Goal: Task Accomplishment & Management: Manage account settings

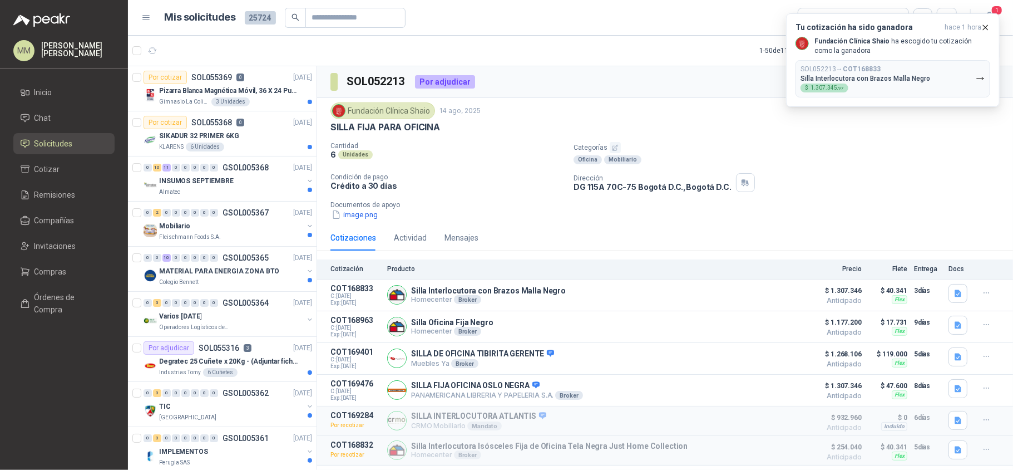
scroll to position [19, 0]
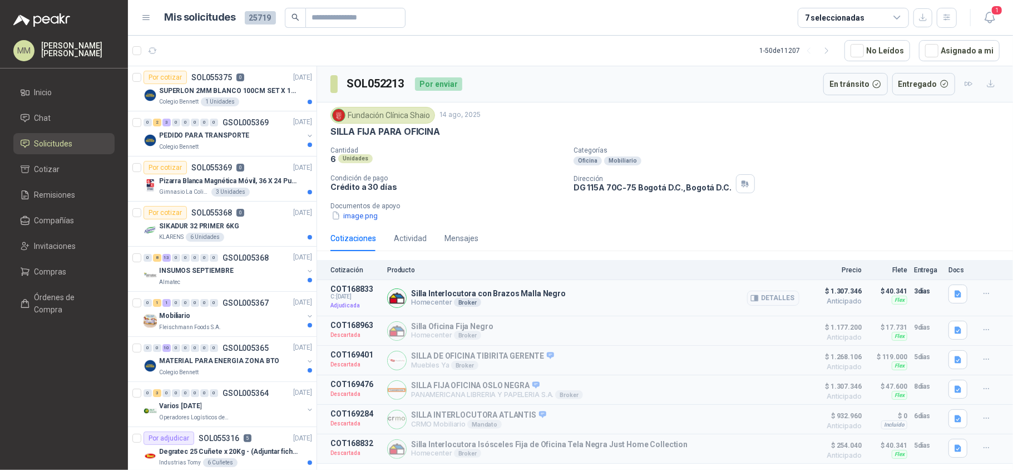
click at [459, 298] on p "Silla Interlocutora con Brazos Malla Negro" at bounding box center [488, 293] width 155 height 9
copy p "Silla Interlocutora con Brazos Malla Negro"
click at [376, 89] on h3 "SOL052213" at bounding box center [377, 83] width 60 height 17
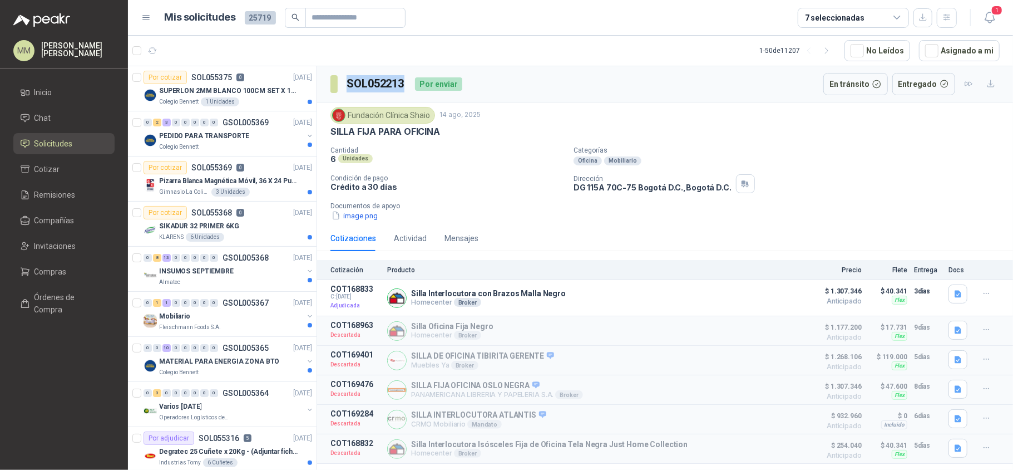
click at [376, 89] on h3 "SOL052213" at bounding box center [377, 83] width 60 height 17
copy h3 "SOL052213"
click at [644, 185] on p "DG 115A 70C-75 Bogotá D.C. , Bogotá D.C." at bounding box center [653, 187] width 158 height 9
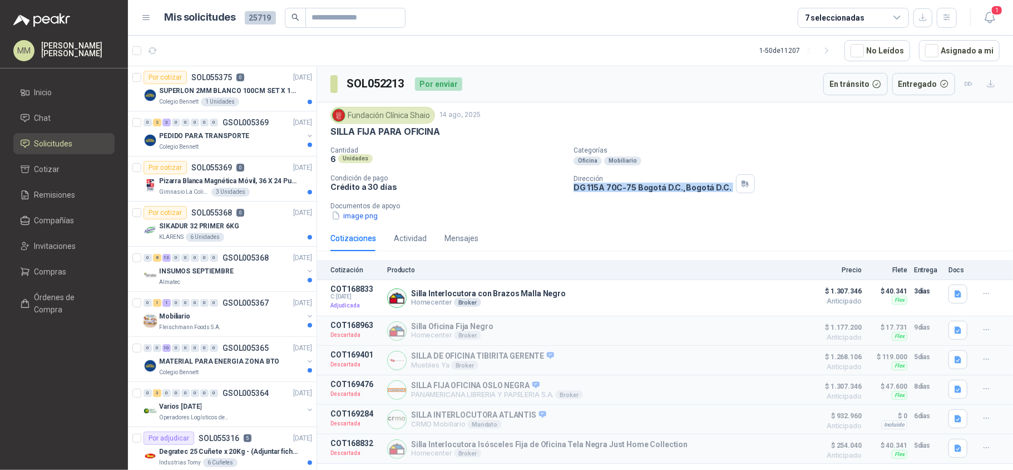
copy div "DG 115A 70C-75 Bogotá D.C. , Bogotá D.C."
click at [499, 174] on div "Cantidad 6 Unidades Categorías Oficina Mobiliario Condición de pago Crédito a 3…" at bounding box center [665, 183] width 669 height 75
click at [786, 303] on button "Detalles" at bounding box center [773, 297] width 52 height 15
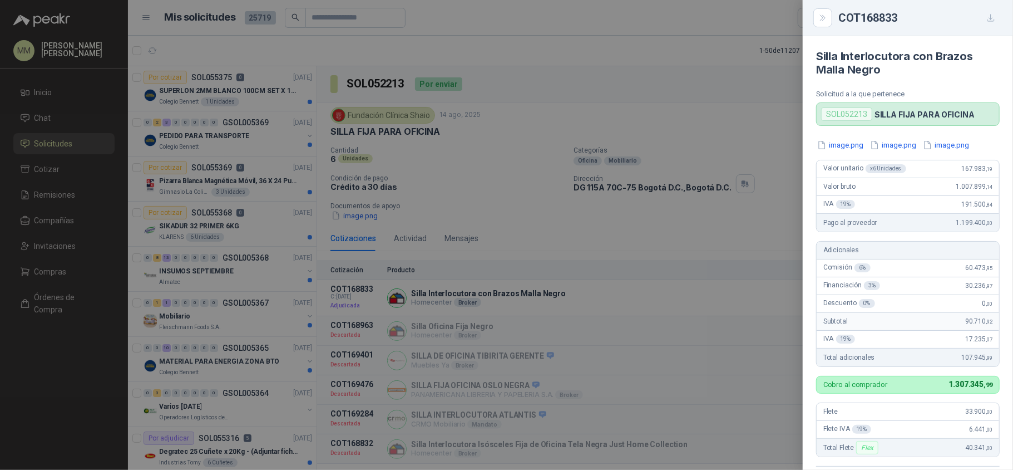
click at [564, 145] on div at bounding box center [506, 235] width 1013 height 470
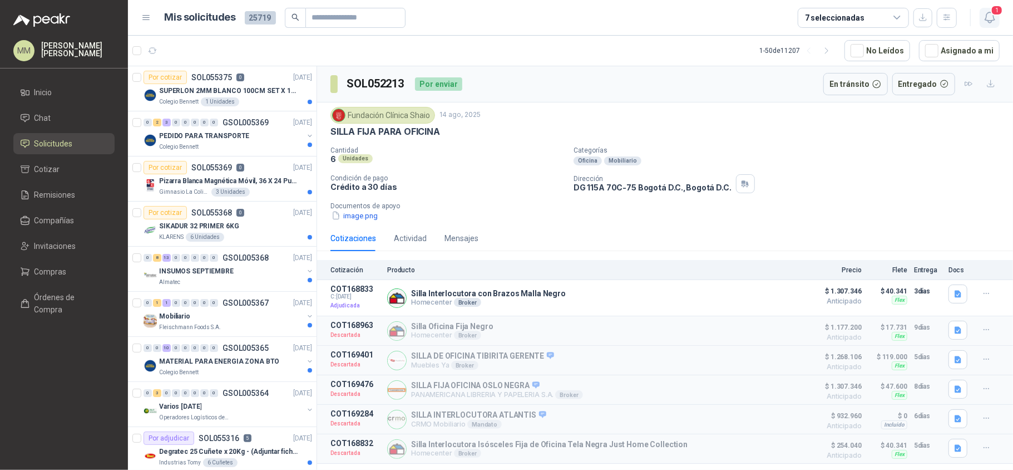
click at [989, 17] on icon "button" at bounding box center [990, 18] width 14 height 14
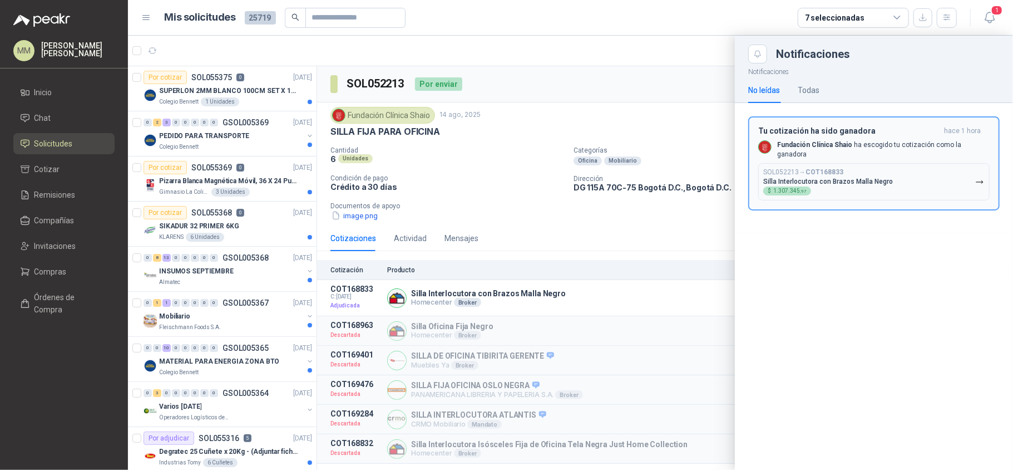
click at [833, 181] on div "SOL052213 → COT168833 Silla Interlocutora con Brazos Malla Negro $ 1.307.345 ,97" at bounding box center [828, 181] width 130 height 27
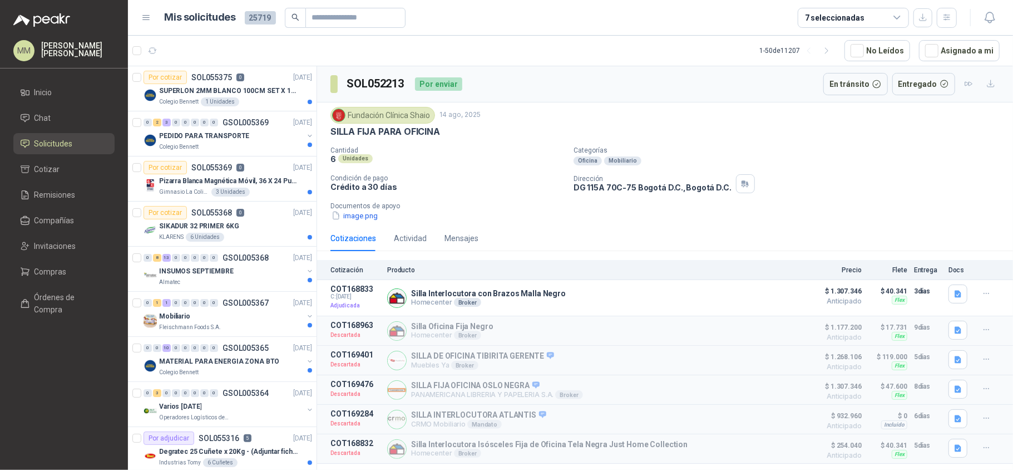
click at [514, 160] on div "6 Unidades" at bounding box center [448, 158] width 234 height 9
click at [377, 81] on h3 "SOL052213" at bounding box center [377, 83] width 60 height 17
copy h3 "SOL052213"
click at [467, 293] on p "Silla Interlocutora con Brazos Malla Negro" at bounding box center [488, 293] width 155 height 9
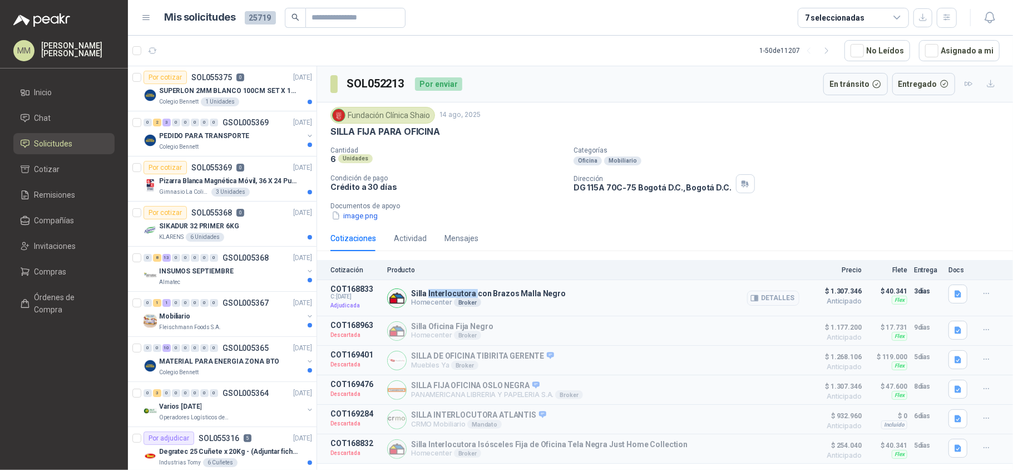
click at [467, 293] on p "Silla Interlocutora con Brazos Malla Negro" at bounding box center [488, 293] width 155 height 9
copy p "Silla Interlocutora con Brazos Malla Negro"
click at [848, 198] on div "Cantidad 6 Unidades Categorías Oficina Mobiliario Condición de pago Crédito a 3…" at bounding box center [665, 183] width 669 height 75
click at [617, 187] on p "DG 115A 70C-75 Bogotá D.C. , Bogotá D.C." at bounding box center [653, 187] width 158 height 9
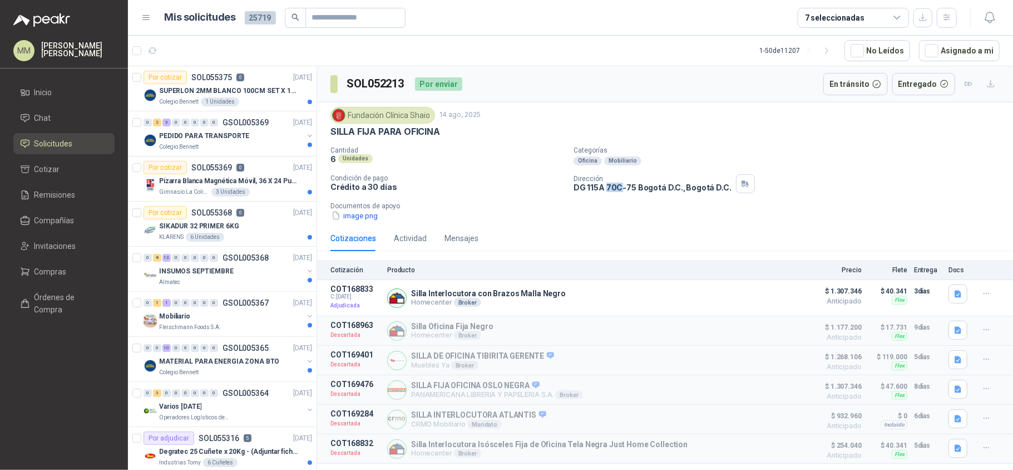
click at [617, 187] on p "DG 115A 70C-75 Bogotá D.C. , Bogotá D.C." at bounding box center [653, 187] width 158 height 9
copy div "DG 115A 70C-75 Bogotá D.C. , Bogotá D.C."
click at [383, 116] on div "Fundación Clínica Shaio" at bounding box center [383, 115] width 105 height 17
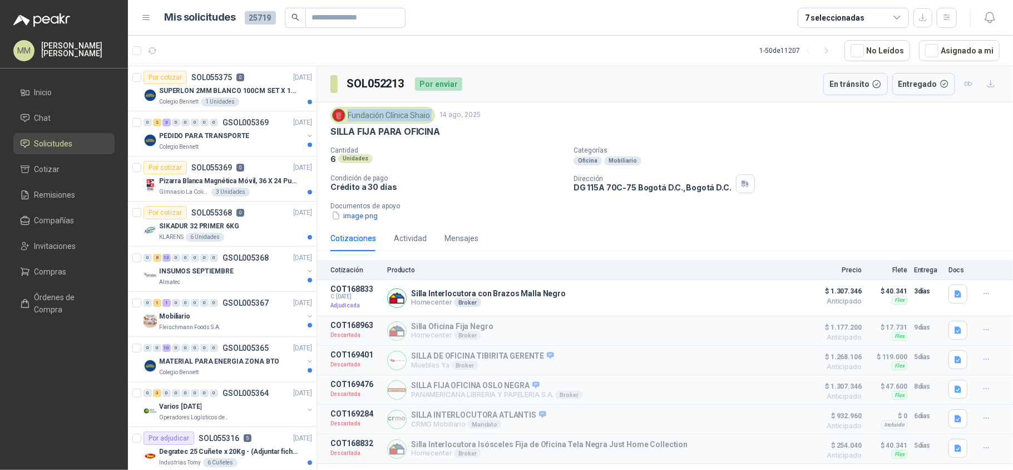
click at [383, 116] on div "Fundación Clínica Shaio" at bounding box center [383, 115] width 105 height 17
copy div "Fundación Clínica Shaio"
click at [456, 298] on p "Silla Interlocutora con Brazos Malla Negro" at bounding box center [488, 293] width 155 height 9
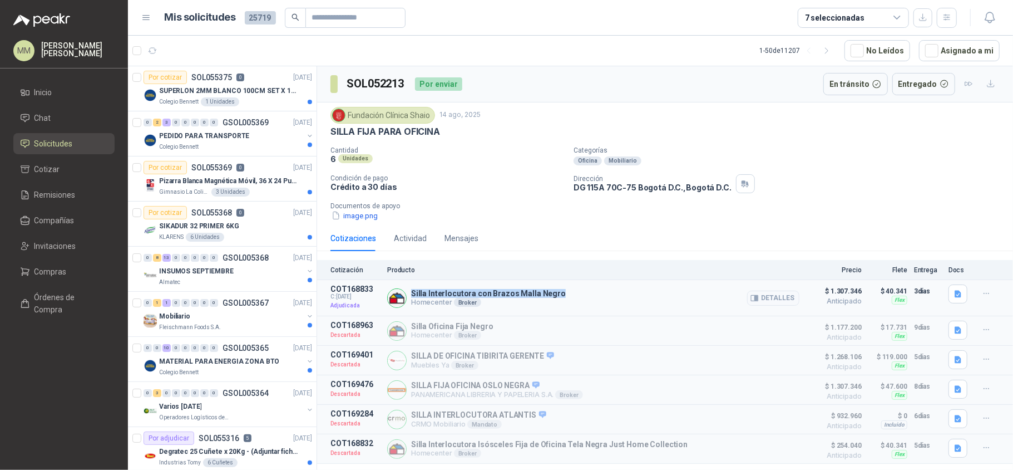
click at [456, 298] on p "Silla Interlocutora con Brazos Malla Negro" at bounding box center [488, 293] width 155 height 9
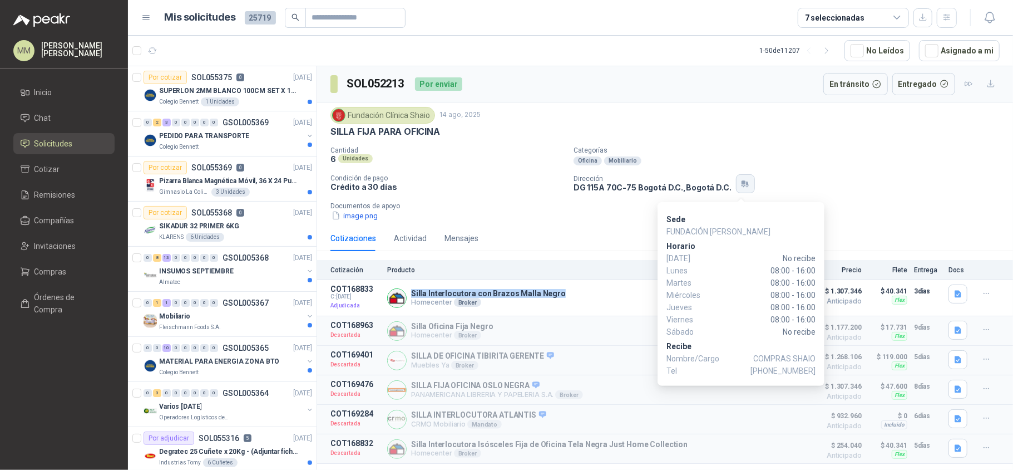
click at [737, 180] on button "button" at bounding box center [745, 183] width 19 height 19
click at [776, 361] on span "COMPRAS SHAIO" at bounding box center [784, 358] width 62 height 12
drag, startPoint x: 776, startPoint y: 361, endPoint x: 798, endPoint y: 357, distance: 22.5
click at [798, 357] on span "COMPRAS SHAIO" at bounding box center [784, 358] width 62 height 12
click at [791, 369] on span "+57 3107535517" at bounding box center [783, 370] width 65 height 12
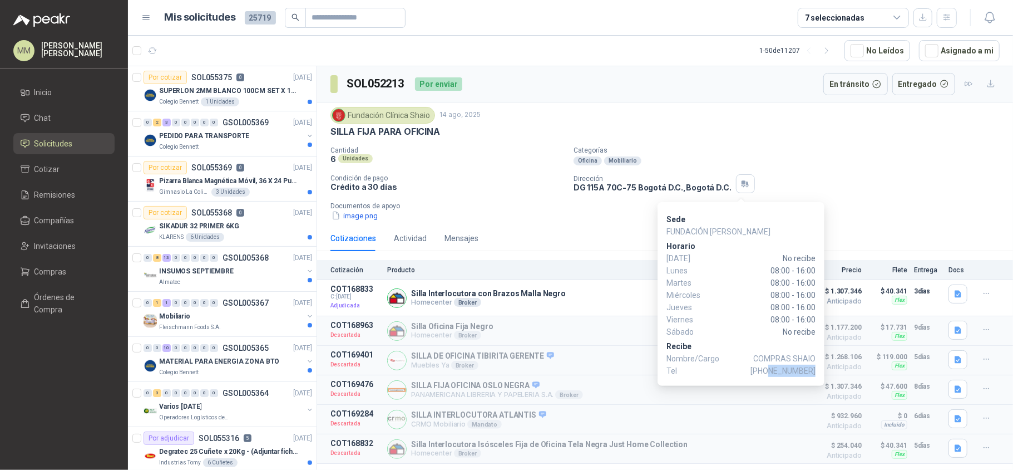
click at [791, 369] on span "+57 3107535517" at bounding box center [783, 370] width 65 height 12
copy span "3107535517"
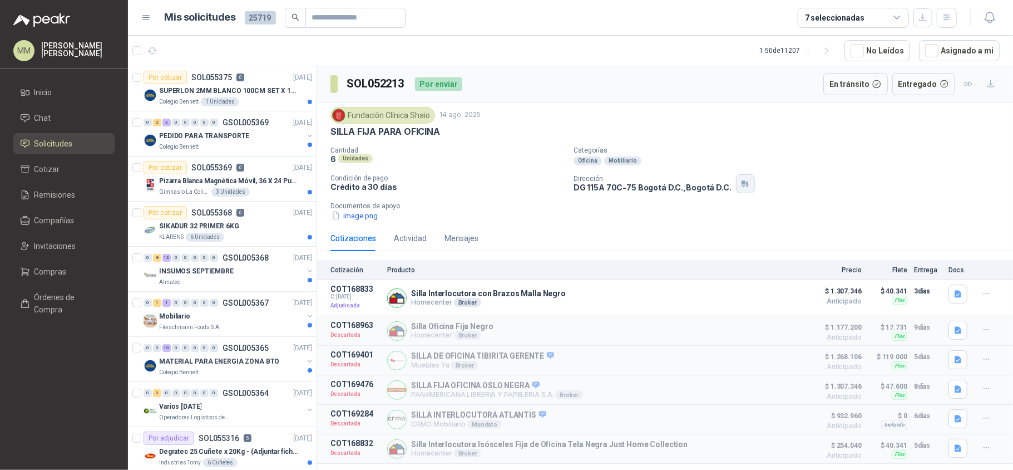
click at [736, 178] on button "button" at bounding box center [745, 183] width 19 height 19
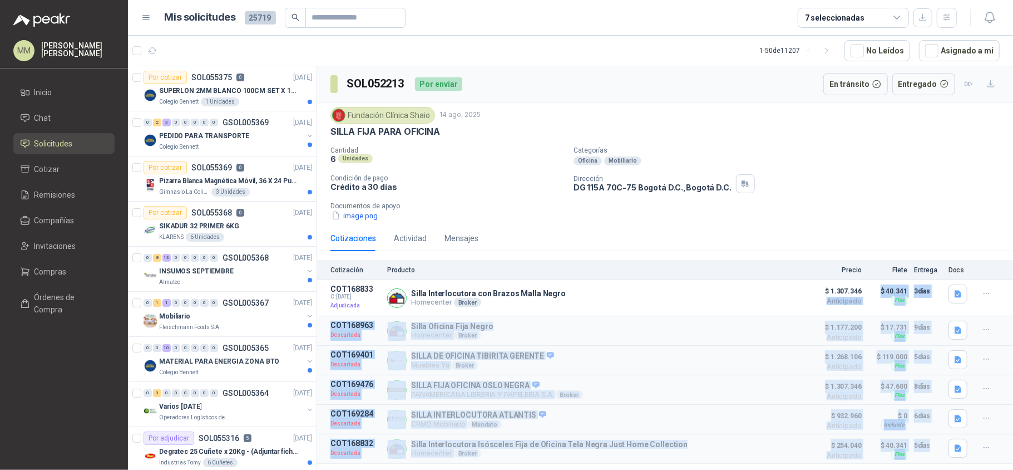
drag, startPoint x: 764, startPoint y: 315, endPoint x: 766, endPoint y: 243, distance: 72.4
click at [816, 312] on body "MM Mauricio Martinez Inicio Chat Solicitudes Cotizar Remisiones Compañías Invit…" at bounding box center [506, 235] width 1013 height 470
click at [742, 184] on icon "button" at bounding box center [744, 181] width 4 height 3
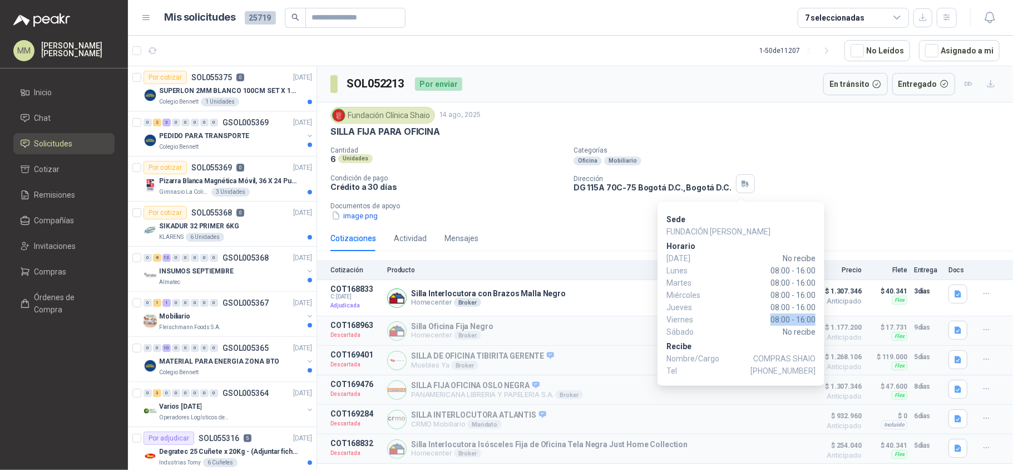
drag, startPoint x: 768, startPoint y: 317, endPoint x: 815, endPoint y: 317, distance: 47.3
click at [815, 317] on span "08:00 - 16:00" at bounding box center [763, 319] width 105 height 12
copy span "08:00 - 16:00"
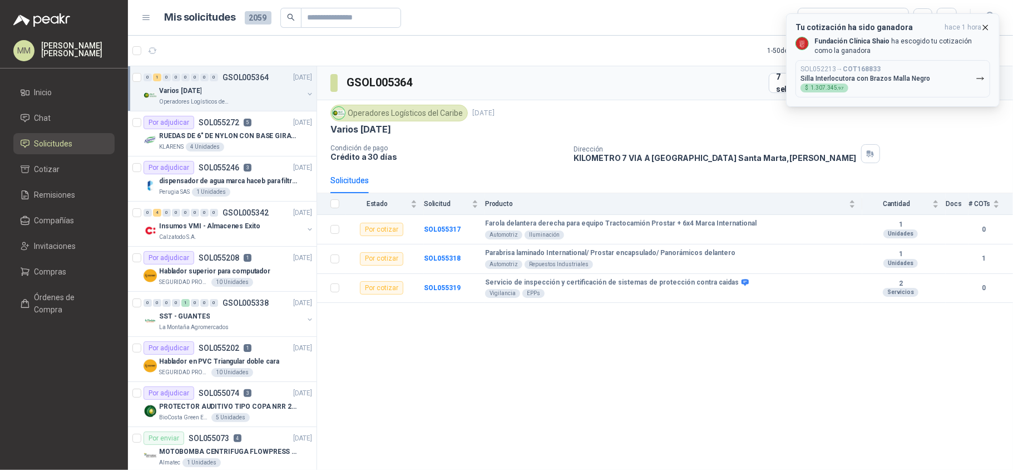
click at [986, 27] on icon "button" at bounding box center [986, 27] width 4 height 4
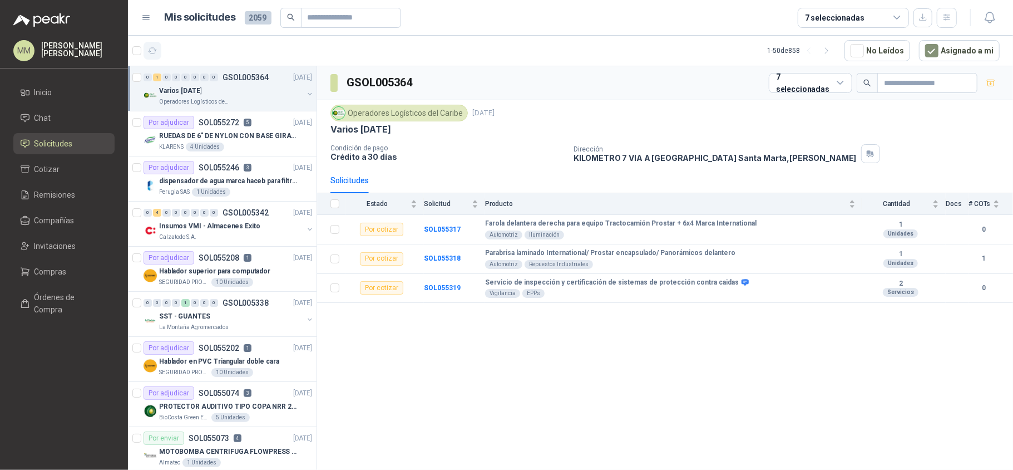
click at [150, 43] on button "button" at bounding box center [153, 51] width 18 height 18
click at [713, 127] on div "Varios Sept 10" at bounding box center [665, 130] width 669 height 12
click at [152, 58] on button "button" at bounding box center [153, 51] width 18 height 18
click at [831, 120] on div "Operadores Logísticos del Caribe 10 sept, 2025" at bounding box center [665, 113] width 669 height 17
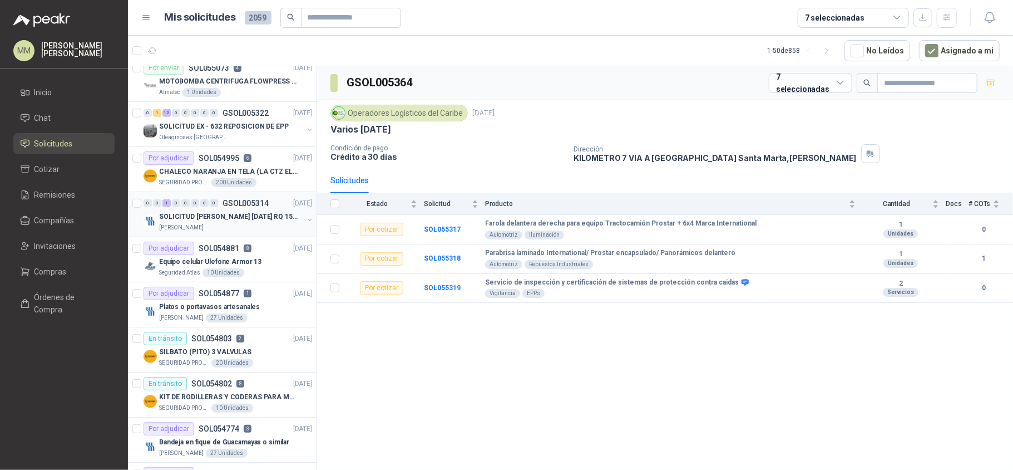
scroll to position [371, 0]
click at [240, 299] on div "Por adjudicar SOL054877 1" at bounding box center [198, 292] width 108 height 13
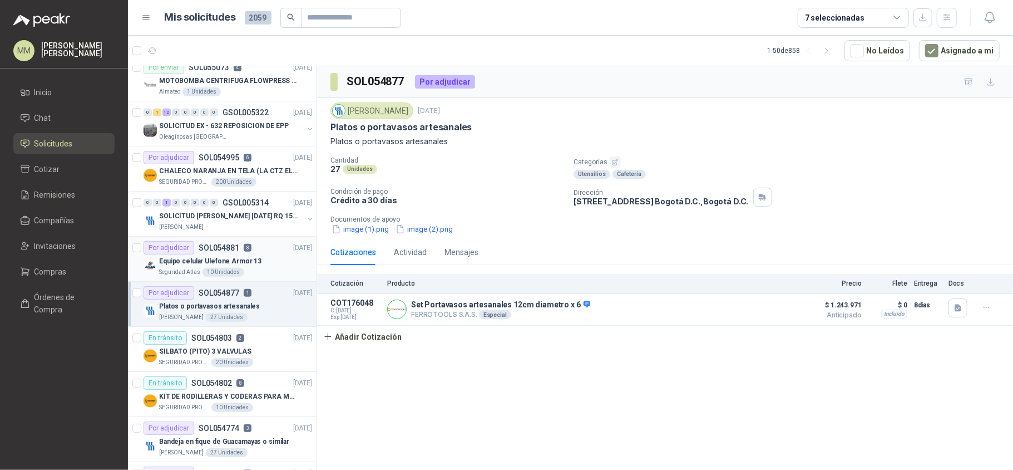
scroll to position [445, 0]
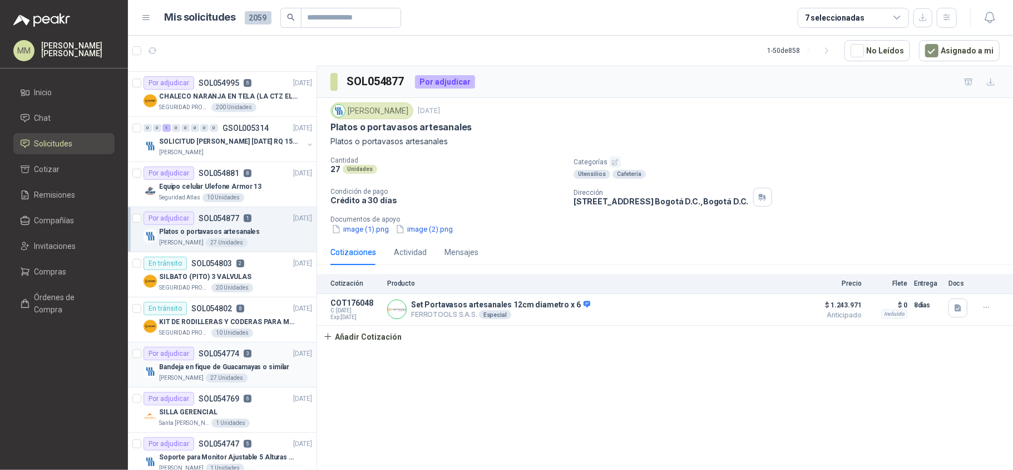
click at [256, 369] on p "Bandeja en fique de Guacamayas o similar" at bounding box center [224, 367] width 130 height 11
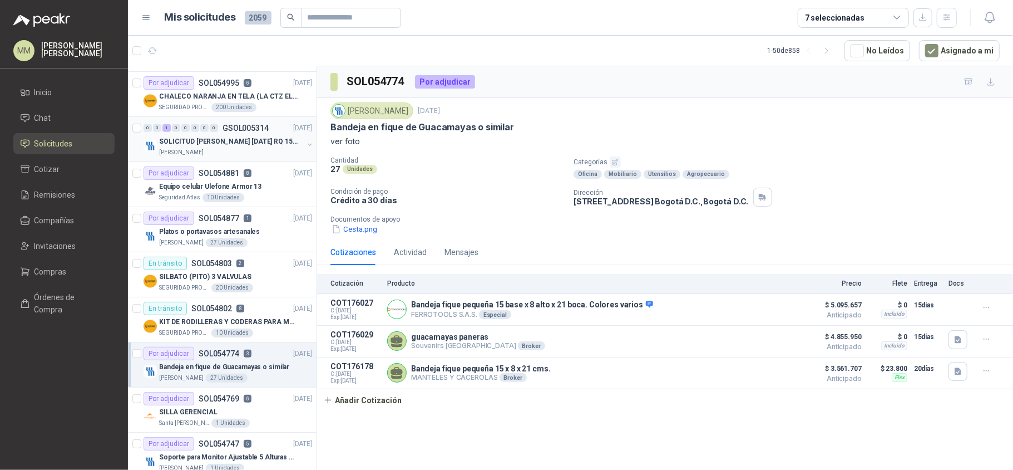
click at [306, 148] on button "button" at bounding box center [309, 144] width 9 height 9
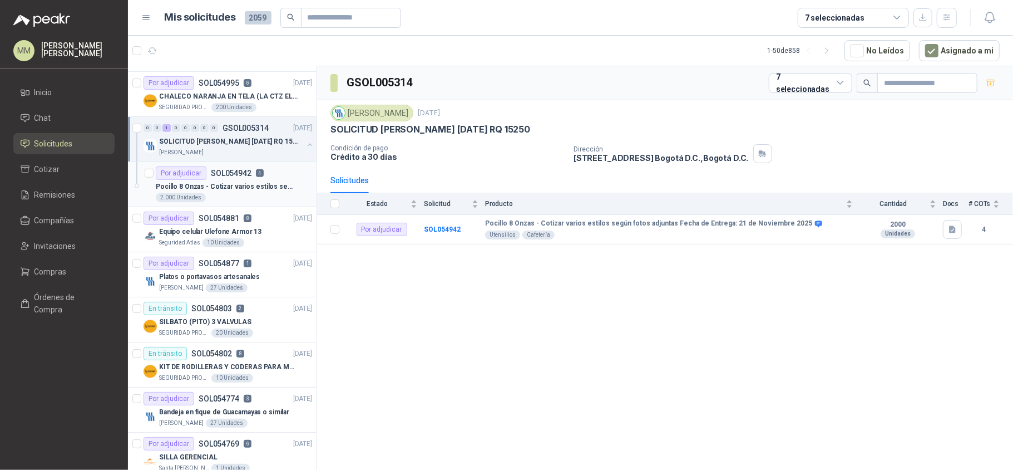
scroll to position [668, 0]
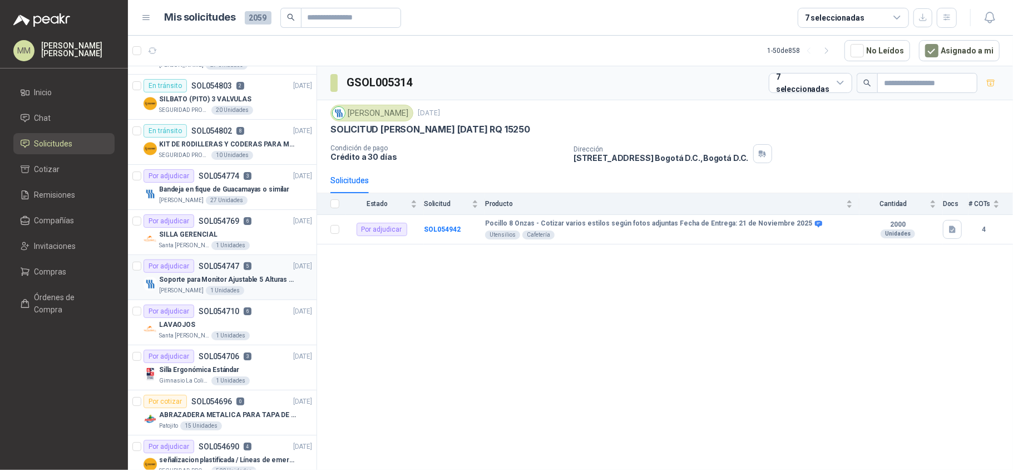
click at [272, 280] on p "Soporte para Monitor Ajustable 5 Alturas Mini" at bounding box center [228, 279] width 139 height 11
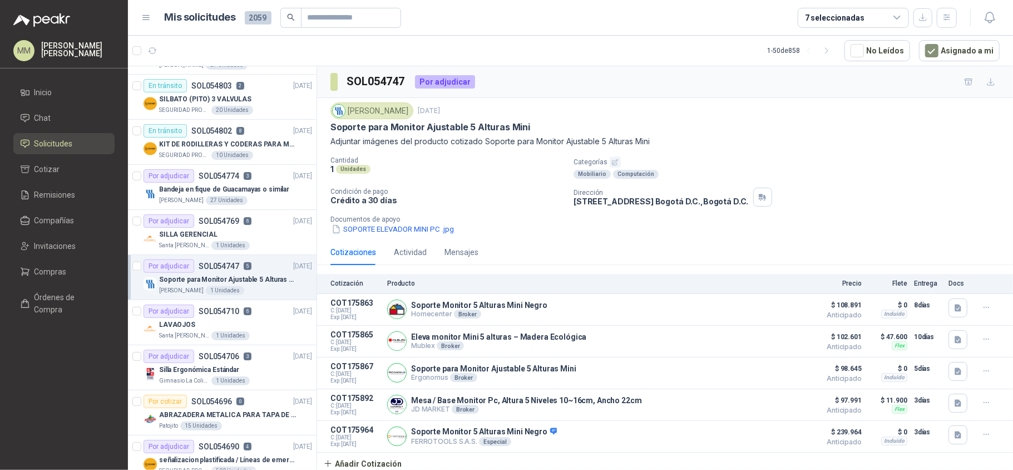
click at [261, 280] on p "Soporte para Monitor Ajustable 5 Alturas Mini" at bounding box center [228, 279] width 139 height 11
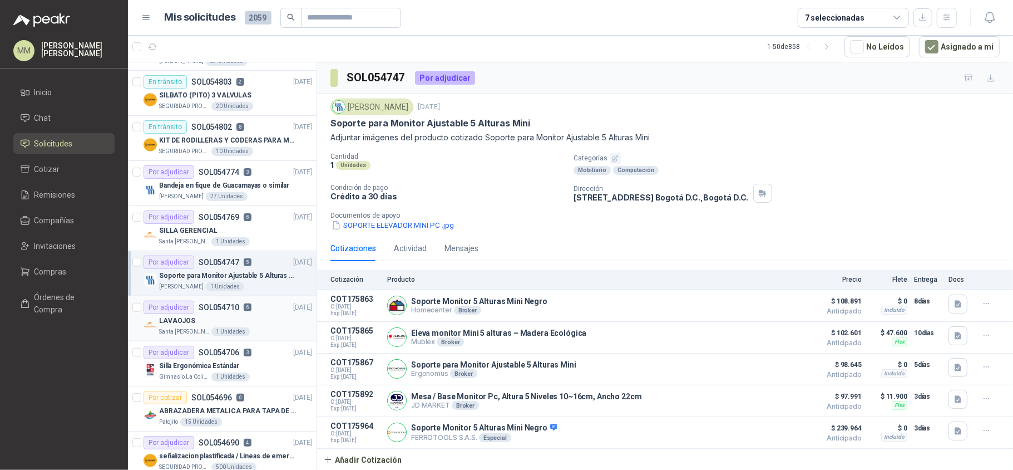
scroll to position [593, 0]
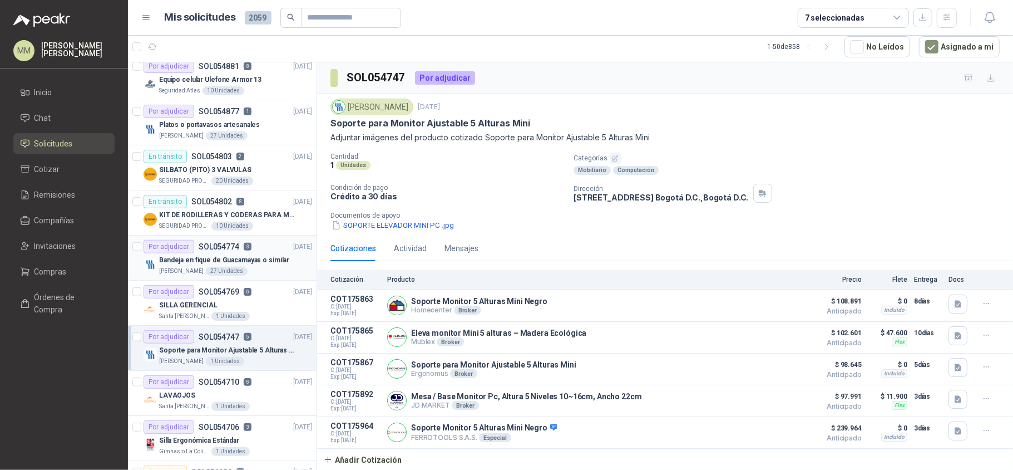
click at [267, 267] on div "Bandeja en fique de Guacamayas o similar" at bounding box center [235, 259] width 153 height 13
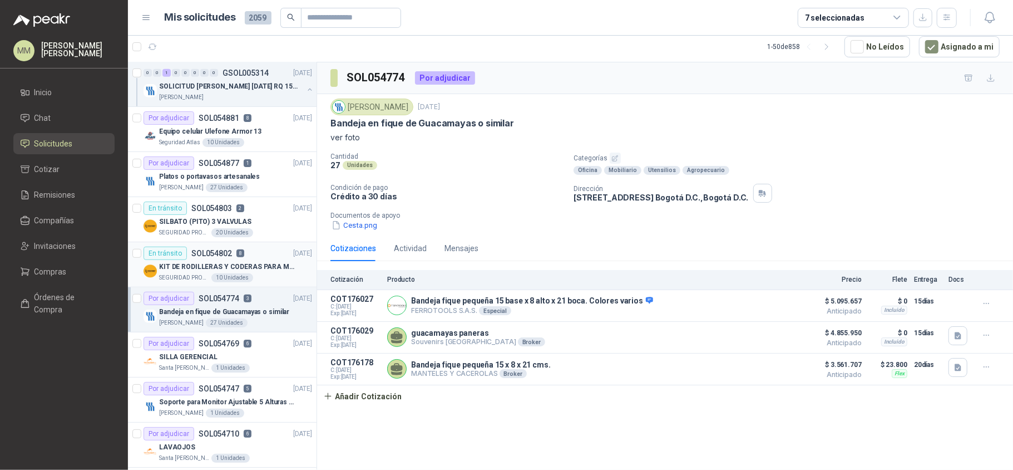
scroll to position [519, 0]
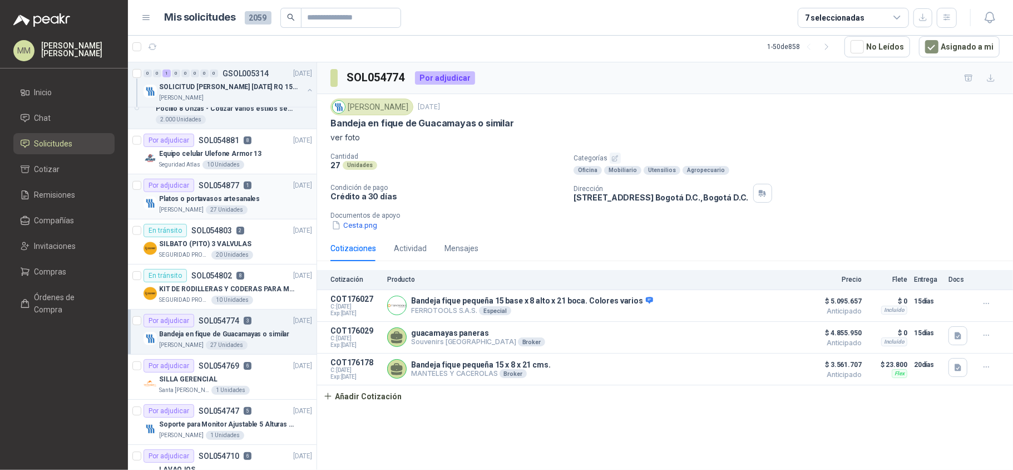
click at [259, 192] on div "Por adjudicar SOL054877 1 04/09/25" at bounding box center [228, 185] width 169 height 13
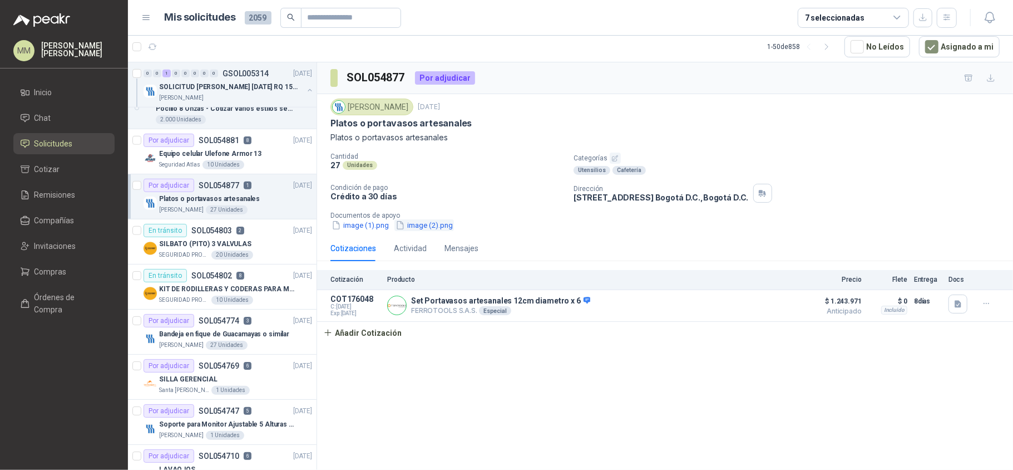
click at [447, 226] on button "image (2).png" at bounding box center [425, 225] width 60 height 12
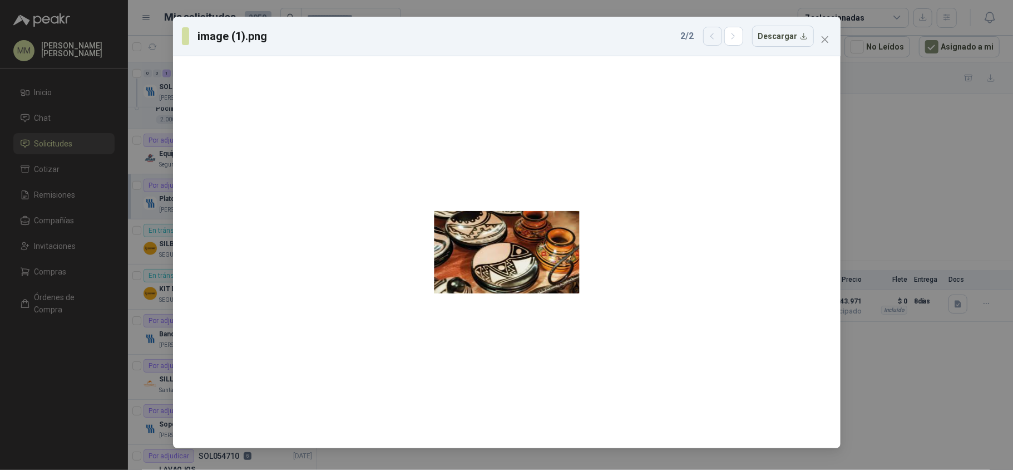
click at [711, 43] on button "button" at bounding box center [712, 36] width 19 height 19
click at [713, 41] on icon "button" at bounding box center [712, 36] width 9 height 9
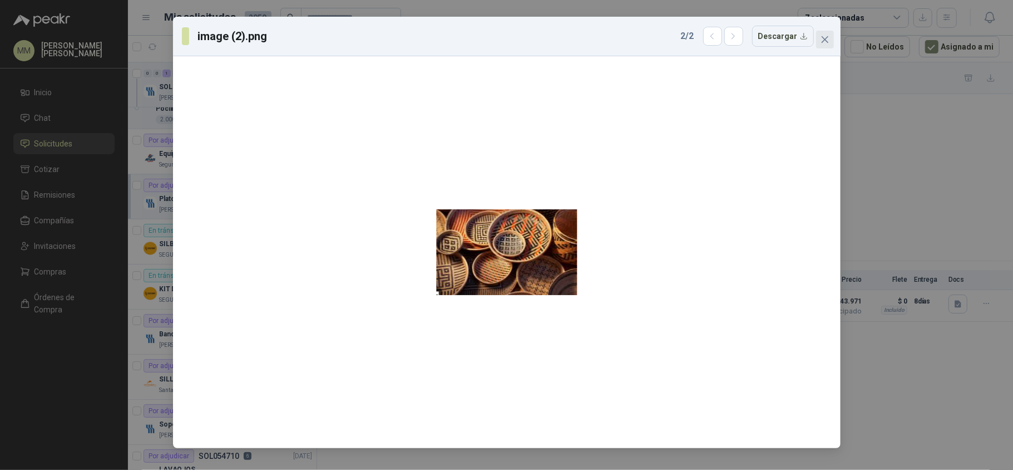
click at [826, 40] on icon "close" at bounding box center [824, 39] width 7 height 7
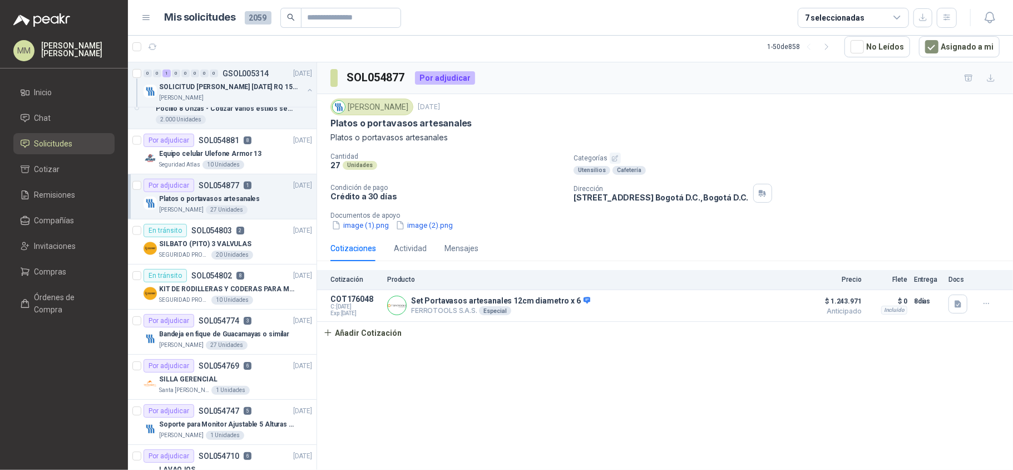
click at [702, 87] on div "SOL054877 Por adjudicar" at bounding box center [665, 78] width 696 height 32
click at [960, 307] on icon "button" at bounding box center [958, 303] width 7 height 7
click at [931, 281] on button "image.png" at bounding box center [937, 281] width 48 height 12
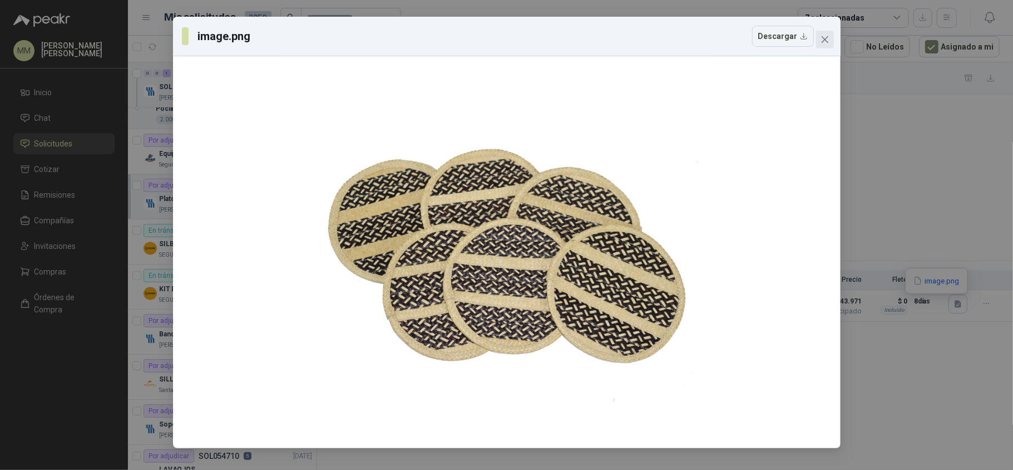
click at [828, 37] on icon "close" at bounding box center [824, 39] width 7 height 7
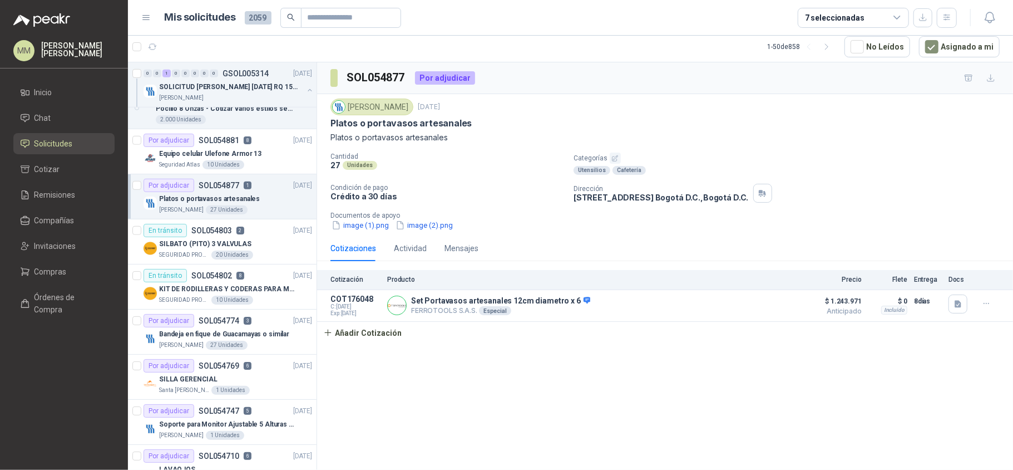
click at [835, 207] on div "Cantidad 27 Unidades Categorías Utensilios Cafetería Condición de pago Crédito …" at bounding box center [665, 191] width 669 height 78
click at [348, 20] on input "text" at bounding box center [347, 17] width 78 height 19
paste input "*********"
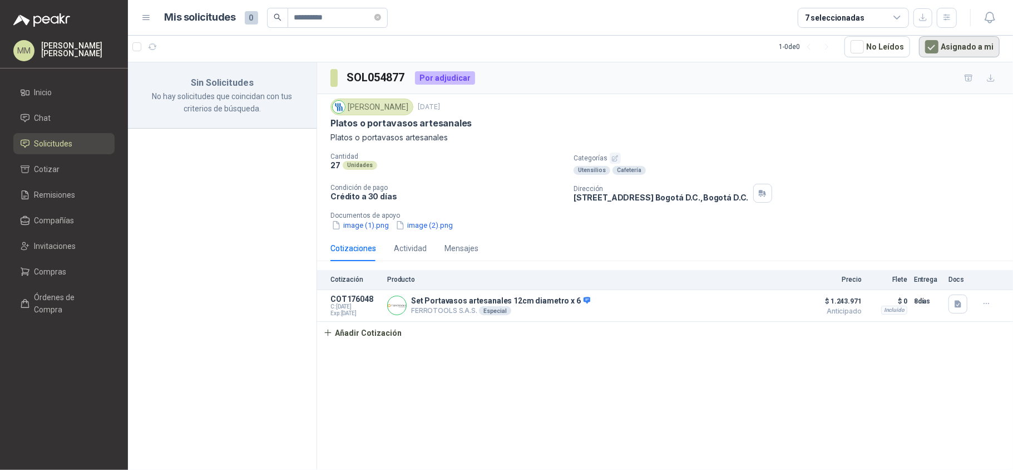
click at [926, 46] on button "Asignado a mi" at bounding box center [959, 46] width 81 height 21
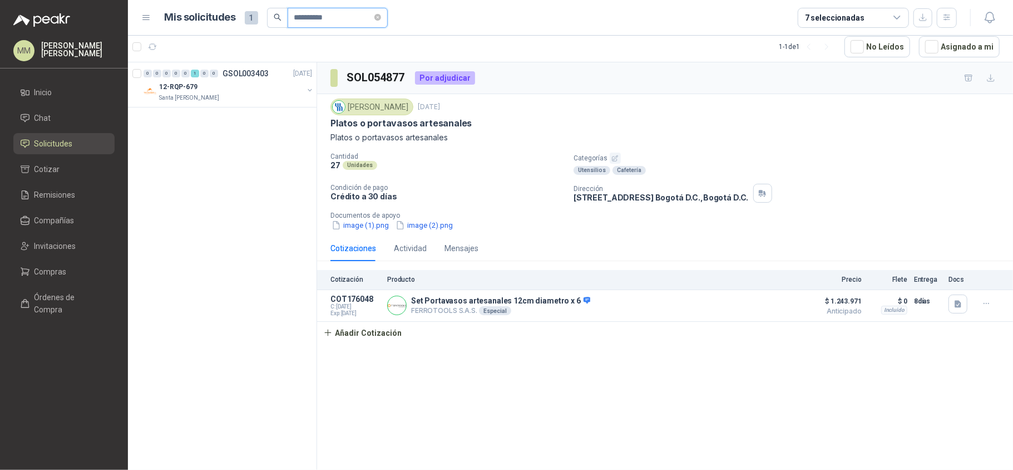
click at [372, 21] on input "*********" at bounding box center [333, 17] width 78 height 19
click at [308, 90] on div at bounding box center [222, 265] width 189 height 407
click at [308, 90] on button "button" at bounding box center [309, 90] width 9 height 9
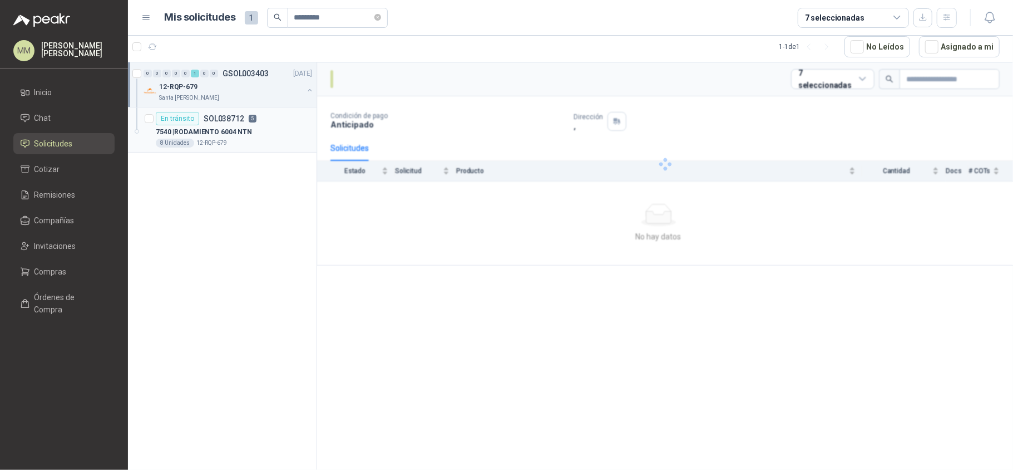
click at [294, 117] on div "En tránsito SOL038712 5" at bounding box center [234, 118] width 156 height 13
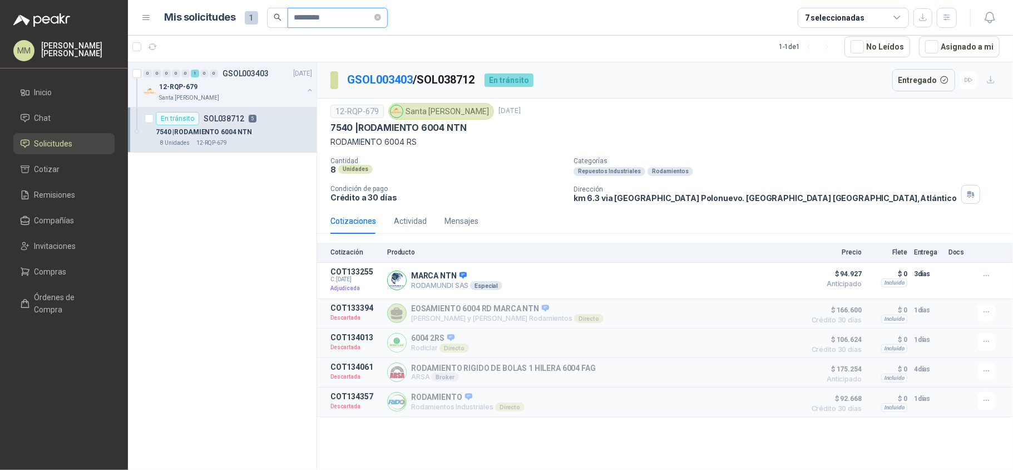
click at [343, 23] on input "*********" at bounding box center [333, 17] width 78 height 19
paste input "text"
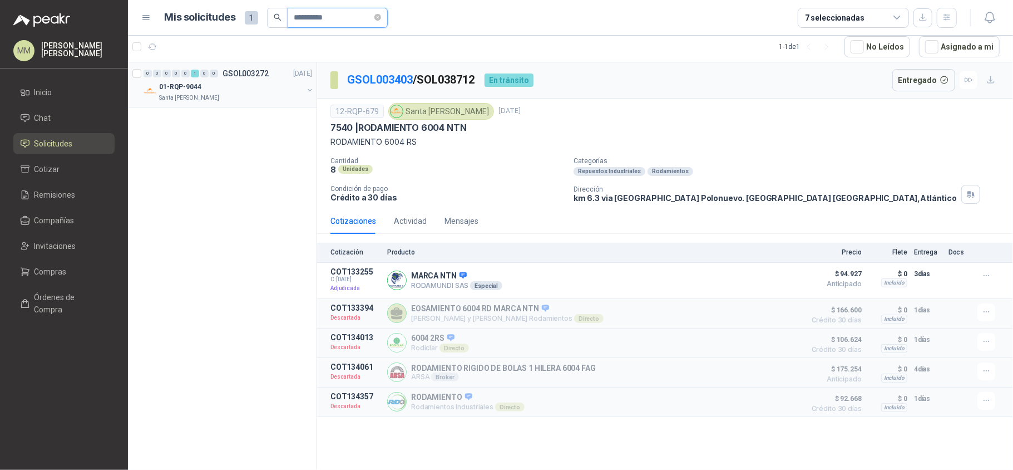
type input "*********"
click at [307, 90] on button "button" at bounding box center [309, 90] width 9 height 9
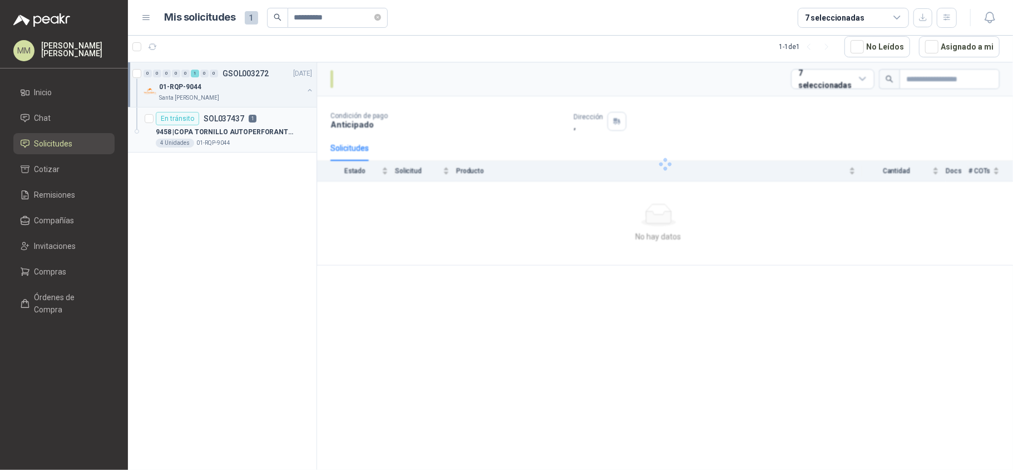
click at [287, 139] on div "4 Unidades 01-RQP-9044" at bounding box center [234, 143] width 156 height 9
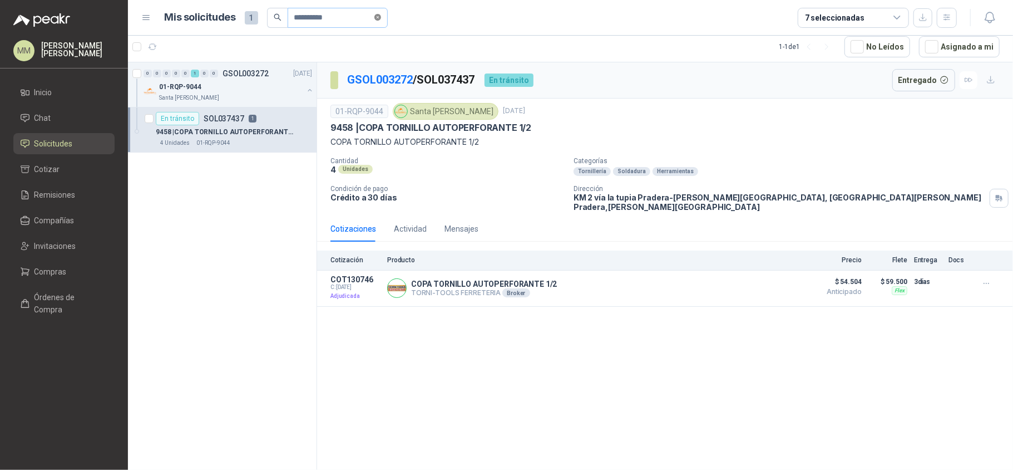
click at [381, 14] on icon "close-circle" at bounding box center [377, 17] width 7 height 7
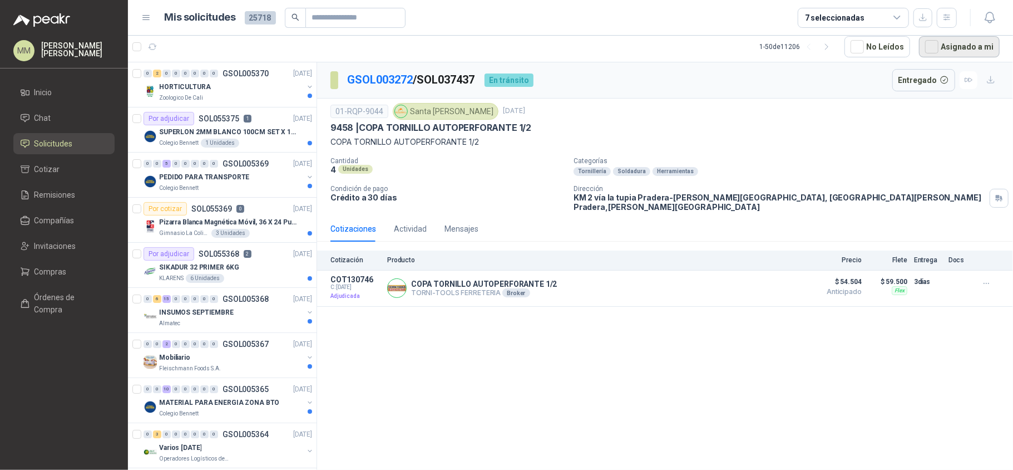
click at [967, 49] on button "Asignado a mi" at bounding box center [959, 46] width 81 height 21
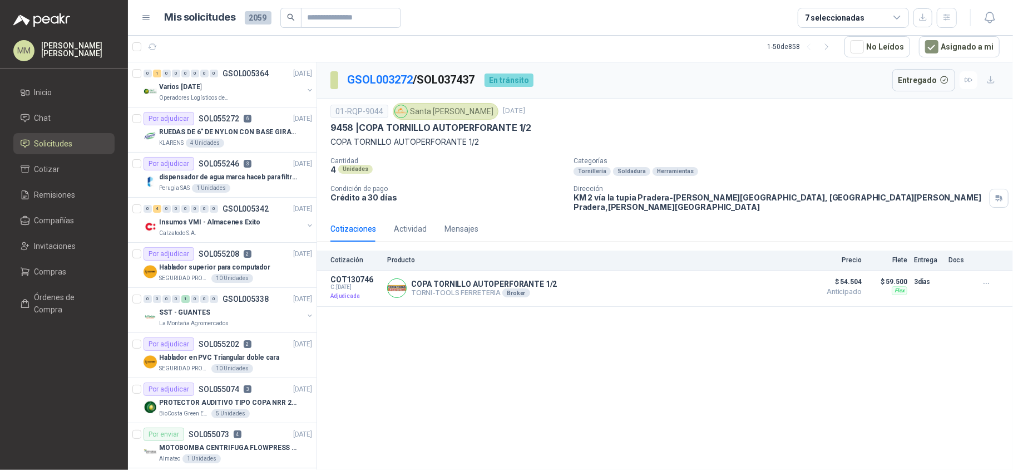
click at [688, 143] on p "COPA TORNILLO AUTOPERFORANTE 1/2" at bounding box center [665, 142] width 669 height 12
drag, startPoint x: 736, startPoint y: 134, endPoint x: 702, endPoint y: 128, distance: 34.4
click at [736, 134] on div "9458 | COPA TORNILLO AUTOPERFORANTE 1/2" at bounding box center [665, 128] width 669 height 12
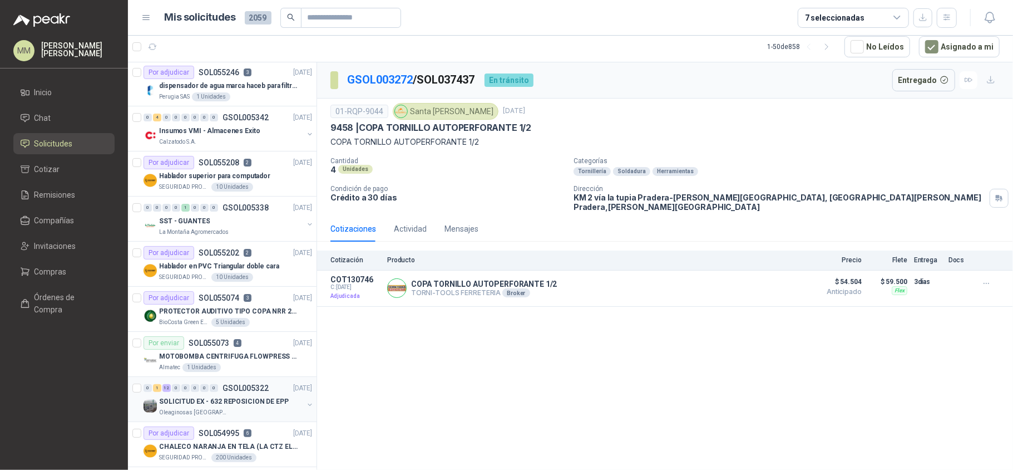
scroll to position [148, 0]
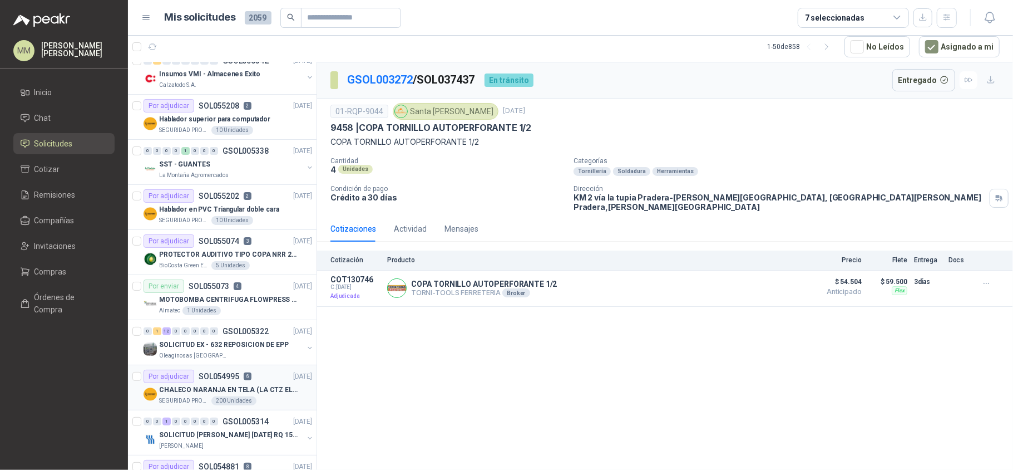
click at [252, 376] on div "Por adjudicar SOL054995 6 05/09/25" at bounding box center [228, 375] width 169 height 13
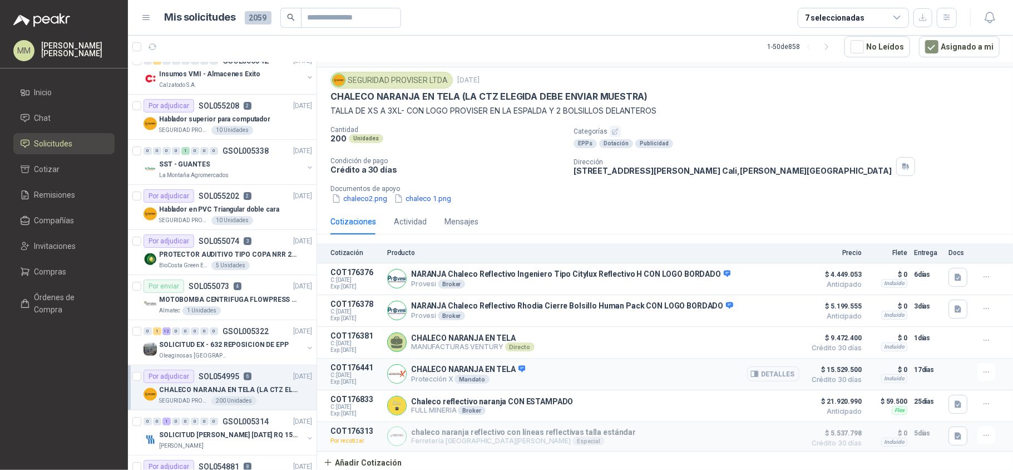
scroll to position [38, 0]
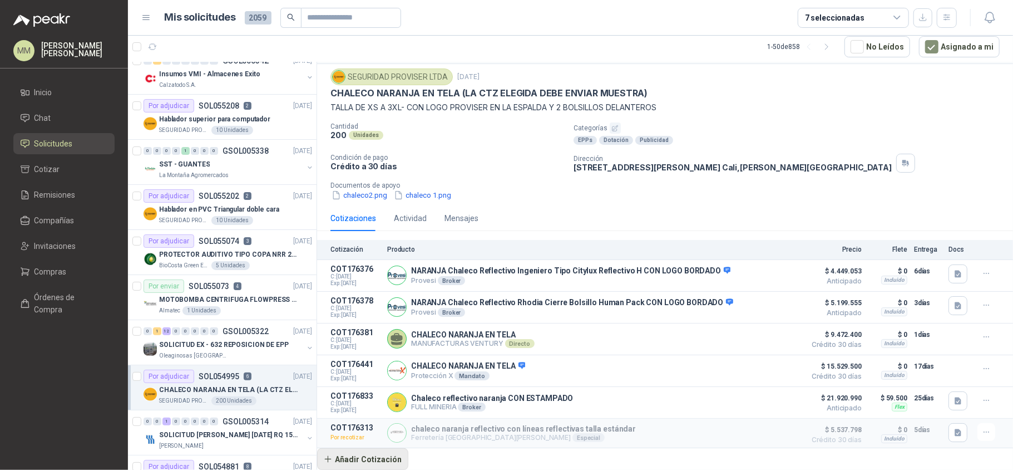
click at [379, 464] on button "Añadir Cotización" at bounding box center [362, 459] width 91 height 22
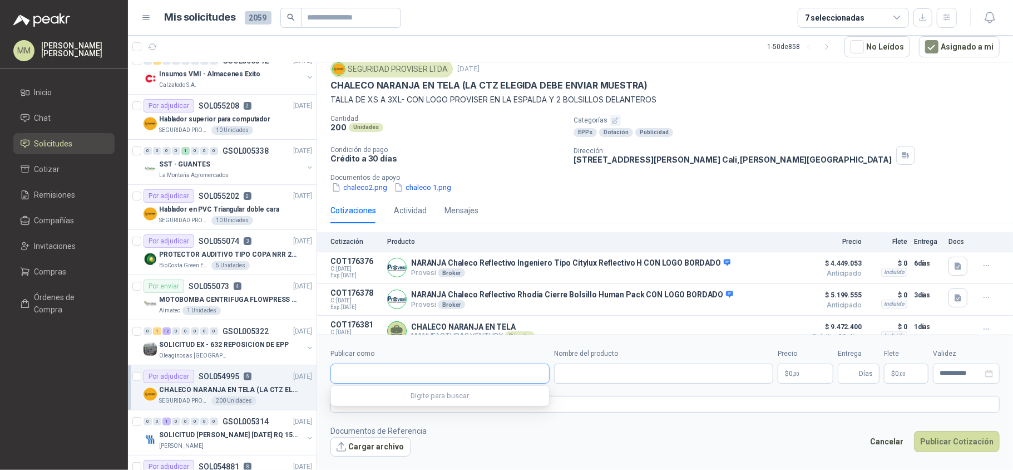
click at [450, 372] on input "Publicar como" at bounding box center [440, 373] width 218 height 19
click at [476, 372] on input "Publicar como" at bounding box center [440, 373] width 218 height 19
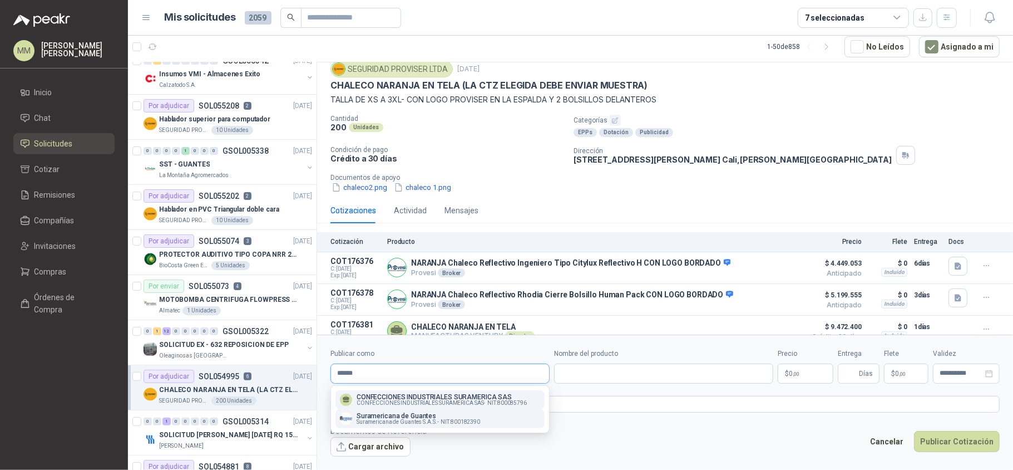
type input "******"
click at [446, 426] on button "Suramericana de Guantes Suramericana de Guantes S.A.S. - NIT : 800182390" at bounding box center [440, 418] width 209 height 19
type input "**********"
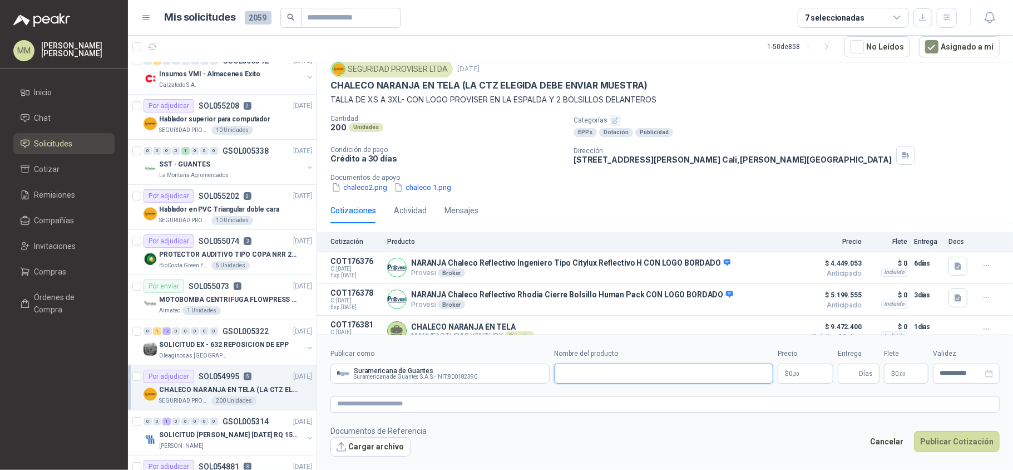
click at [637, 369] on input "Nombre del producto" at bounding box center [663, 373] width 219 height 20
paste input "**********"
drag, startPoint x: 587, startPoint y: 377, endPoint x: 539, endPoint y: 381, distance: 48.0
click at [539, 381] on div "**********" at bounding box center [665, 365] width 669 height 35
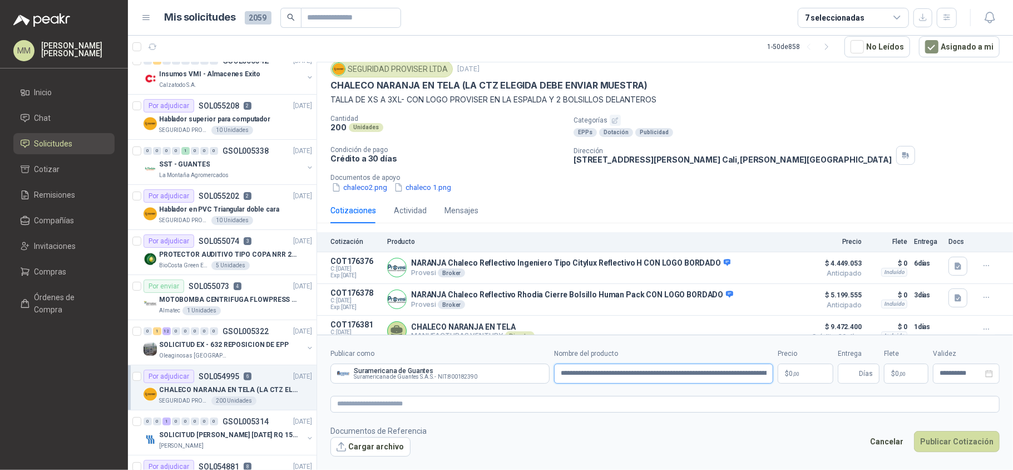
click at [591, 372] on input "**********" at bounding box center [663, 373] width 219 height 20
drag, startPoint x: 713, startPoint y: 376, endPoint x: 777, endPoint y: 379, distance: 64.1
click at [777, 379] on div "**********" at bounding box center [665, 365] width 669 height 35
click at [722, 371] on input "**********" at bounding box center [663, 373] width 219 height 20
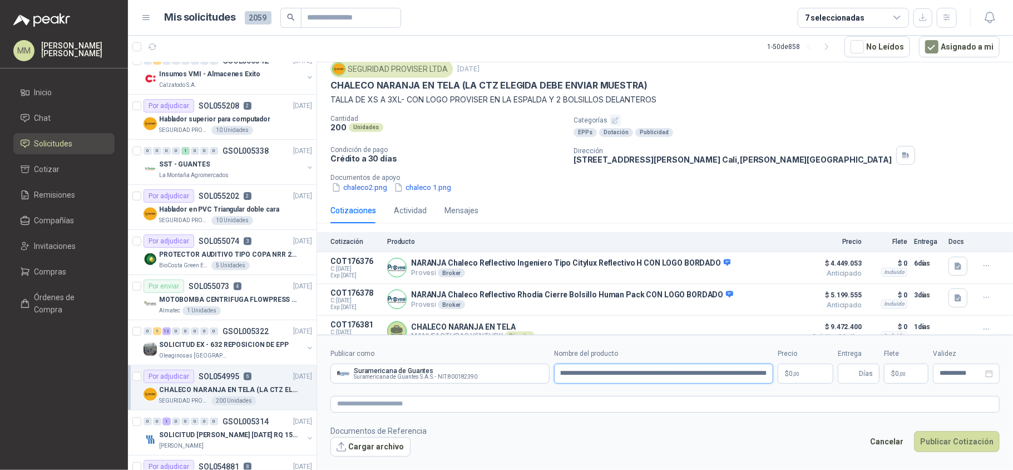
type input "**********"
click at [790, 375] on span "0 ,00" at bounding box center [794, 373] width 11 height 7
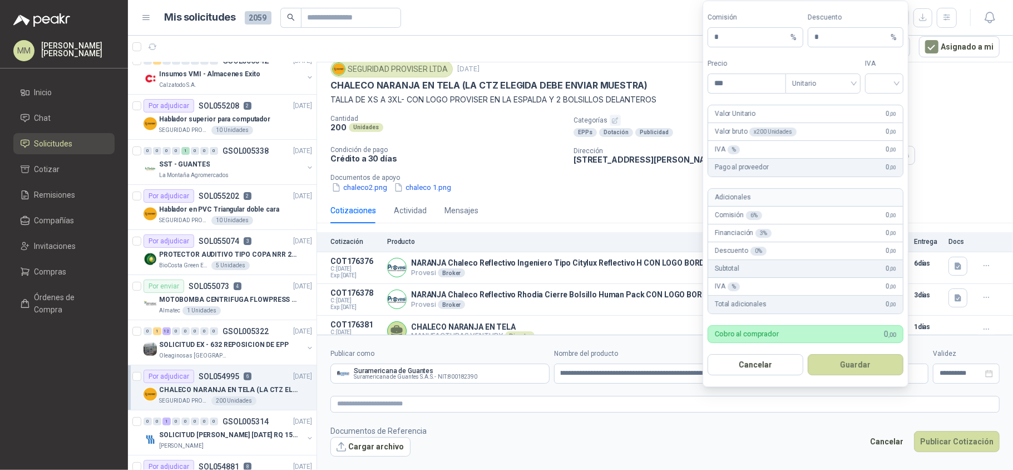
scroll to position [0, 0]
type input "********"
click at [888, 78] on input "search" at bounding box center [885, 81] width 25 height 17
click at [879, 103] on div "19%" at bounding box center [884, 104] width 21 height 12
click at [870, 367] on button "Guardar" at bounding box center [856, 363] width 96 height 21
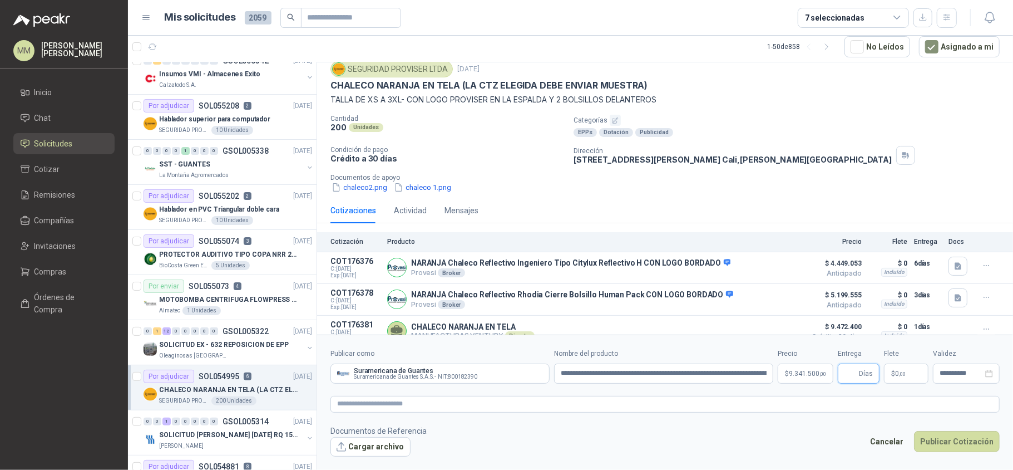
click at [857, 374] on input "Entrega" at bounding box center [851, 373] width 12 height 19
type input "**"
click at [817, 81] on div "CHALECO NARANJA EN TELA (LA CTZ ELEGIDA DEBE ENVIAR MUESTRA)" at bounding box center [665, 86] width 669 height 12
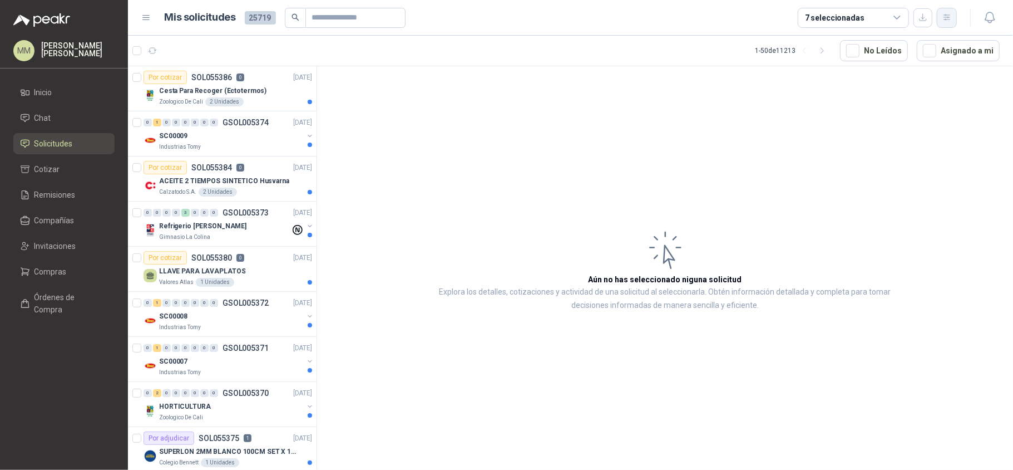
click at [948, 16] on icon "button" at bounding box center [947, 17] width 9 height 9
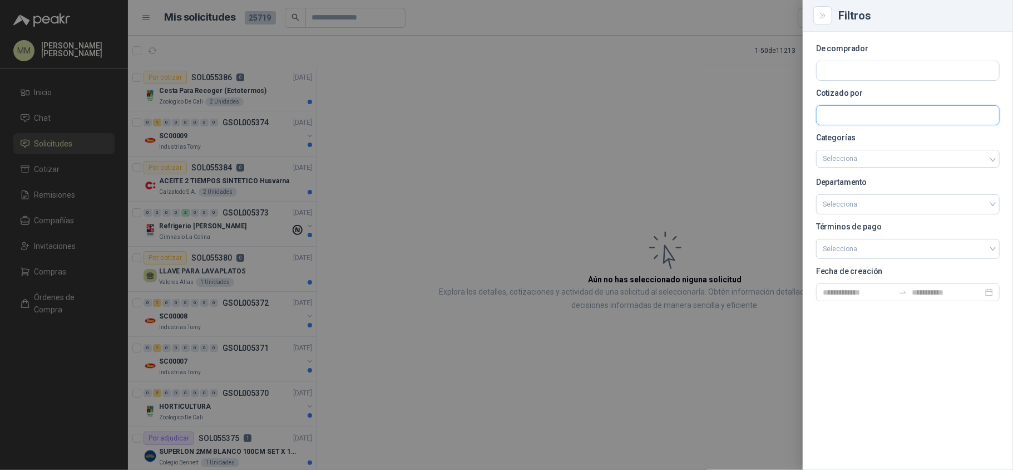
click at [906, 110] on input "text" at bounding box center [908, 115] width 183 height 19
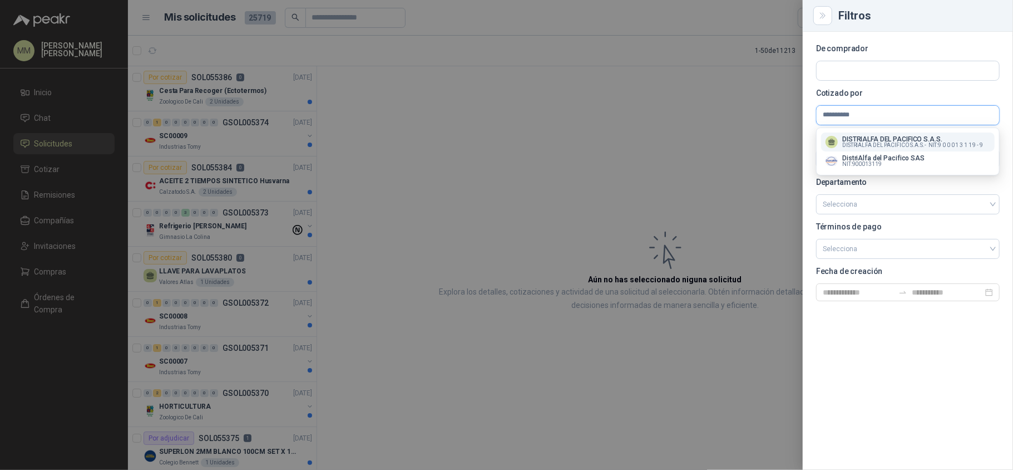
type input "**********"
click at [909, 138] on p "DISTRIALFA DEL PACIFICO S.A.S." at bounding box center [912, 139] width 141 height 7
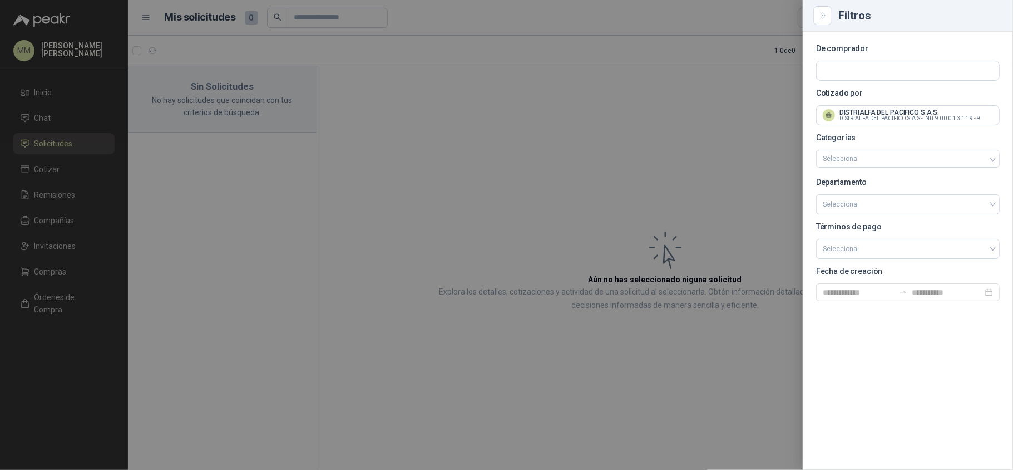
click at [585, 55] on div at bounding box center [506, 235] width 1013 height 470
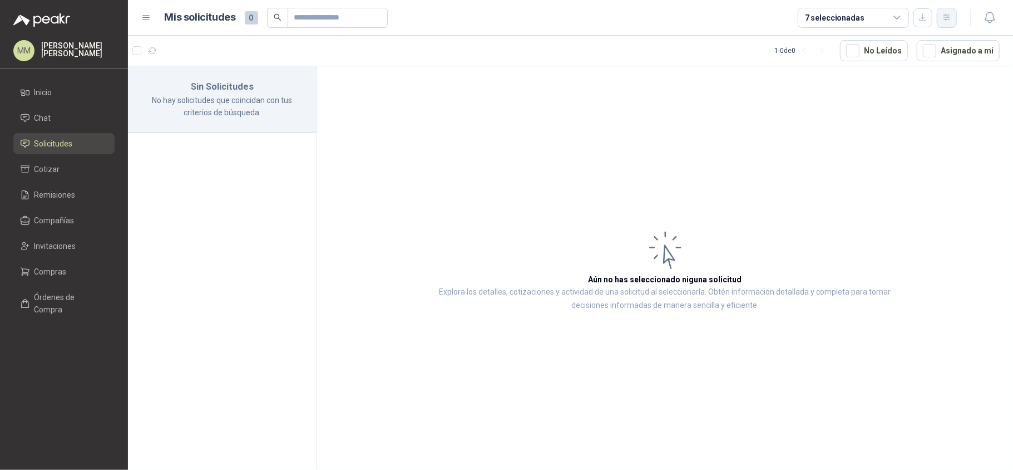
click at [947, 18] on icon "button" at bounding box center [947, 17] width 9 height 9
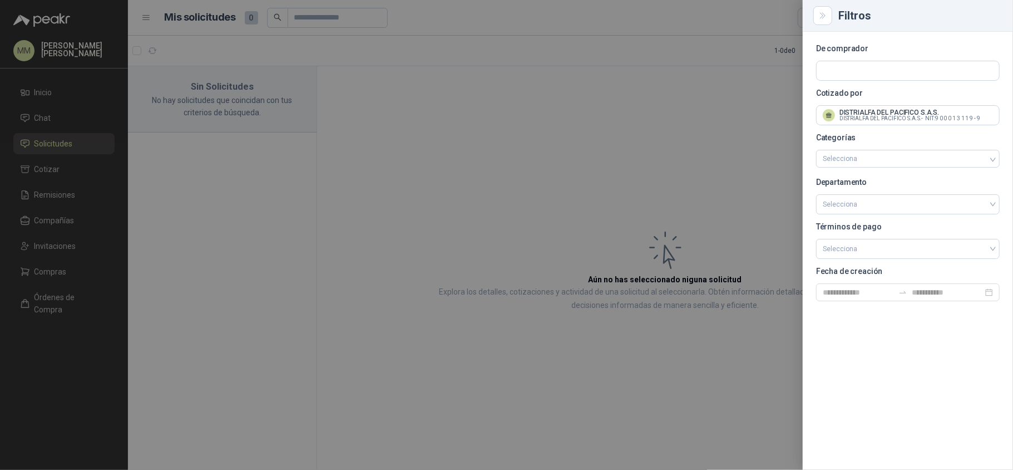
click at [510, 39] on div at bounding box center [506, 235] width 1013 height 470
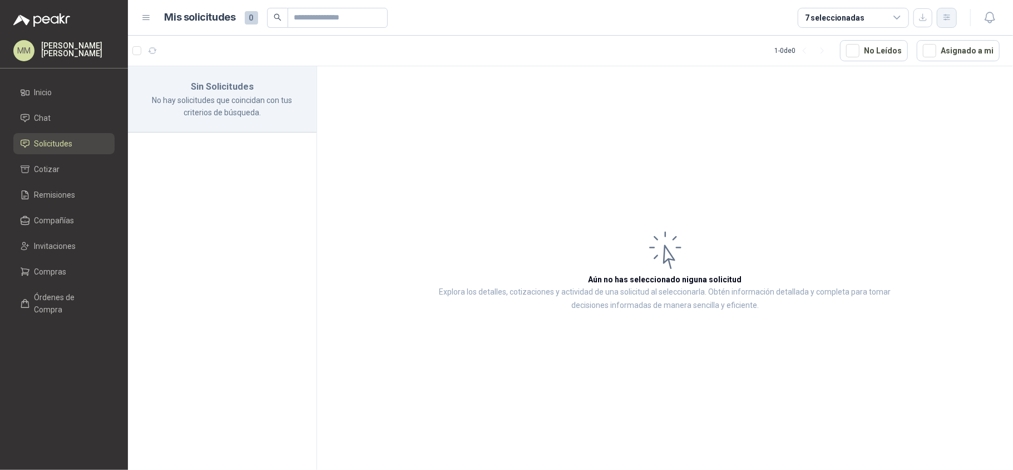
click at [948, 16] on icon "button" at bounding box center [947, 17] width 9 height 9
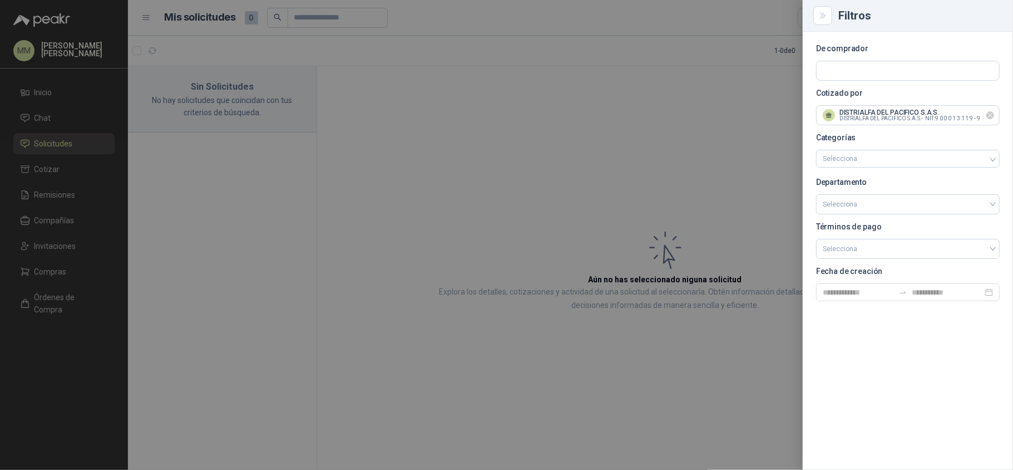
click at [995, 118] on icon "Limpiar" at bounding box center [990, 115] width 9 height 9
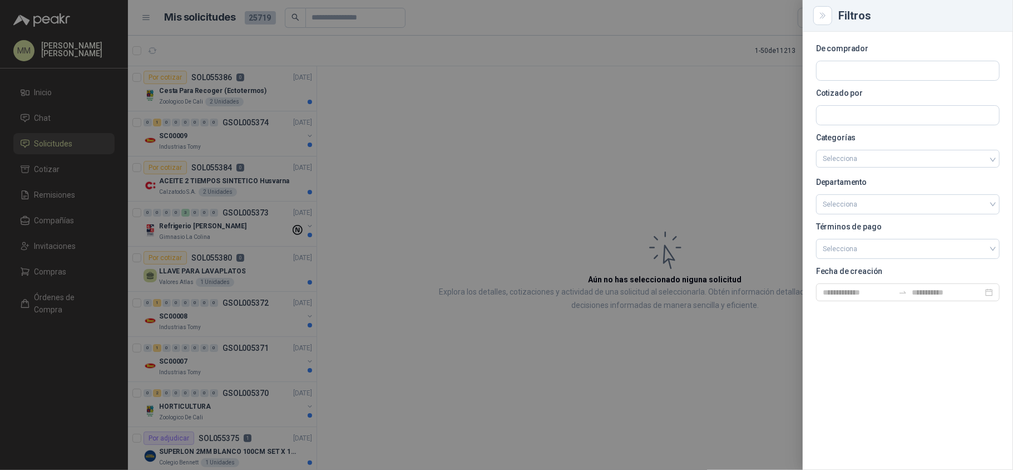
click at [753, 27] on div at bounding box center [506, 235] width 1013 height 470
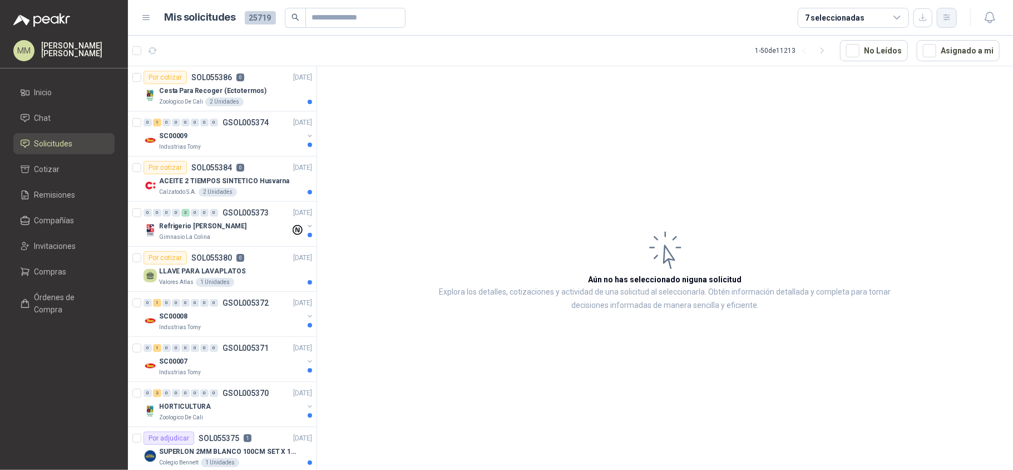
click at [947, 23] on button "button" at bounding box center [947, 18] width 20 height 20
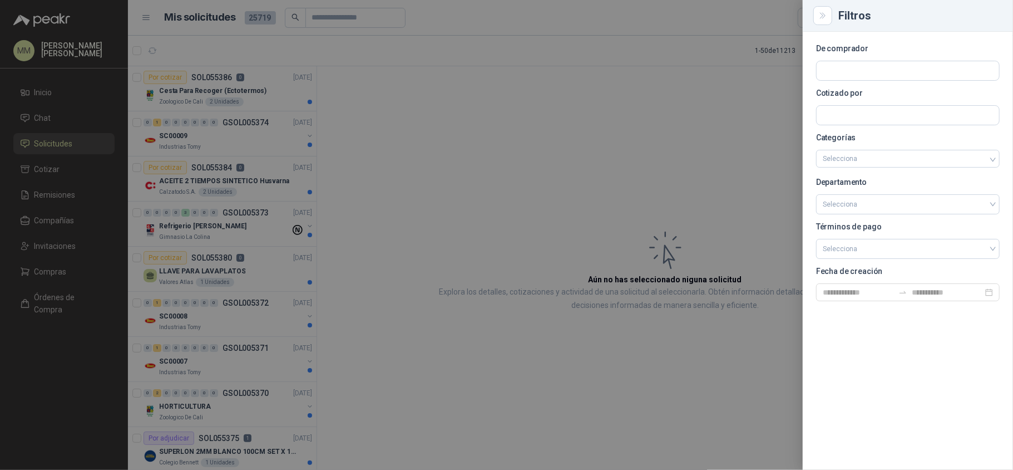
click at [642, 107] on div at bounding box center [506, 235] width 1013 height 470
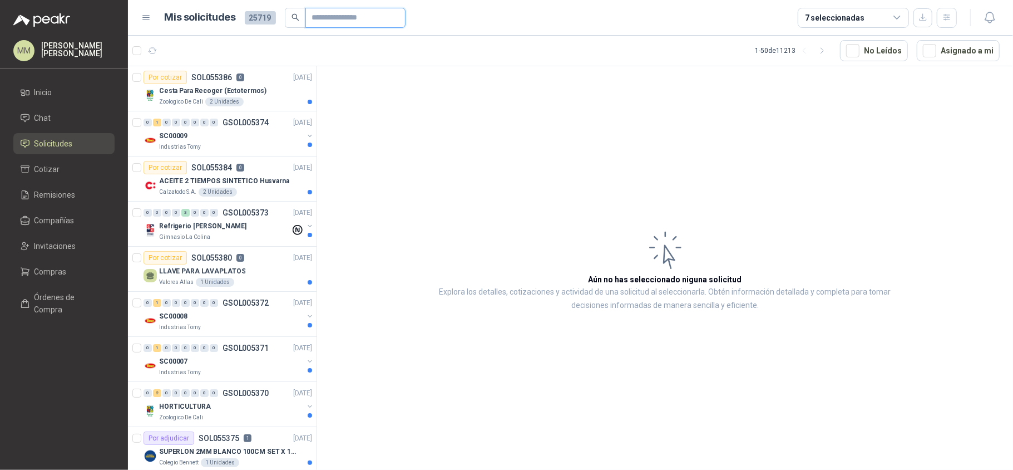
click at [325, 14] on input "text" at bounding box center [351, 17] width 78 height 19
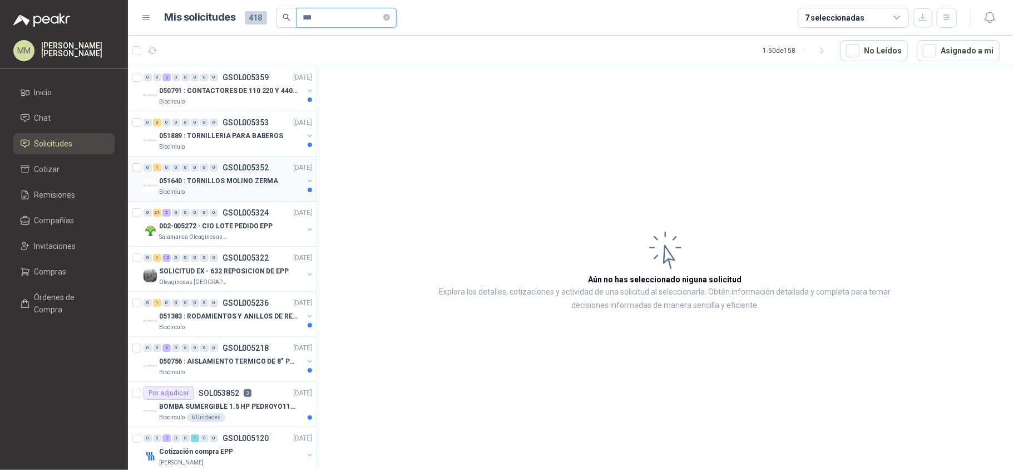
type input "***"
click at [305, 183] on button "button" at bounding box center [309, 180] width 9 height 9
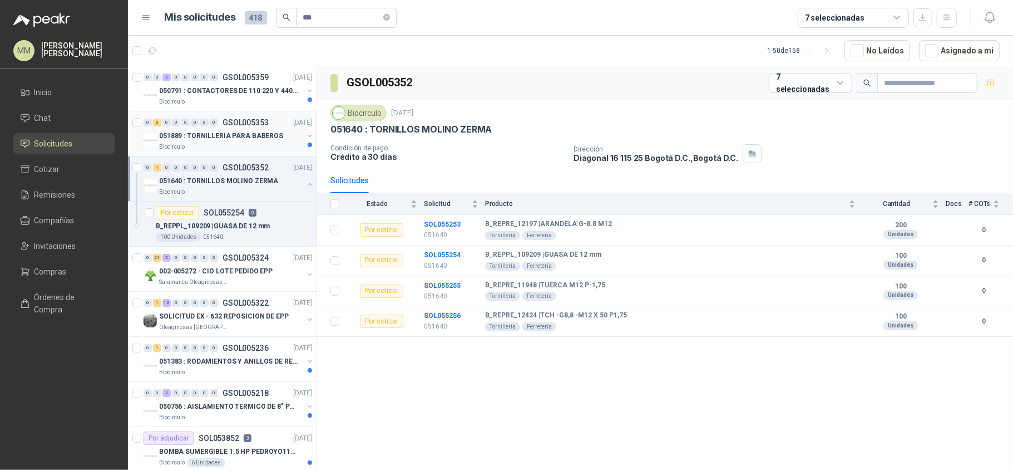
click at [305, 135] on button "button" at bounding box center [309, 135] width 9 height 9
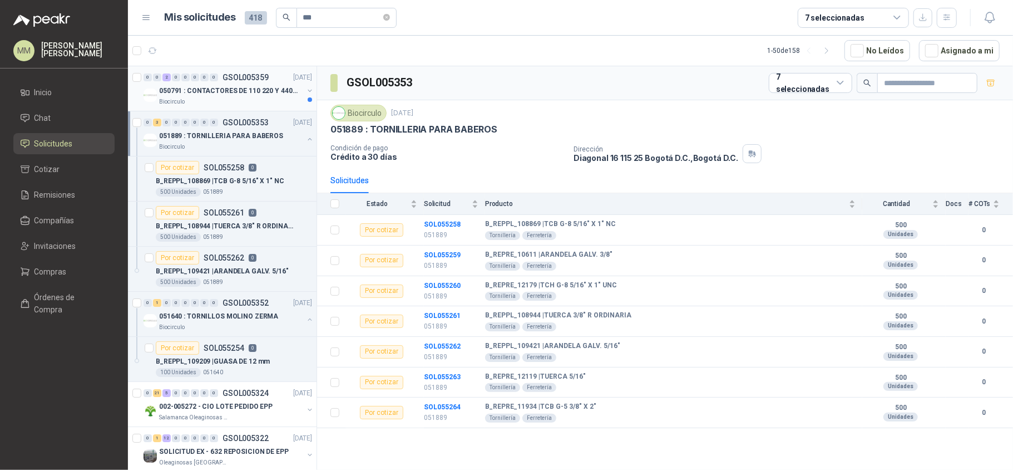
click at [305, 90] on button "button" at bounding box center [309, 90] width 9 height 9
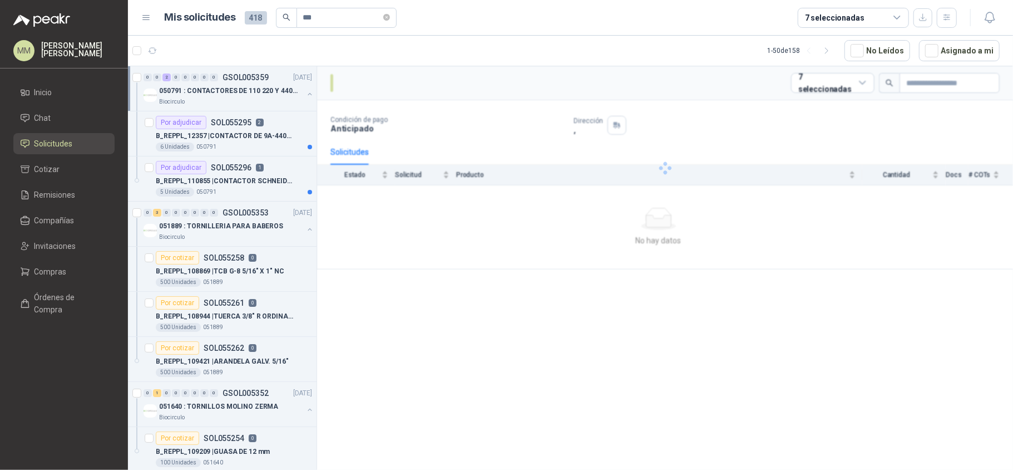
click at [305, 90] on button "button" at bounding box center [309, 94] width 9 height 9
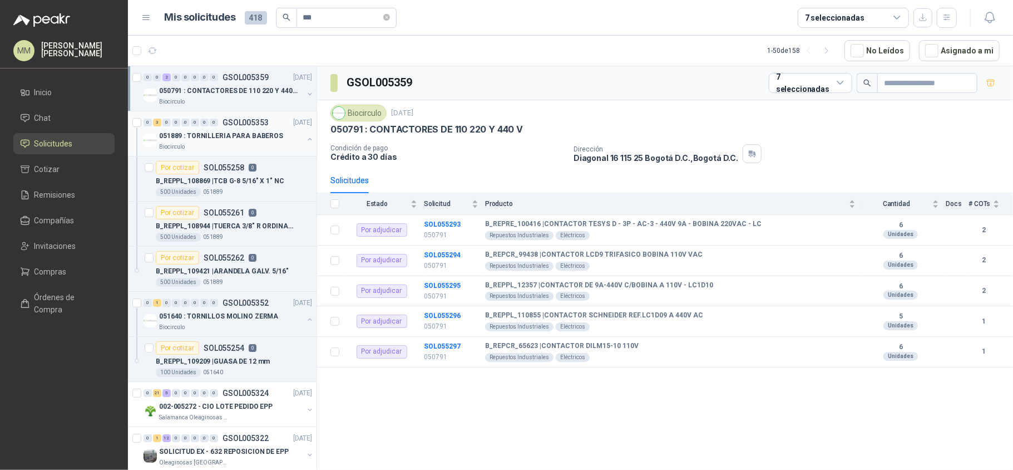
click at [305, 140] on button "button" at bounding box center [309, 139] width 9 height 9
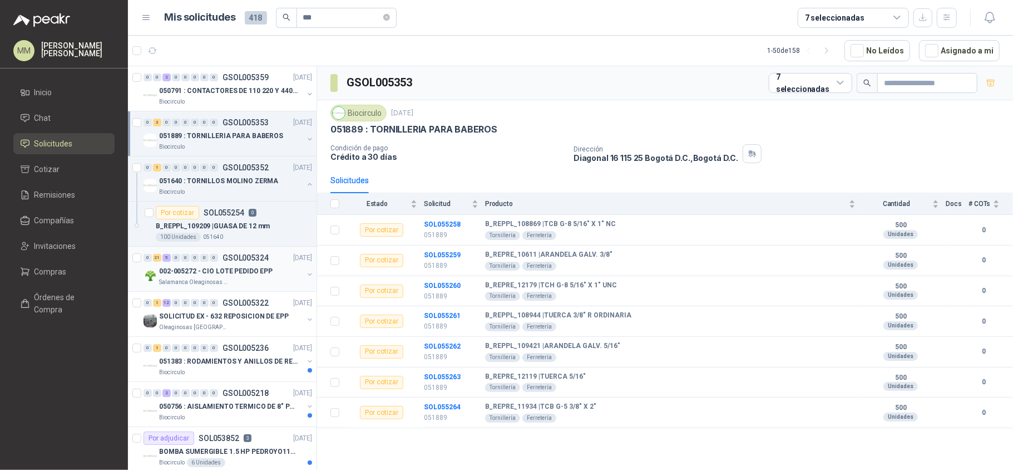
drag, startPoint x: 299, startPoint y: 186, endPoint x: 292, endPoint y: 206, distance: 21.5
click at [305, 187] on button "button" at bounding box center [309, 184] width 9 height 9
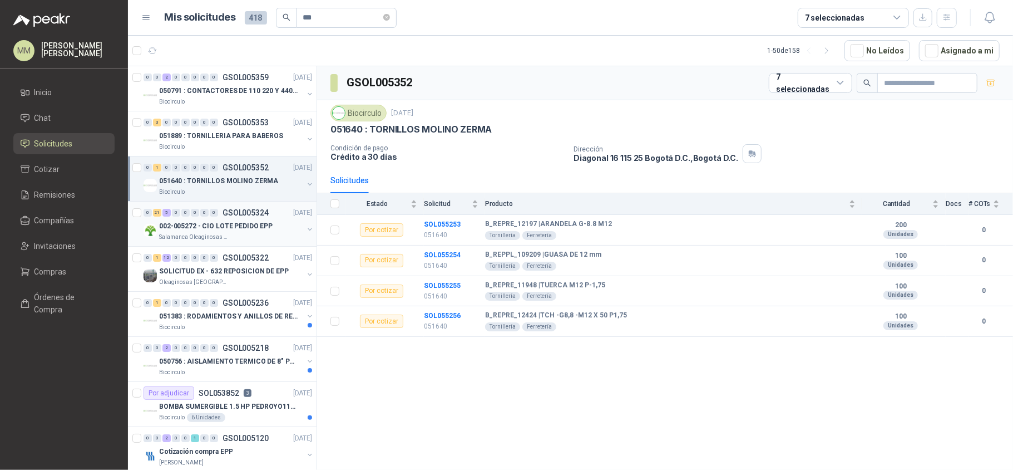
click at [303, 224] on div "002-005272 - CIO LOTE PEDIDO EPP Salamanca Oleaginosas SAS" at bounding box center [229, 230] width 171 height 22
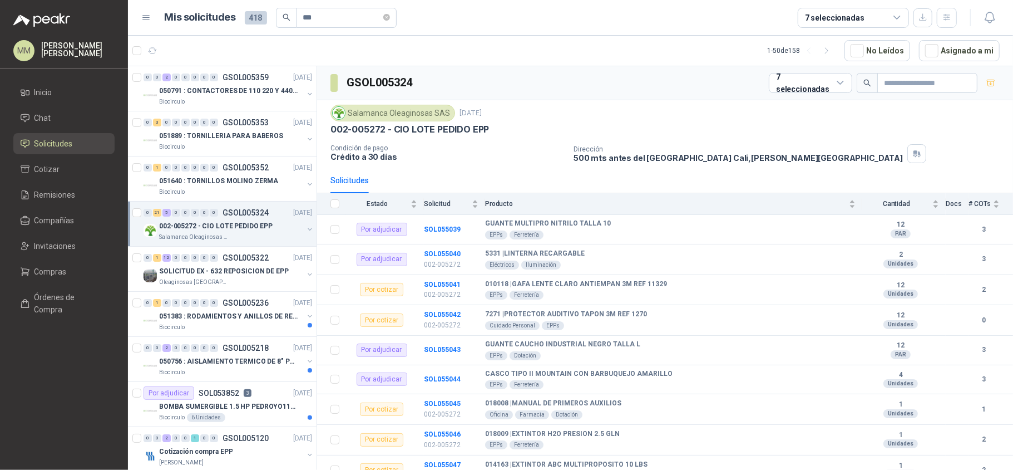
click at [305, 230] on button "button" at bounding box center [309, 229] width 9 height 9
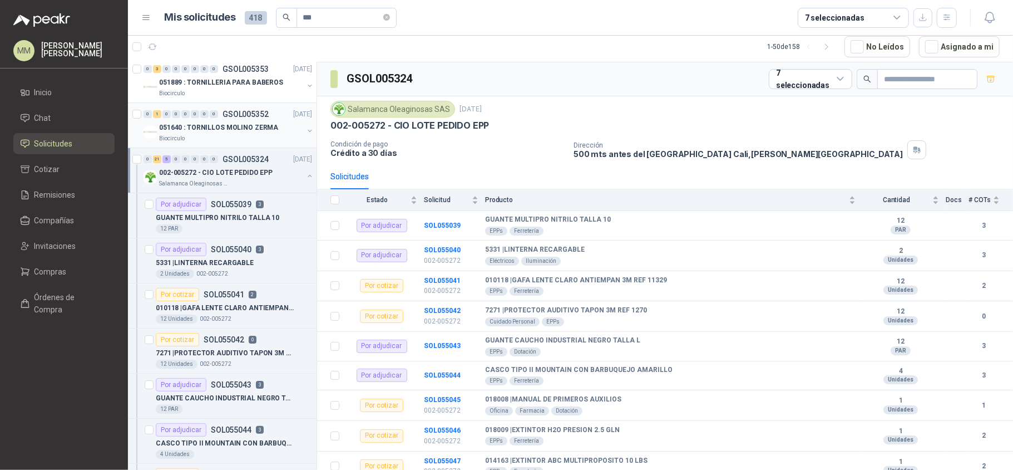
scroll to position [74, 0]
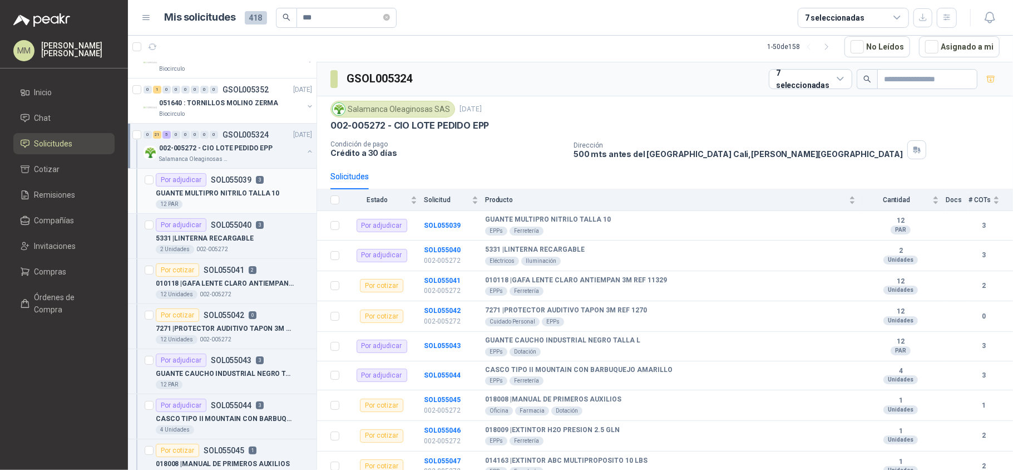
click at [269, 195] on p "GUANTE MULTIPRO NITRILO TALLA 10" at bounding box center [218, 193] width 124 height 11
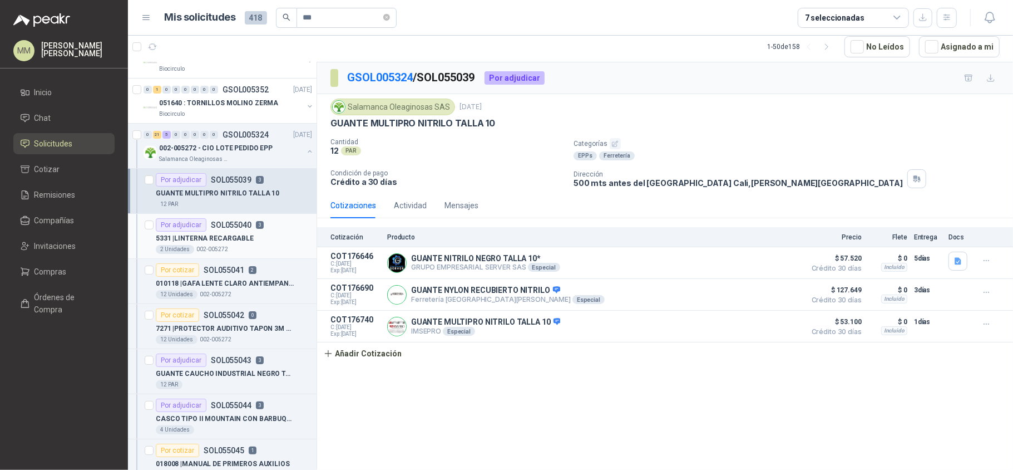
click at [247, 239] on p "5331 | LINTERNA RECARGABLE" at bounding box center [205, 238] width 98 height 11
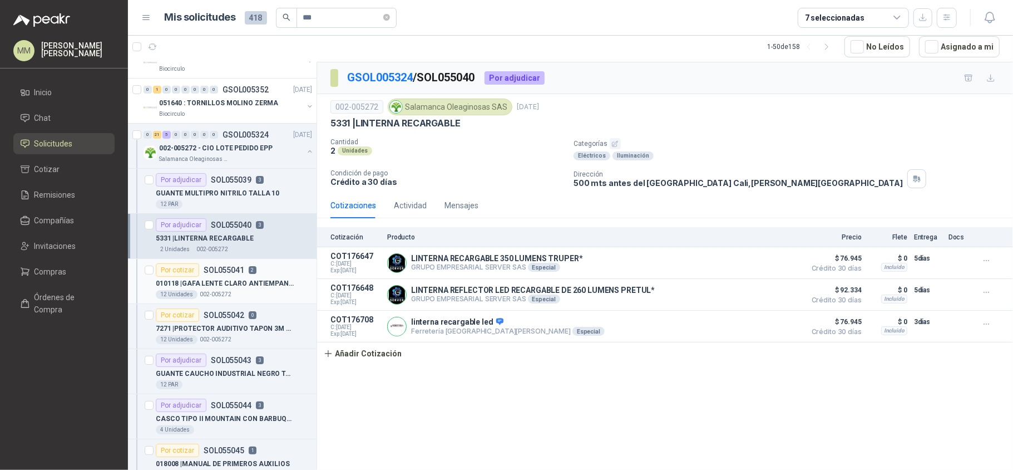
click at [283, 285] on p "010118 | GAFA LENTE CLARO ANTIEMPAN 3M REF 11329" at bounding box center [225, 283] width 139 height 11
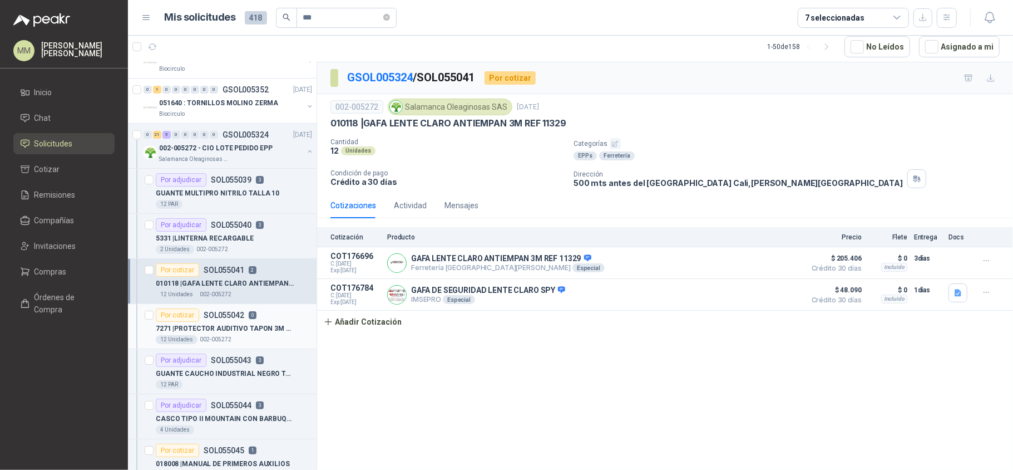
click at [269, 339] on div "12 Unidades 002-005272" at bounding box center [234, 339] width 156 height 9
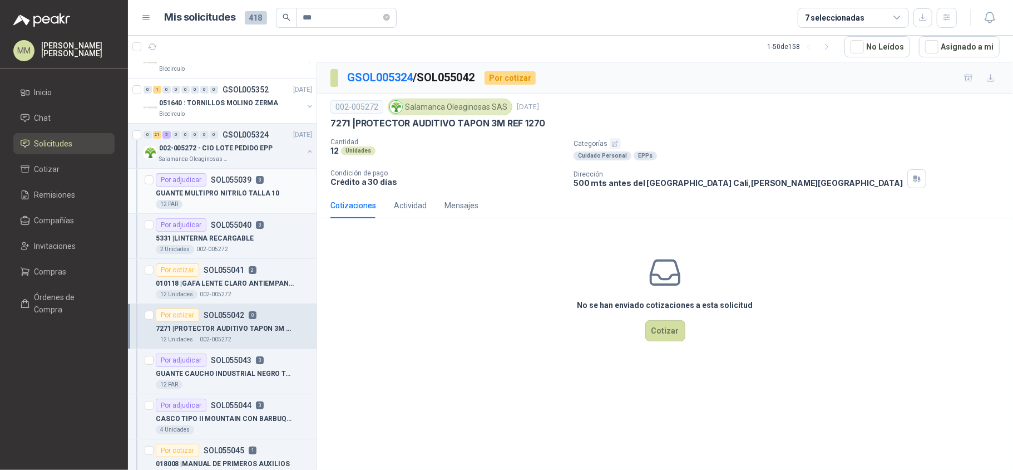
click at [278, 203] on div "12 PAR" at bounding box center [234, 204] width 156 height 9
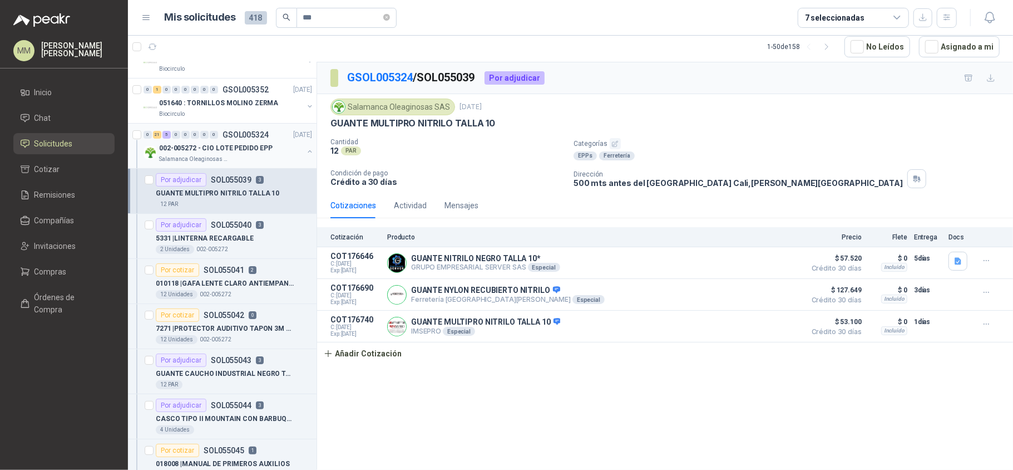
click at [305, 148] on button "button" at bounding box center [309, 151] width 9 height 9
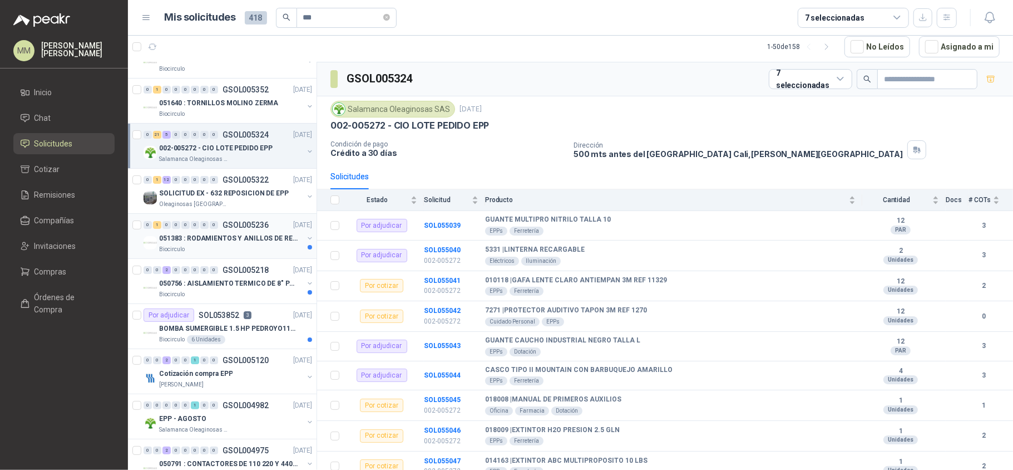
click at [305, 236] on button "button" at bounding box center [309, 238] width 9 height 9
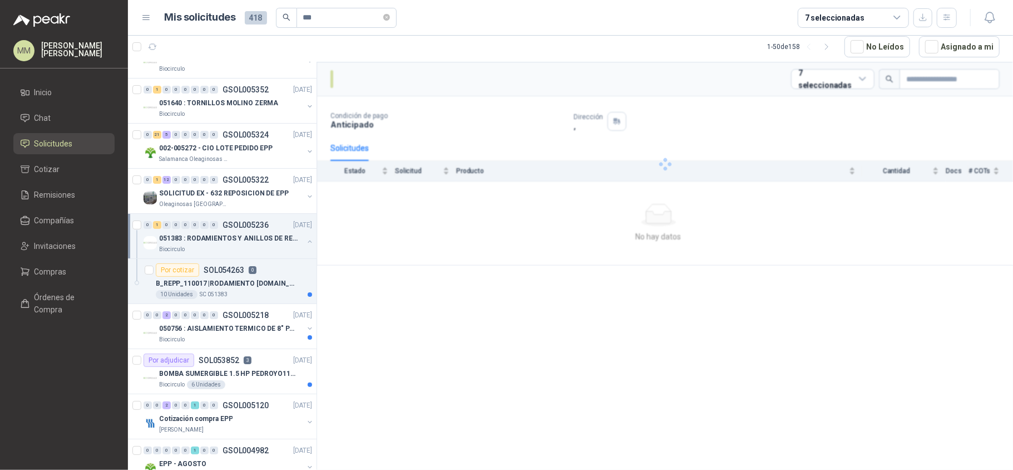
click at [305, 237] on button "button" at bounding box center [309, 241] width 9 height 9
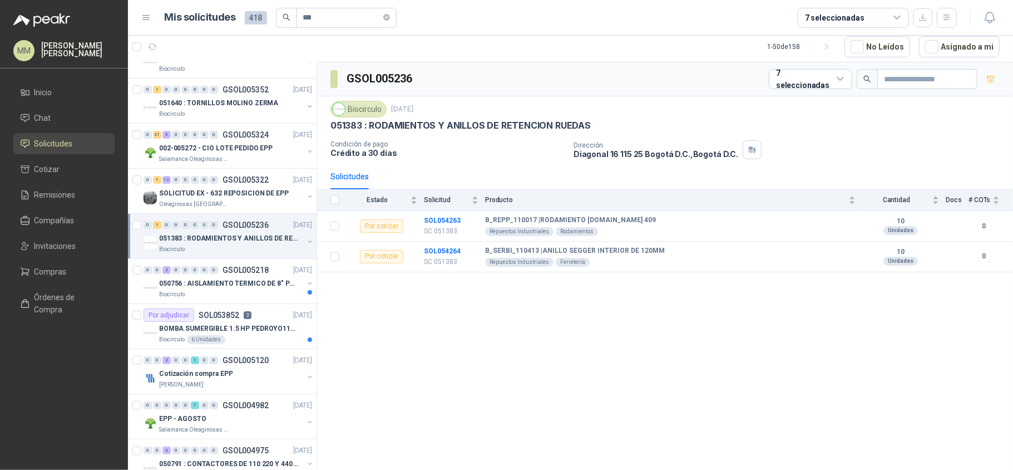
click at [305, 240] on button "button" at bounding box center [309, 241] width 9 height 9
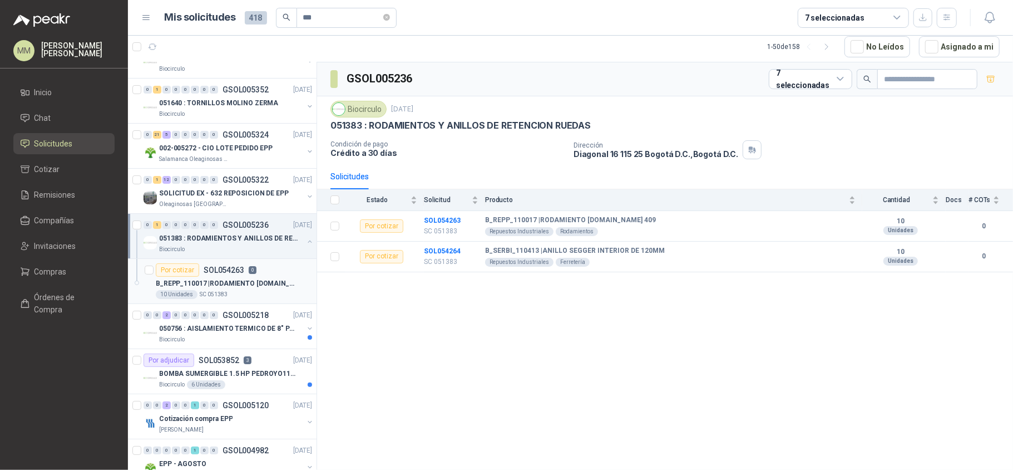
click at [248, 286] on p "B_REPP_110017 | RODAMIENTO SRV.NU 409" at bounding box center [225, 283] width 139 height 11
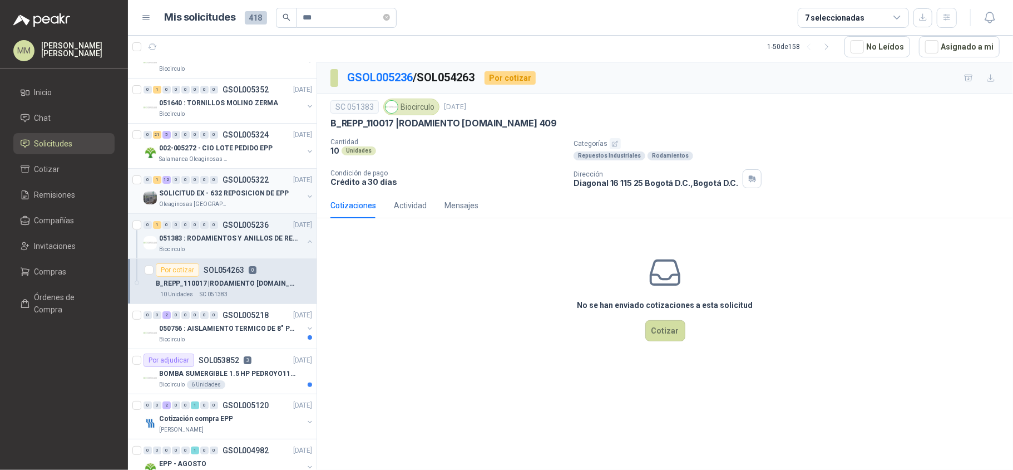
click at [305, 196] on button "button" at bounding box center [309, 196] width 9 height 9
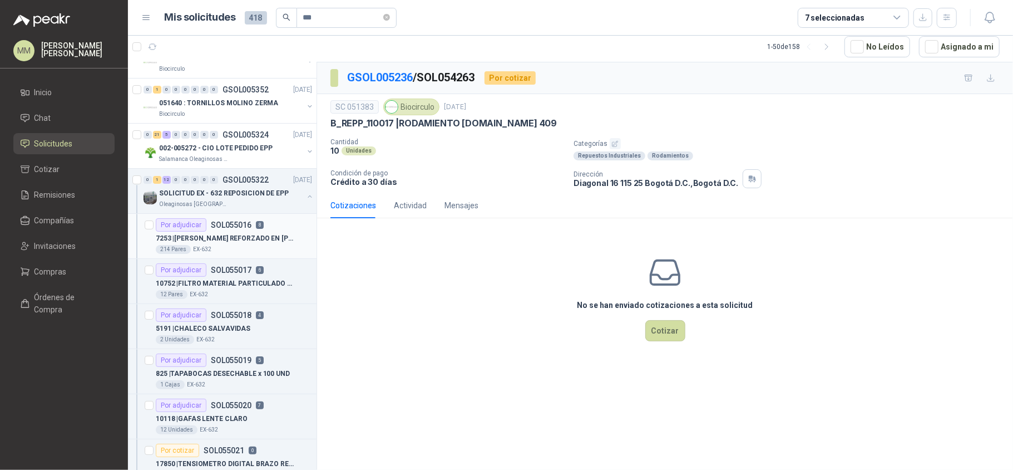
click at [265, 224] on div "Por adjudicar SOL055016 8" at bounding box center [234, 224] width 156 height 13
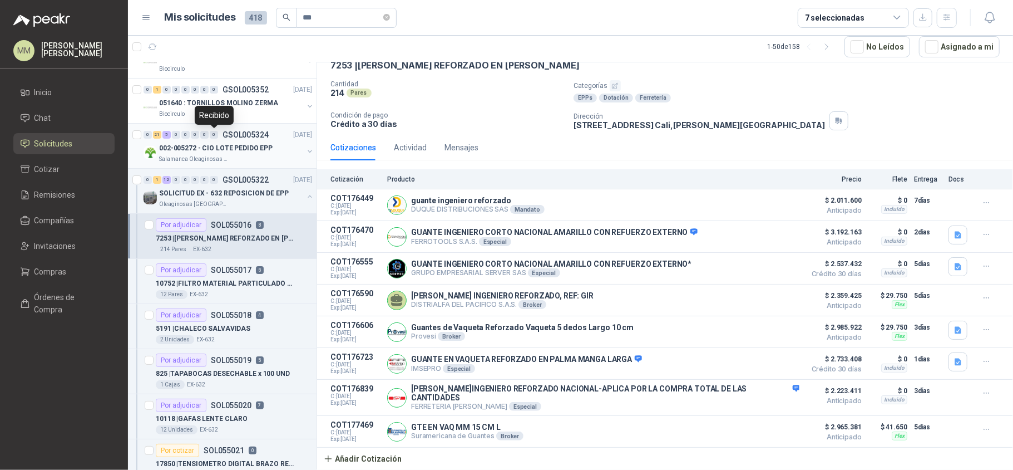
scroll to position [223, 0]
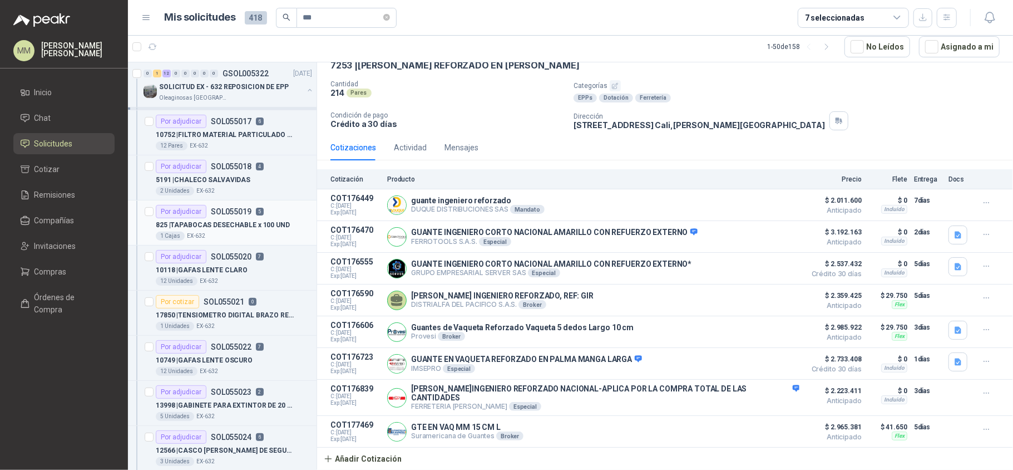
click at [208, 234] on div "1 Cajas EX-632" at bounding box center [234, 235] width 156 height 9
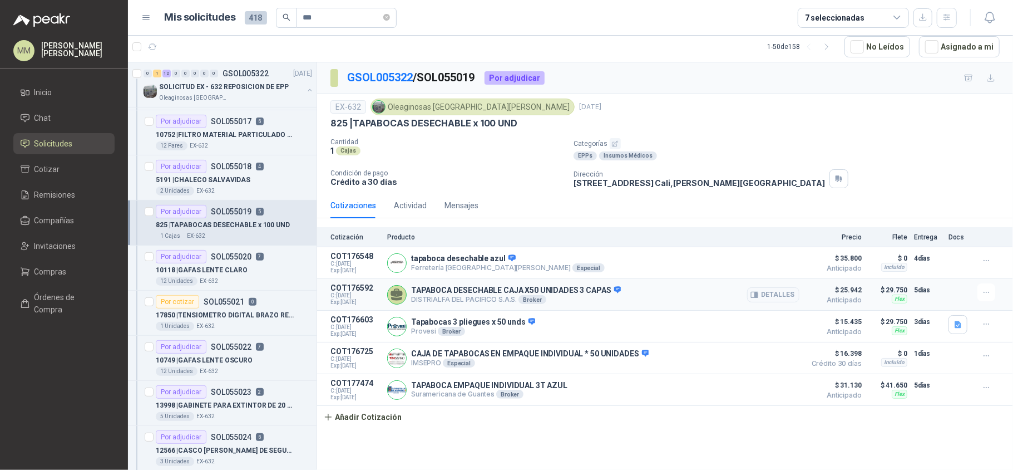
click at [477, 302] on p "DISTRIALFA DEL PACIFICO S.A.S. Broker" at bounding box center [516, 299] width 210 height 9
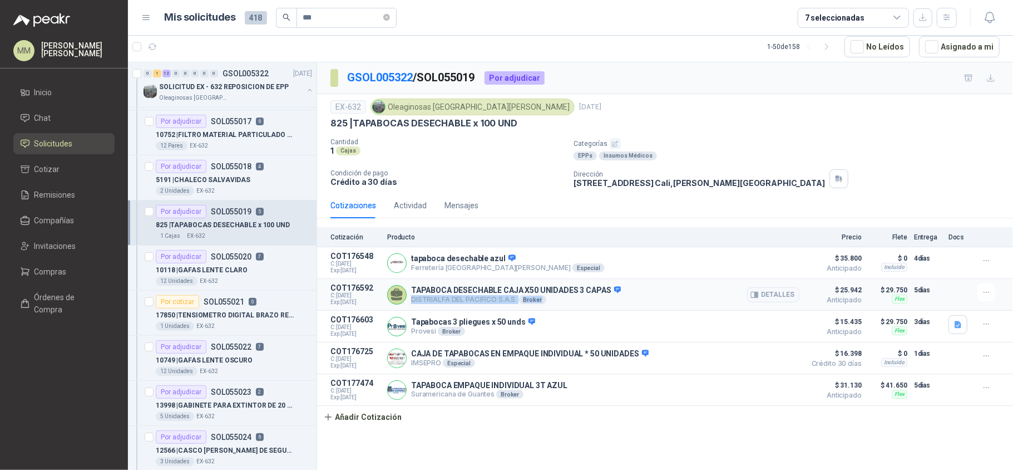
click at [477, 302] on p "DISTRIALFA DEL PACIFICO S.A.S. Broker" at bounding box center [516, 299] width 210 height 9
click at [571, 295] on p "TAPABOCA DESECHABLE CAJA X50 UNIDADES 3 CAPAS" at bounding box center [516, 290] width 210 height 10
click at [215, 265] on div "10118 | GAFAS LENTE CLARO" at bounding box center [234, 269] width 156 height 13
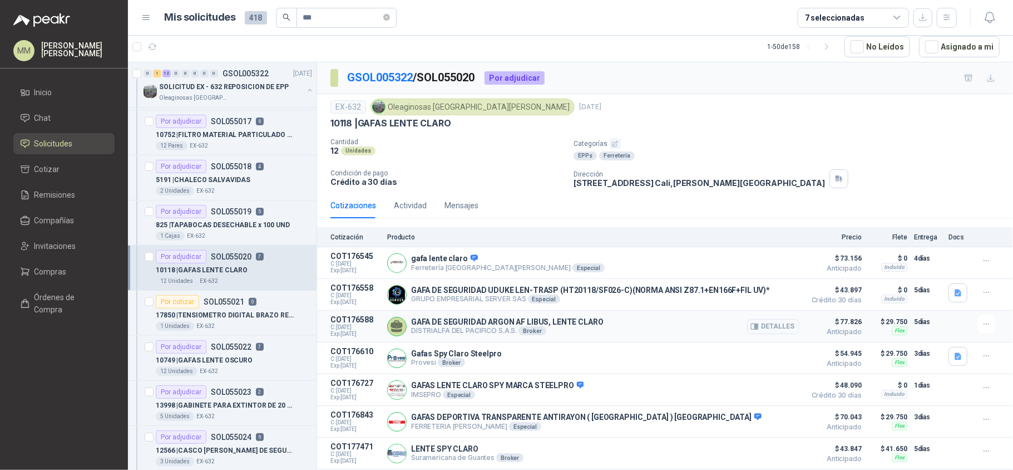
click at [480, 337] on div "GAFA DE SEGURIDAD ARGON AF LIBUS, LENTE CLARO DISTRIALFA DEL PACIFICO S.A.S. Br…" at bounding box center [593, 326] width 412 height 22
click at [479, 326] on p "GAFA DE SEGURIDAD ARGON AF LIBUS, LENTE CLARO" at bounding box center [507, 321] width 193 height 9
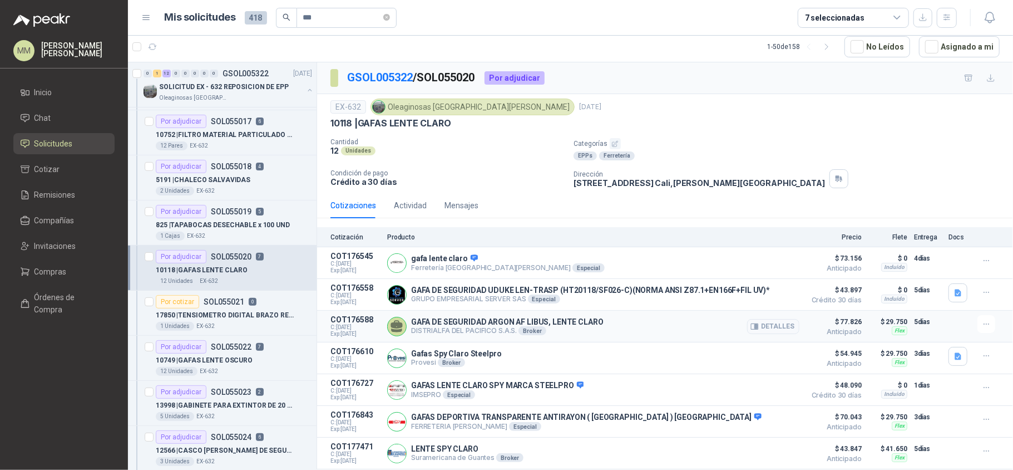
click at [475, 335] on p "DISTRIALFA DEL PACIFICO S.A.S. Broker" at bounding box center [507, 330] width 193 height 9
click at [305, 88] on button "button" at bounding box center [309, 90] width 9 height 9
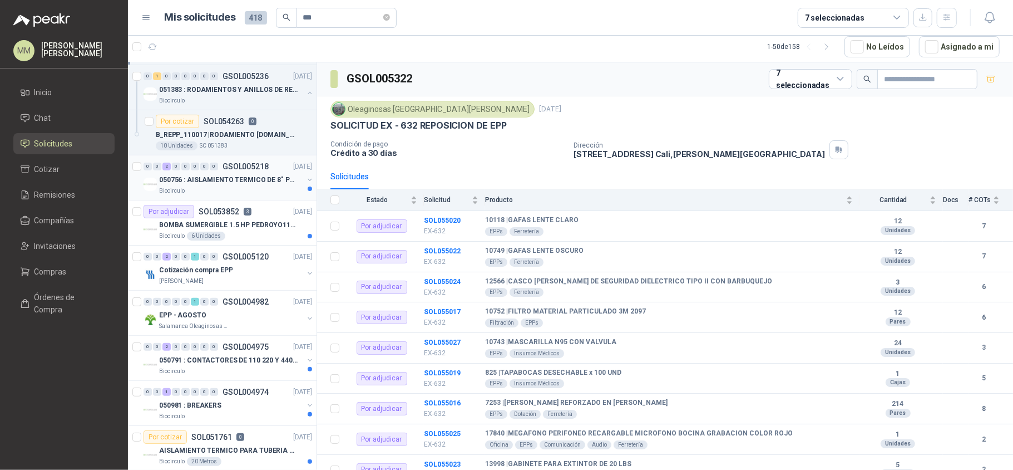
scroll to position [74, 0]
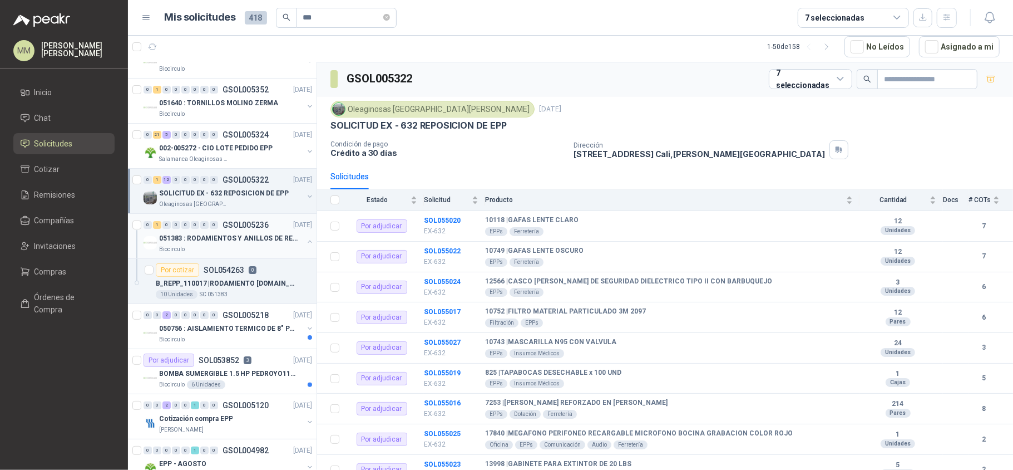
click at [305, 240] on button "button" at bounding box center [309, 241] width 9 height 9
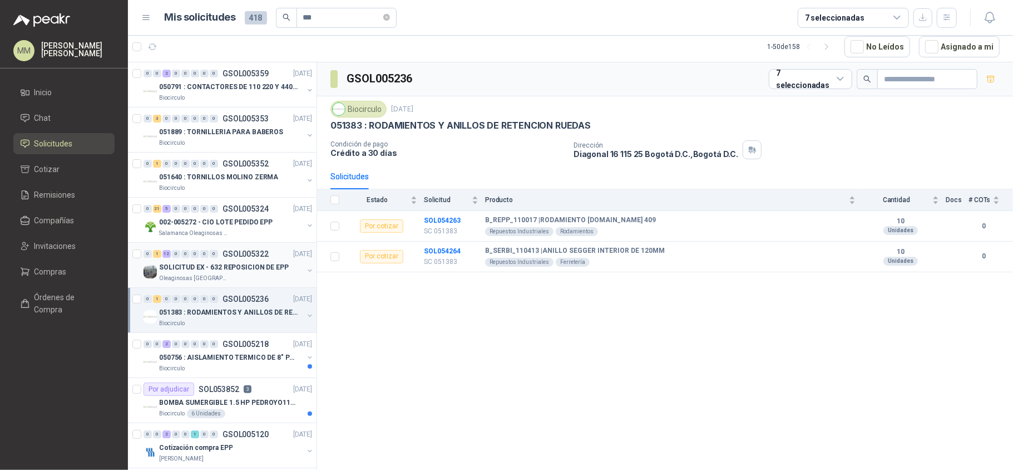
click at [305, 272] on button "button" at bounding box center [309, 270] width 9 height 9
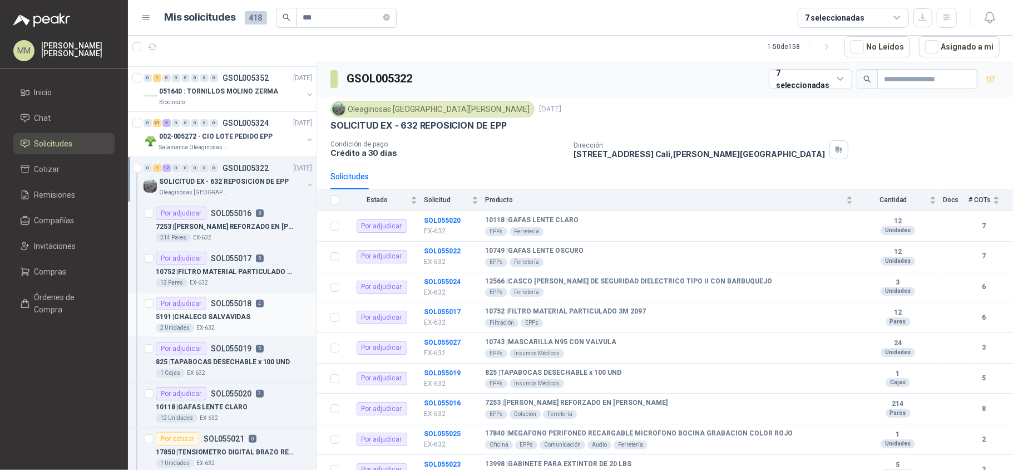
scroll to position [148, 0]
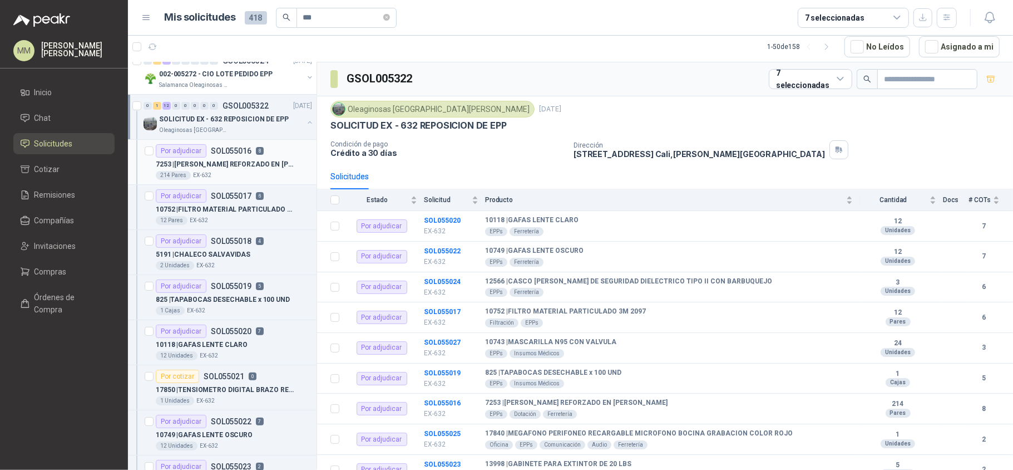
click at [266, 156] on div "Por adjudicar SOL055016 8" at bounding box center [234, 150] width 156 height 13
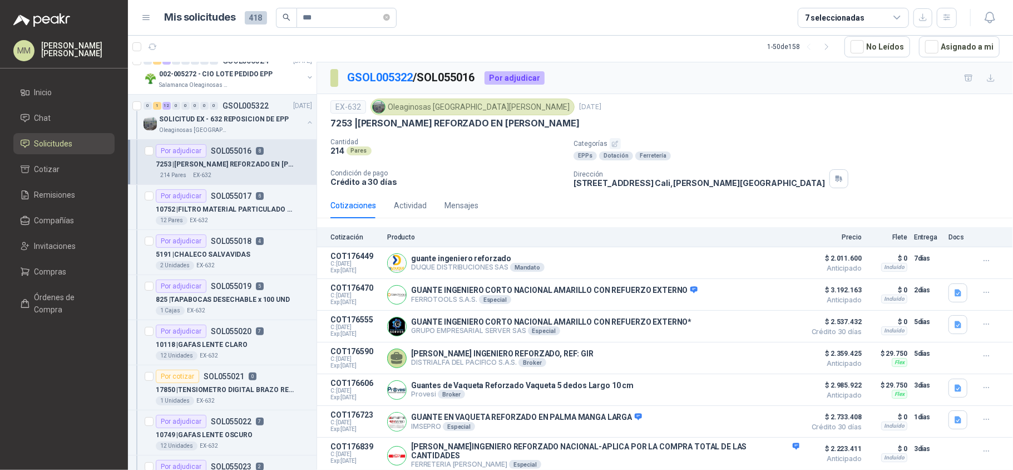
scroll to position [497, 0]
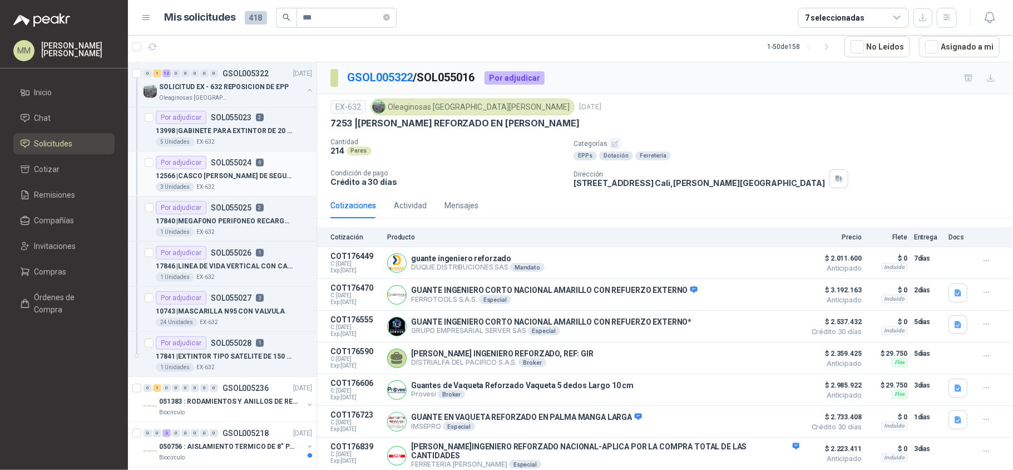
click at [269, 185] on div "3 Unidades EX-632" at bounding box center [234, 187] width 156 height 9
click at [269, 221] on p "17840 | MEGAFONO PERIFONEO RECARGABLE MICROFONO BOCINA GRABACION COLOR ROJO" at bounding box center [225, 221] width 139 height 11
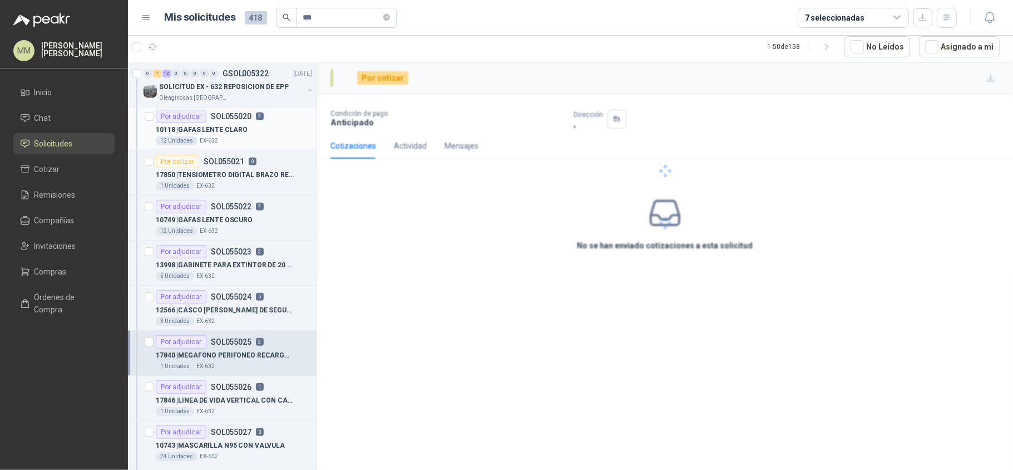
scroll to position [348, 0]
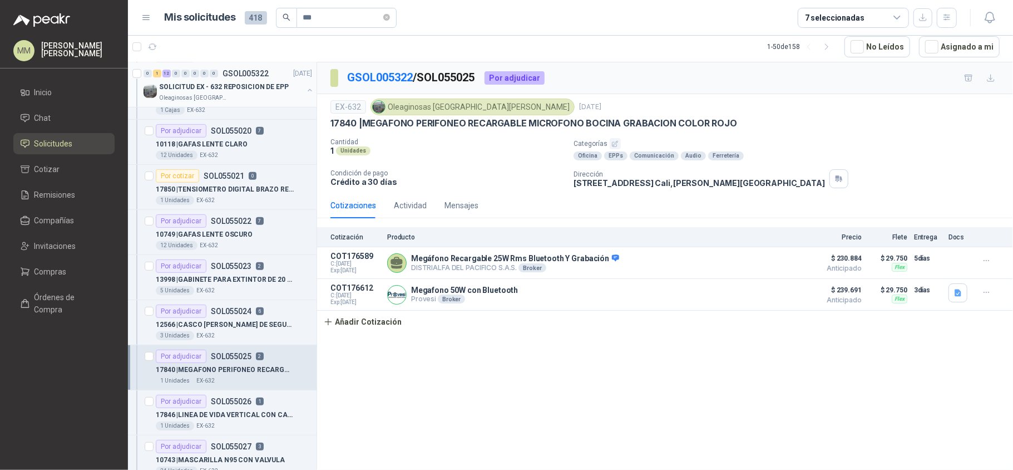
click at [305, 92] on button "button" at bounding box center [309, 90] width 9 height 9
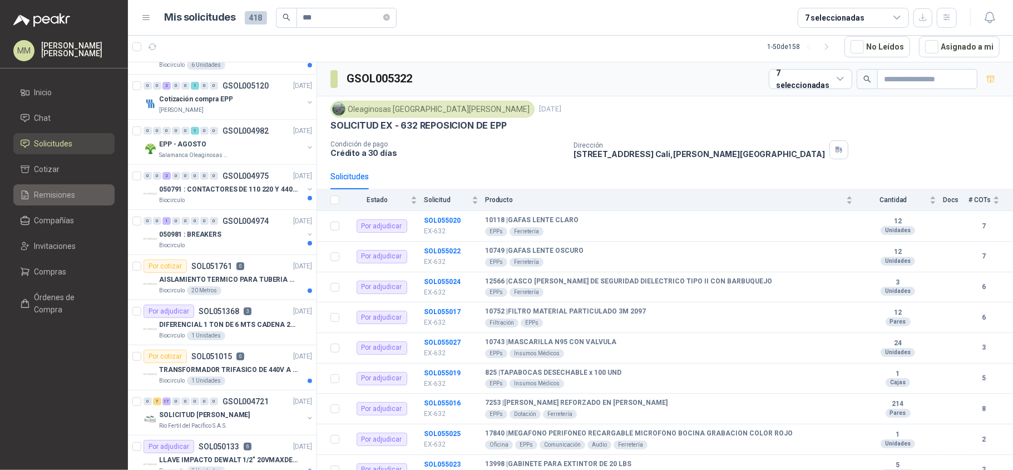
click at [57, 196] on span "Remisiones" at bounding box center [55, 195] width 41 height 12
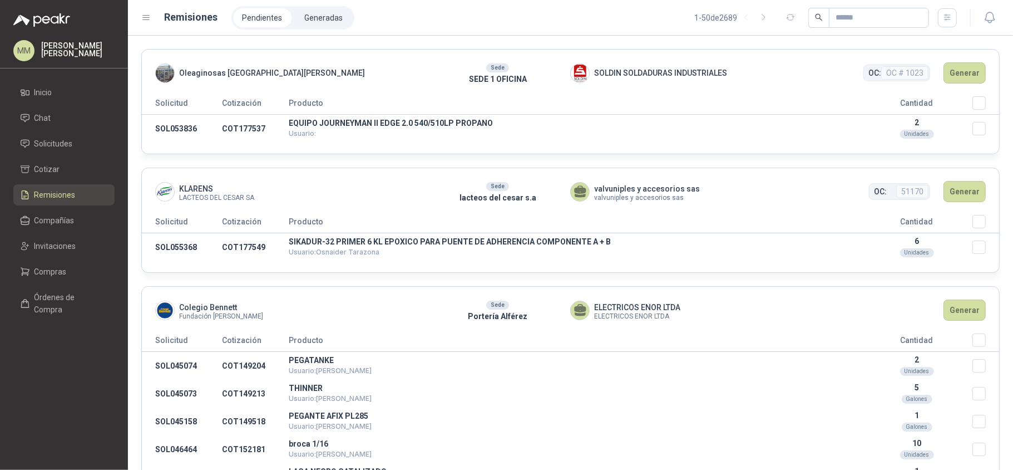
click at [200, 68] on span "Oleaginosas [GEOGRAPHIC_DATA][PERSON_NAME]" at bounding box center [272, 73] width 186 height 12
click at [416, 78] on div "Oleaginosas [GEOGRAPHIC_DATA][PERSON_NAME]" at bounding box center [290, 72] width 270 height 19
click at [353, 125] on p "EQUIPO JOURNEYMAN II EDGE 2.0 540/510LP PROPANO" at bounding box center [575, 123] width 573 height 8
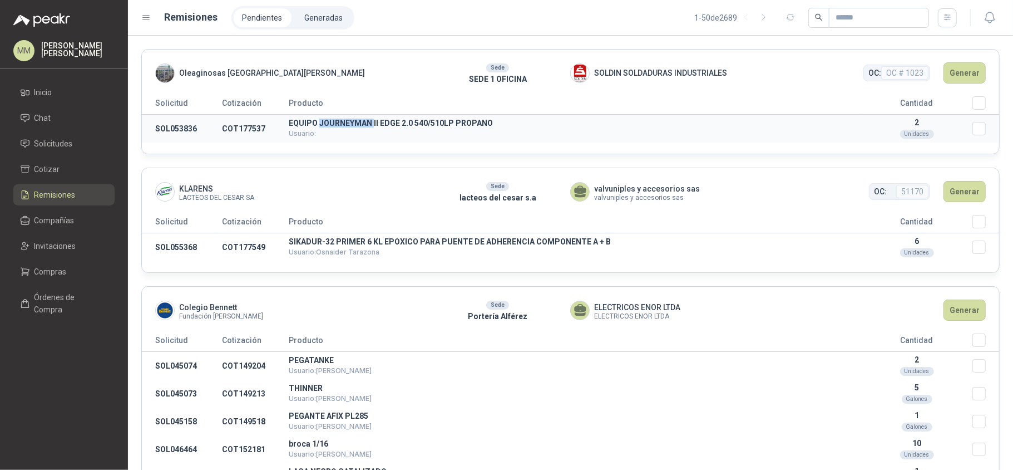
click at [353, 125] on p "EQUIPO JOURNEYMAN II EDGE 2.0 540/510LP PROPANO" at bounding box center [575, 123] width 573 height 8
click at [630, 76] on span "SOLDIN SOLDADURAS INDUSTRIALES" at bounding box center [660, 73] width 133 height 12
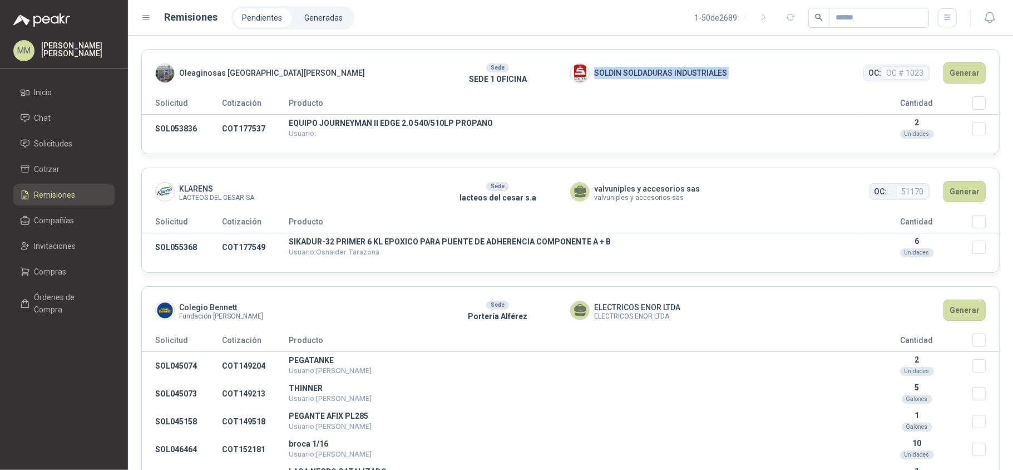
click at [793, 87] on header "Oleaginosas San Fernando Sede SEDE 1 OFICINA SOLDIN SOLDADURAS INDUSTRIALES OC:…" at bounding box center [571, 73] width 858 height 47
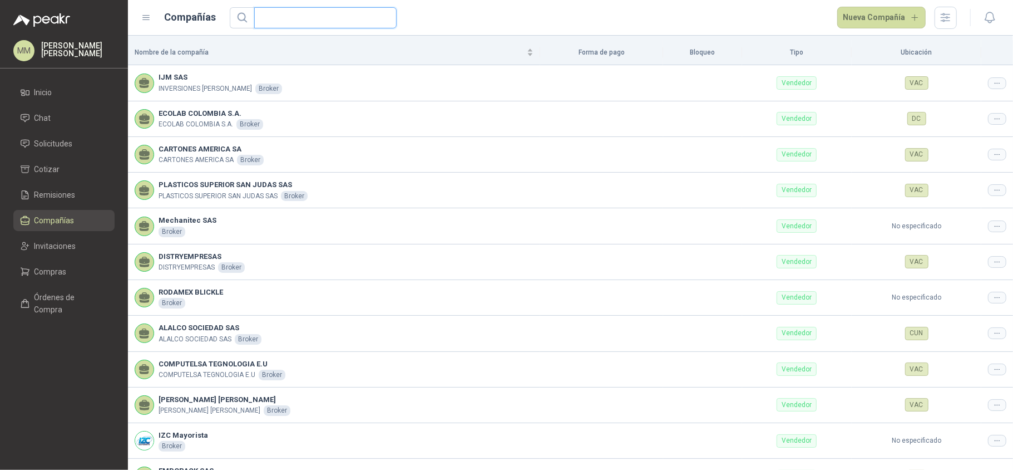
click at [367, 12] on input "text" at bounding box center [321, 18] width 120 height 20
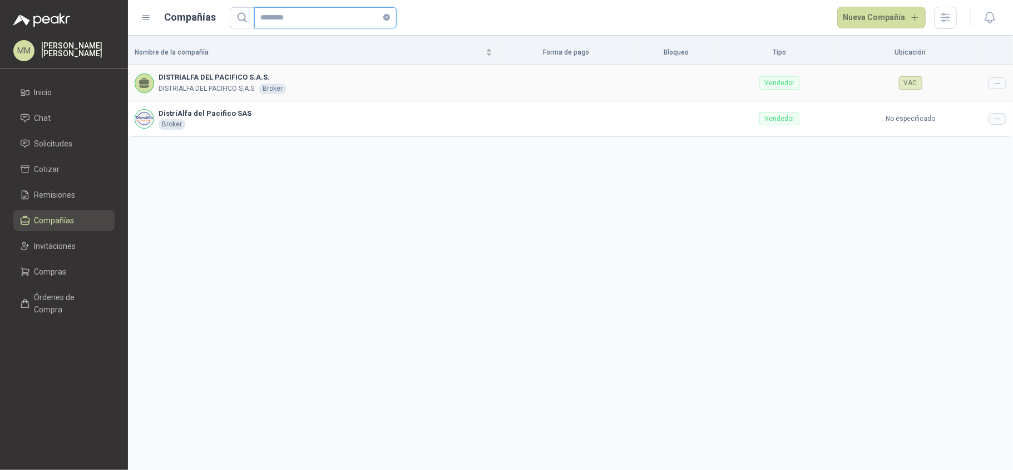
type input "********"
click at [1005, 80] on div at bounding box center [997, 83] width 18 height 12
click at [973, 105] on td "No especificado" at bounding box center [911, 119] width 142 height 36
click at [998, 82] on icon at bounding box center [997, 83] width 8 height 8
click at [964, 106] on span "Editar compañía" at bounding box center [968, 102] width 57 height 12
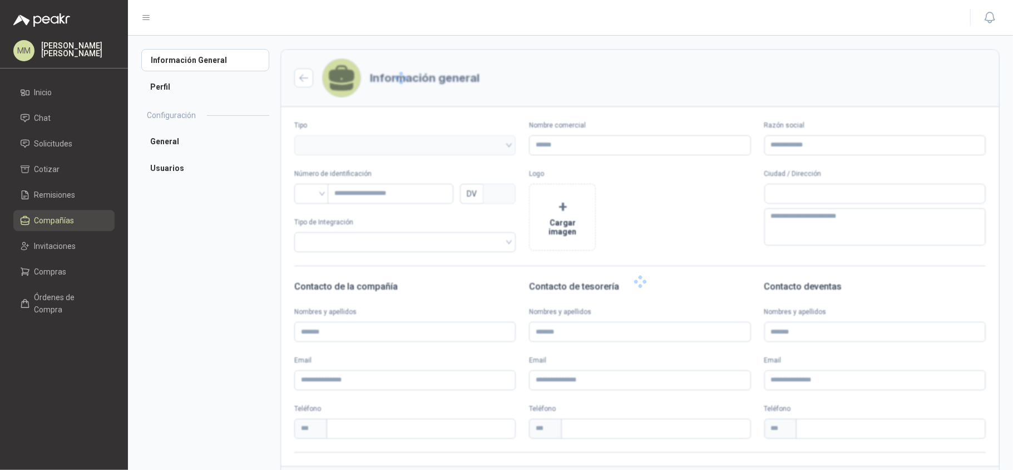
type input "**********"
type input "***"
type textarea "**********"
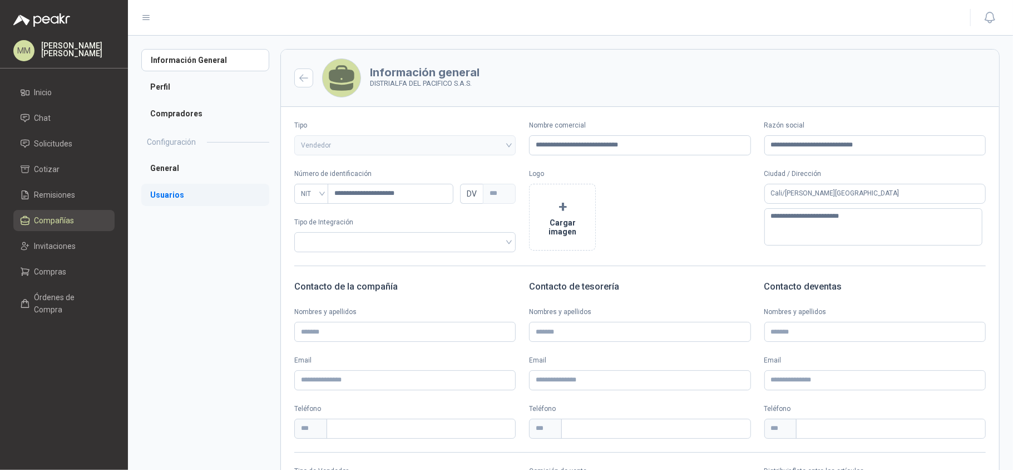
click at [188, 205] on li "Usuarios" at bounding box center [205, 195] width 128 height 22
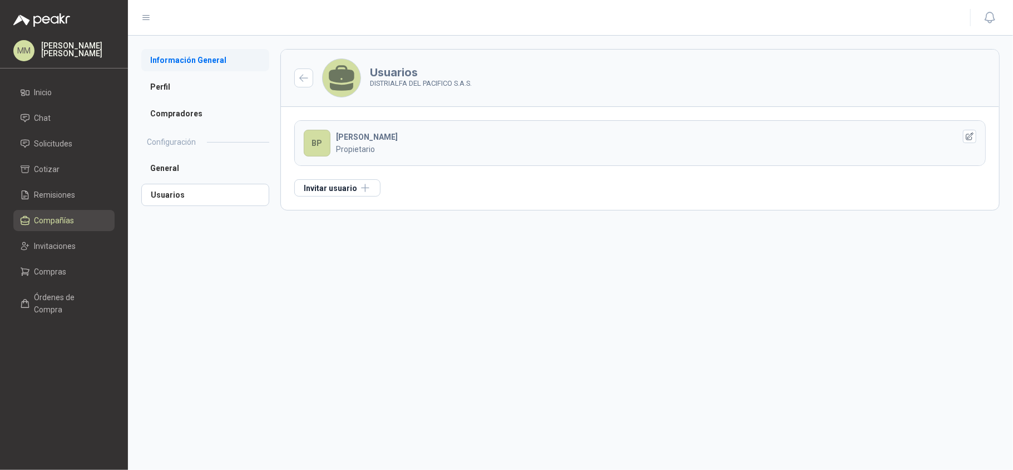
click at [209, 63] on li "Información General" at bounding box center [205, 60] width 128 height 22
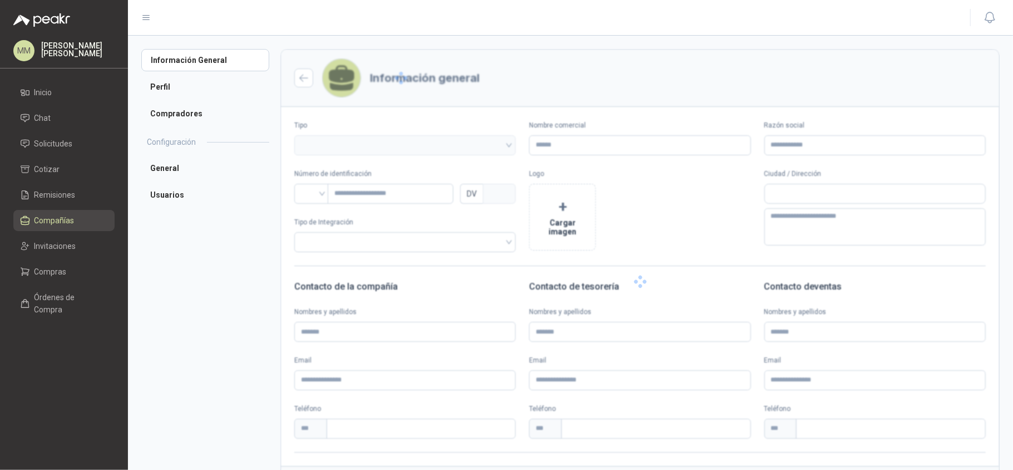
type input "**********"
type input "***"
type textarea "**********"
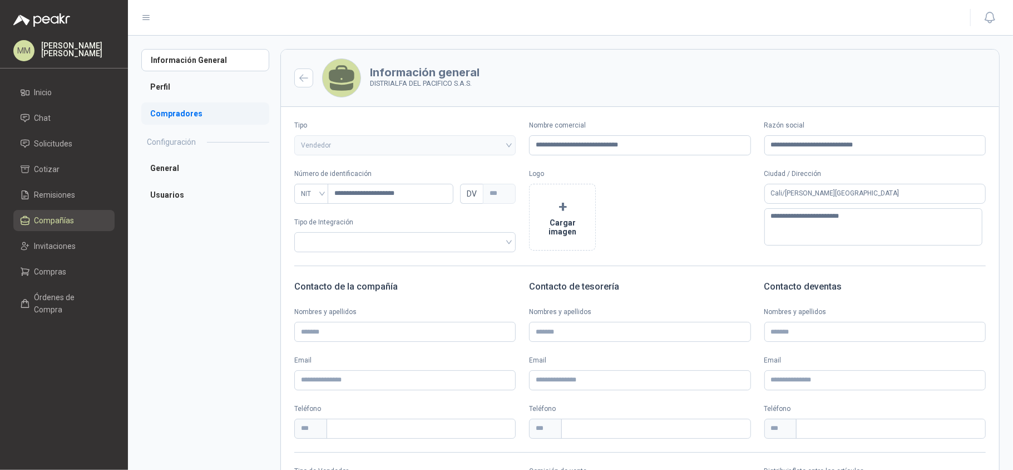
click at [225, 105] on li "Compradores" at bounding box center [205, 113] width 128 height 22
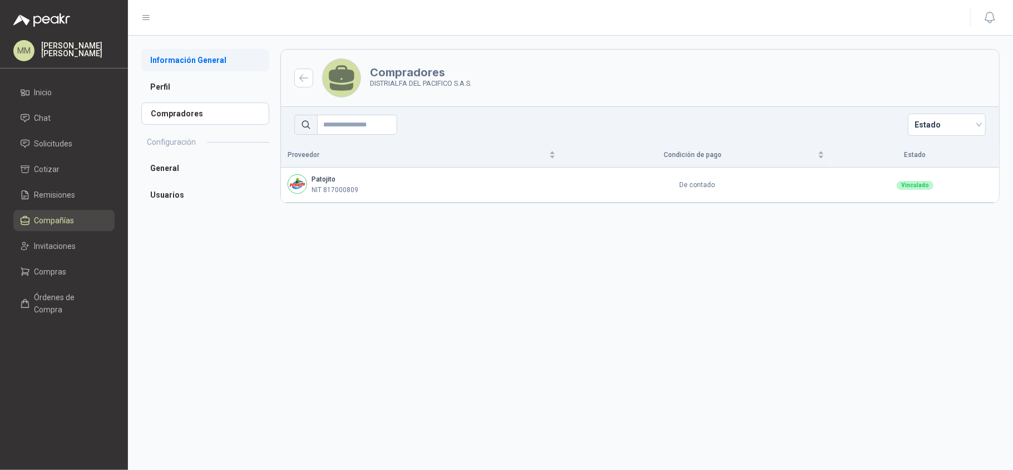
click at [191, 61] on li "Información General" at bounding box center [205, 60] width 128 height 22
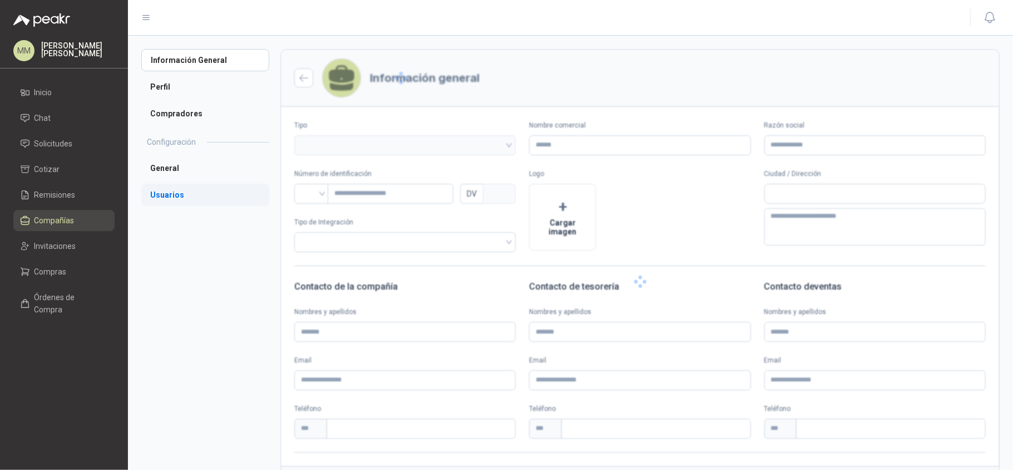
type input "**********"
type input "***"
type textarea "**********"
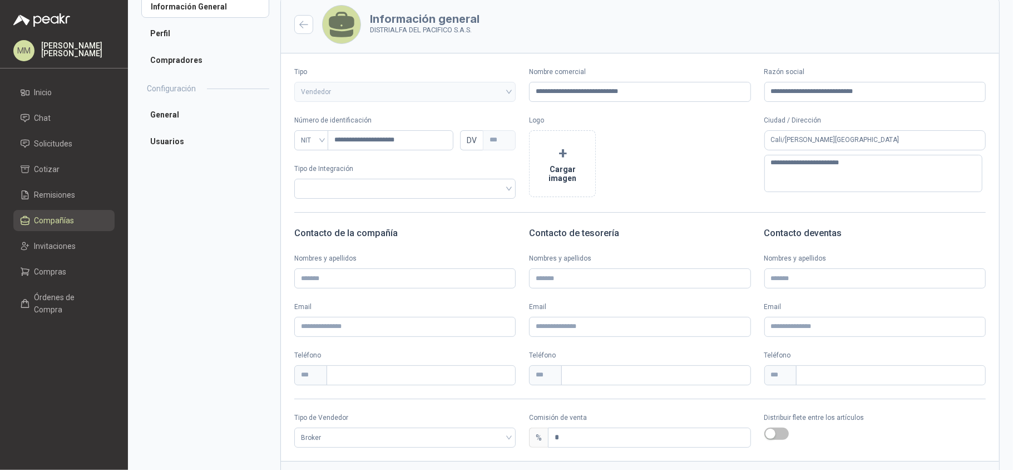
scroll to position [109, 0]
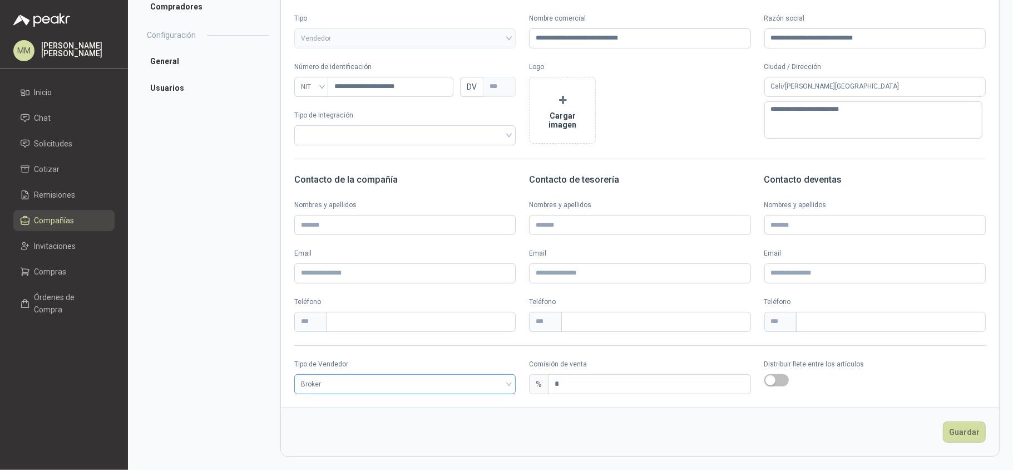
click at [388, 376] on span "Broker" at bounding box center [405, 384] width 208 height 17
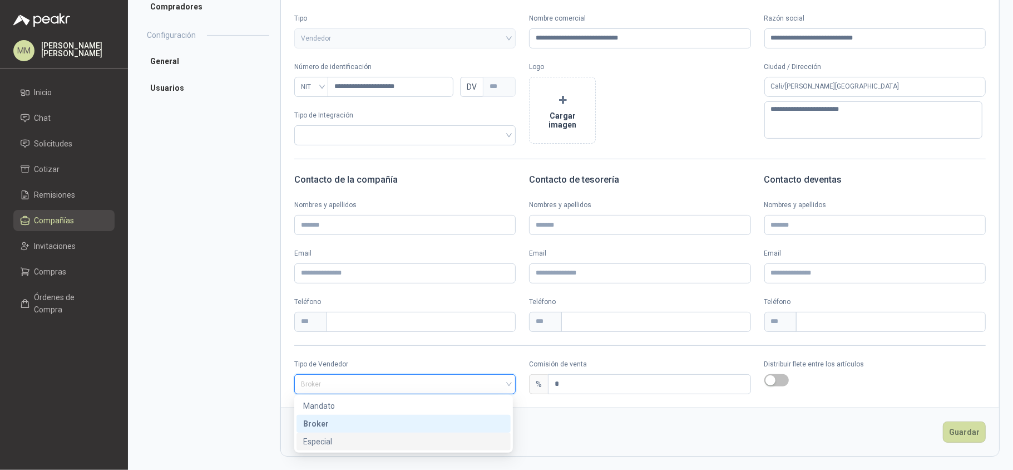
click at [341, 441] on div "Especial" at bounding box center [403, 441] width 201 height 12
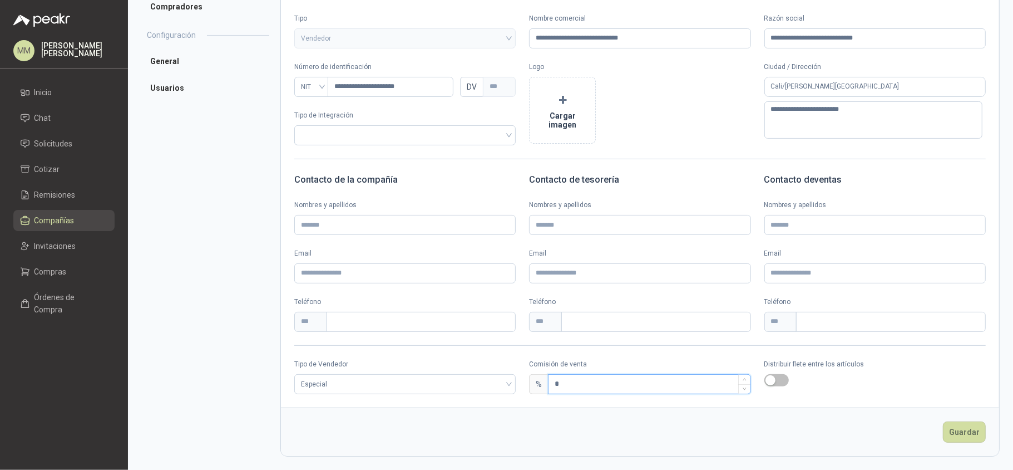
click at [651, 381] on input "*" at bounding box center [649, 383] width 201 height 19
type input "*"
click at [842, 417] on footer "Guardar" at bounding box center [640, 431] width 718 height 48
click at [953, 430] on button "Guardar" at bounding box center [964, 431] width 43 height 21
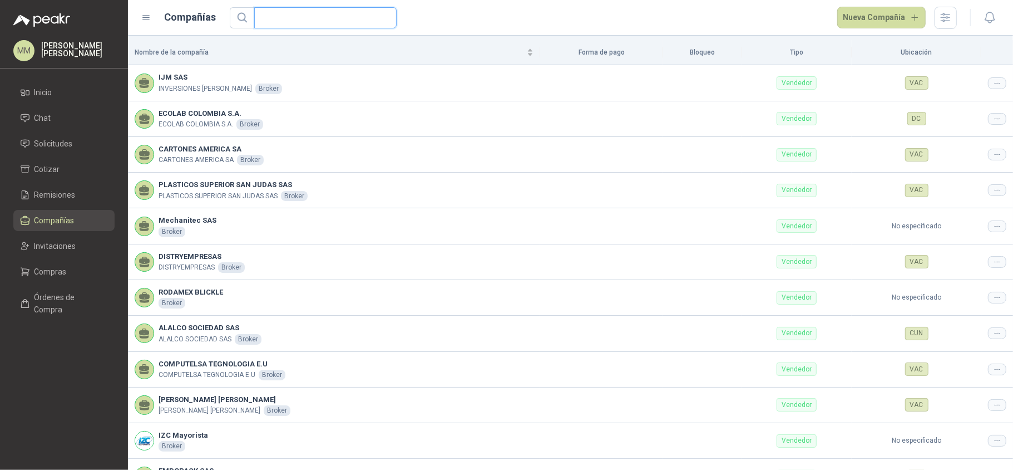
click at [330, 14] on input "text" at bounding box center [321, 18] width 120 height 20
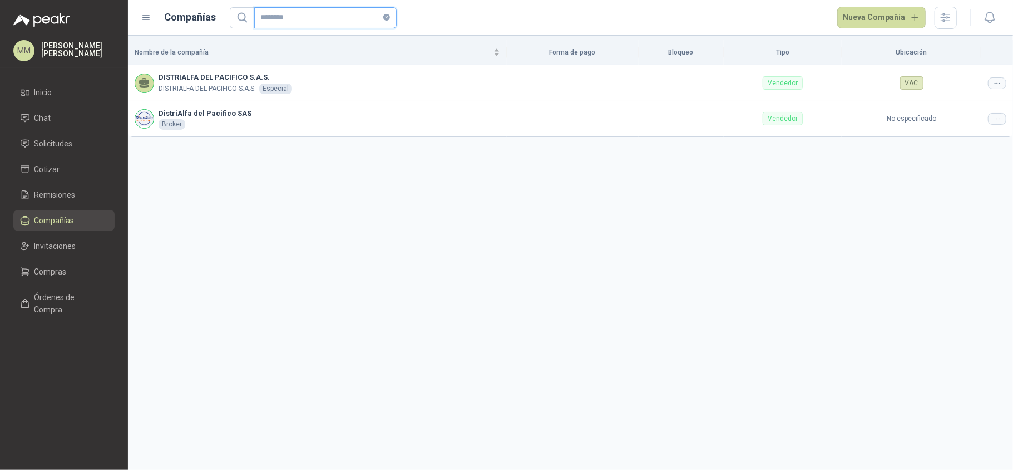
type input "********"
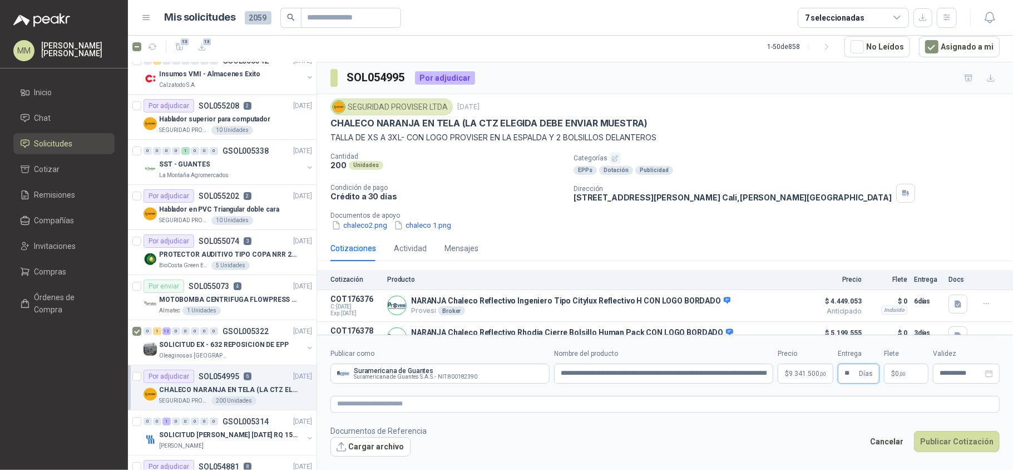
click at [854, 368] on input "**" at bounding box center [851, 373] width 12 height 19
type input "*"
click at [903, 372] on span ",00" at bounding box center [902, 374] width 7 height 6
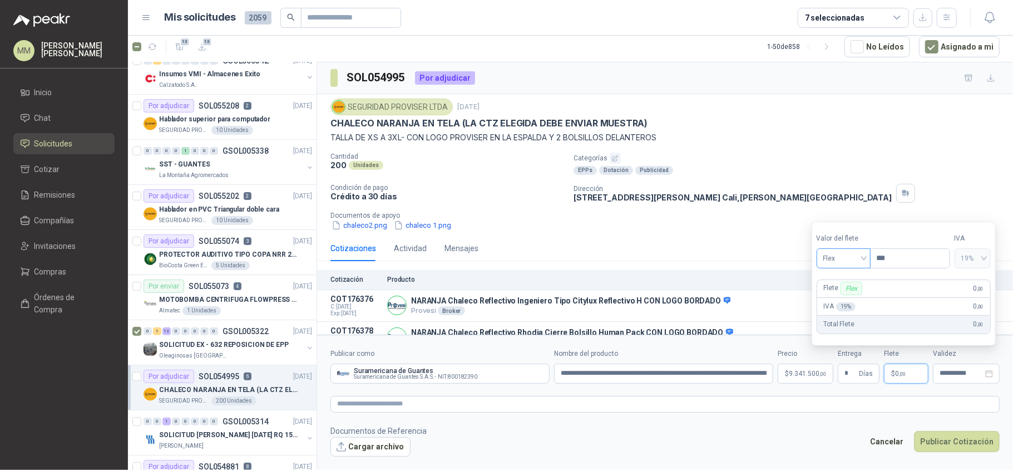
click at [842, 250] on span "Flex" at bounding box center [844, 258] width 41 height 17
click at [838, 293] on div "Incluido" at bounding box center [845, 299] width 38 height 12
click at [820, 399] on textarea at bounding box center [665, 404] width 669 height 17
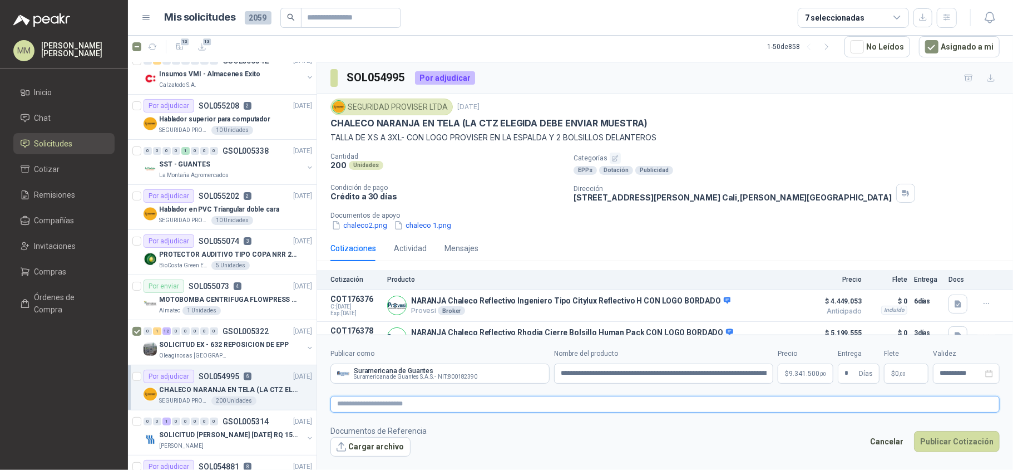
click at [435, 406] on textarea at bounding box center [665, 404] width 669 height 17
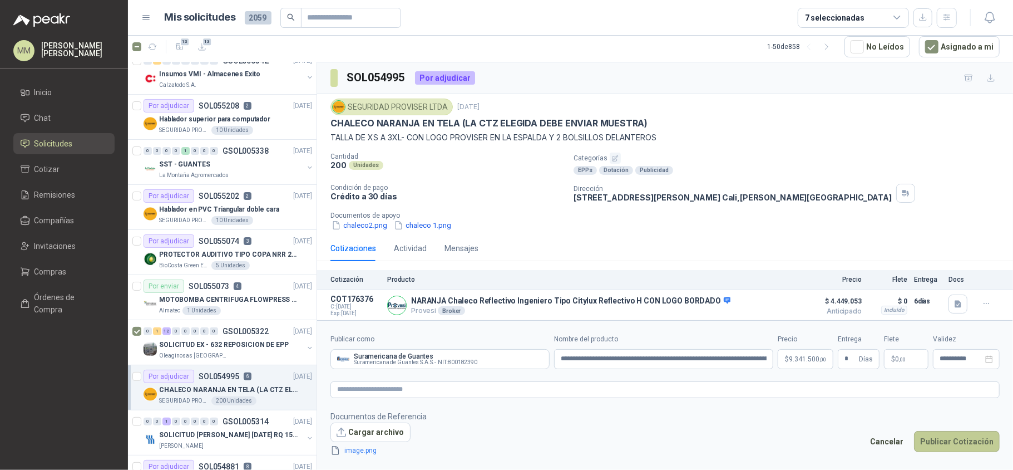
click at [958, 440] on button "Publicar Cotización" at bounding box center [957, 441] width 86 height 21
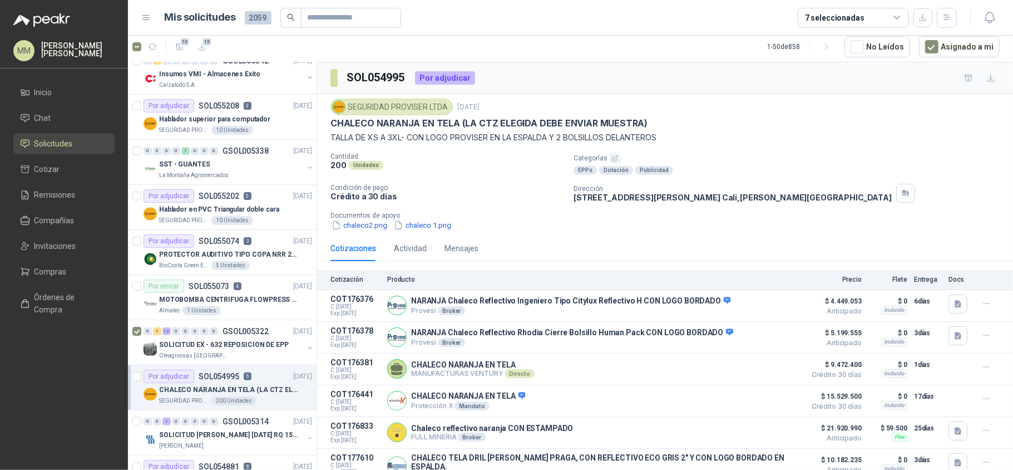
scroll to position [76, 0]
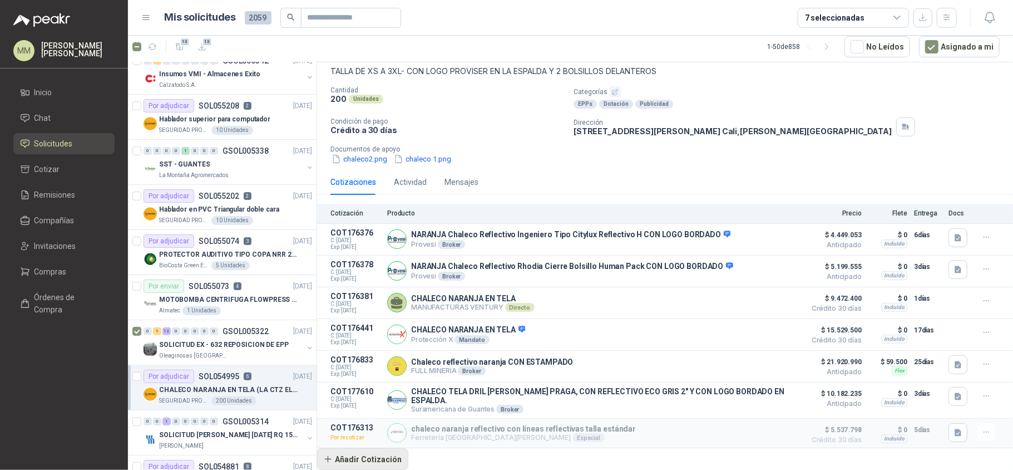
click at [388, 452] on button "Añadir Cotización" at bounding box center [362, 459] width 91 height 22
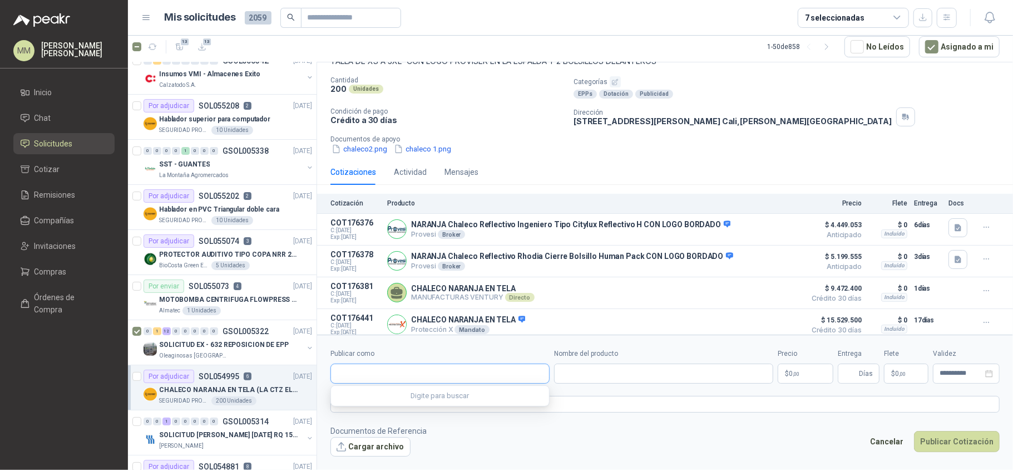
click at [426, 376] on input "Publicar como" at bounding box center [440, 373] width 218 height 19
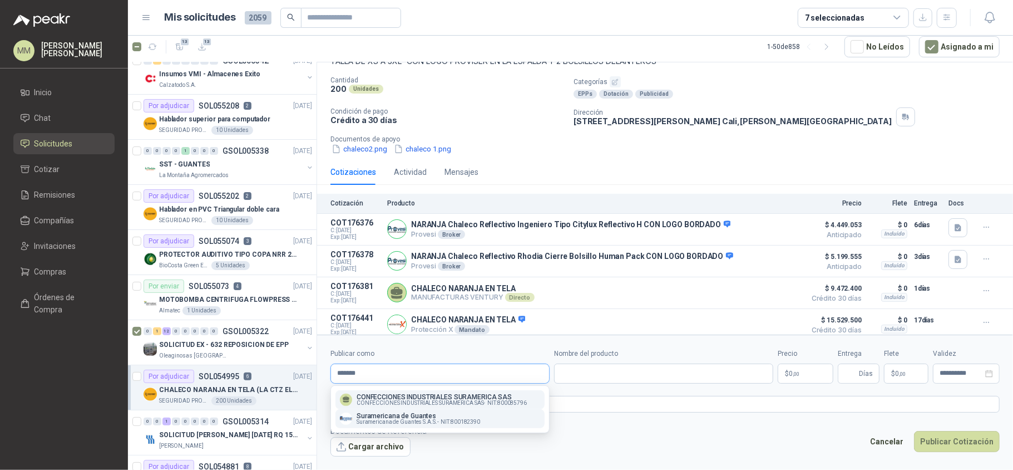
type input "*******"
drag, startPoint x: 415, startPoint y: 414, endPoint x: 504, endPoint y: 399, distance: 90.8
click at [416, 415] on p "Suramericana de Guantes" at bounding box center [419, 415] width 124 height 7
type input "**********"
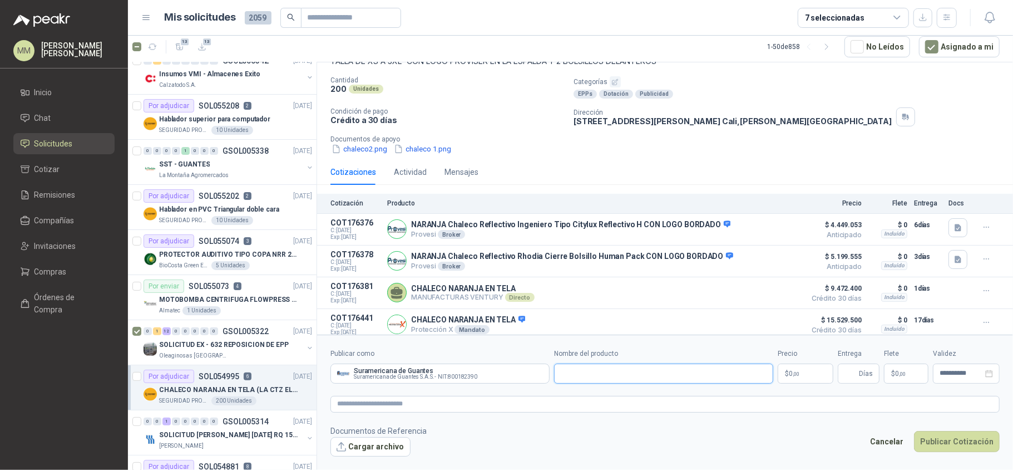
click at [580, 372] on input "Nombre del producto" at bounding box center [663, 373] width 219 height 20
paste input "**********"
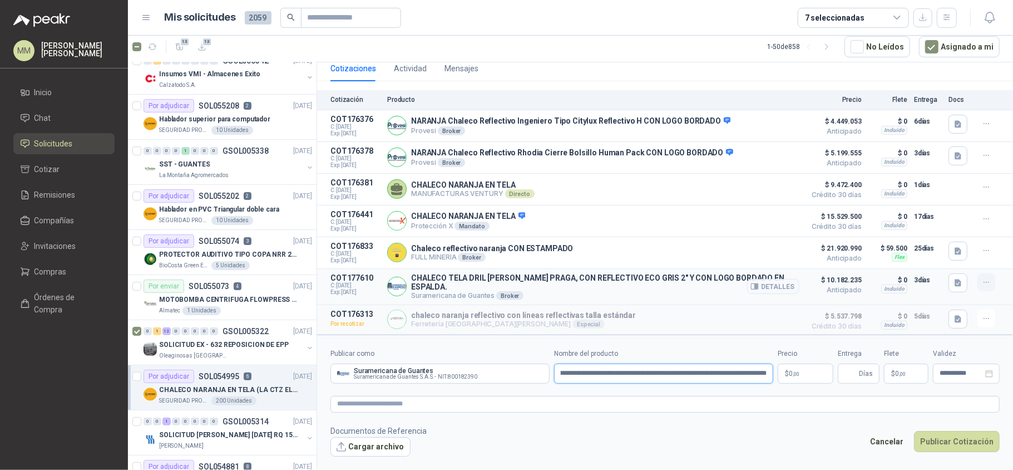
type input "**********"
click at [982, 282] on icon "button" at bounding box center [986, 282] width 9 height 9
click at [810, 372] on p "$ 0 ,00" at bounding box center [806, 373] width 56 height 20
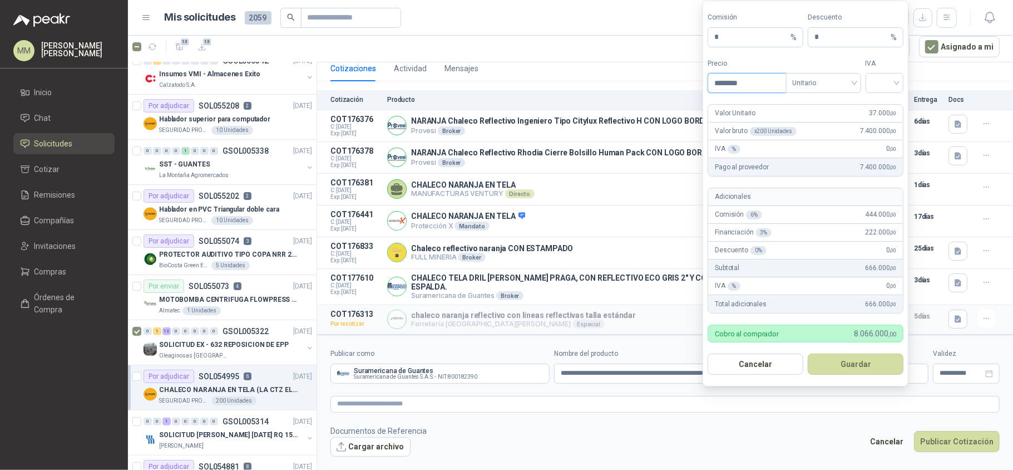
type input "********"
click at [864, 73] on div "Precio ******** Tipo Unitario IVA" at bounding box center [806, 75] width 196 height 35
click at [882, 80] on input "search" at bounding box center [885, 81] width 25 height 17
click at [884, 97] on div "19%" at bounding box center [885, 105] width 34 height 18
click at [864, 369] on button "Guardar" at bounding box center [856, 363] width 96 height 21
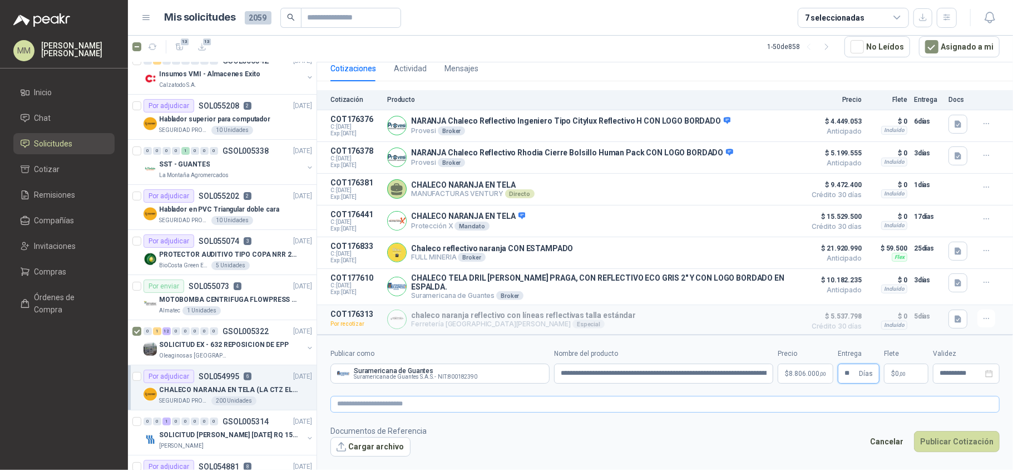
type input "**"
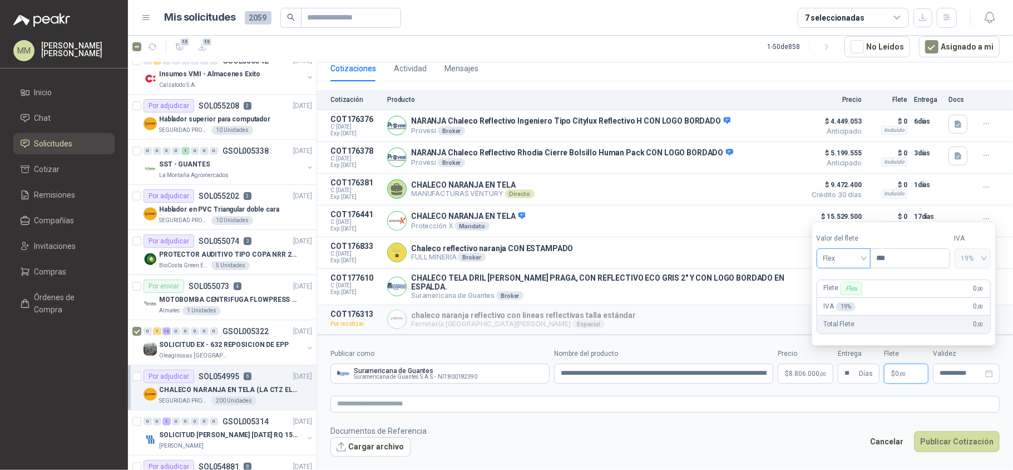
click at [835, 263] on span "Flex" at bounding box center [844, 258] width 41 height 17
click at [839, 295] on div "Incluido" at bounding box center [845, 299] width 38 height 12
click at [810, 402] on textarea at bounding box center [665, 404] width 669 height 17
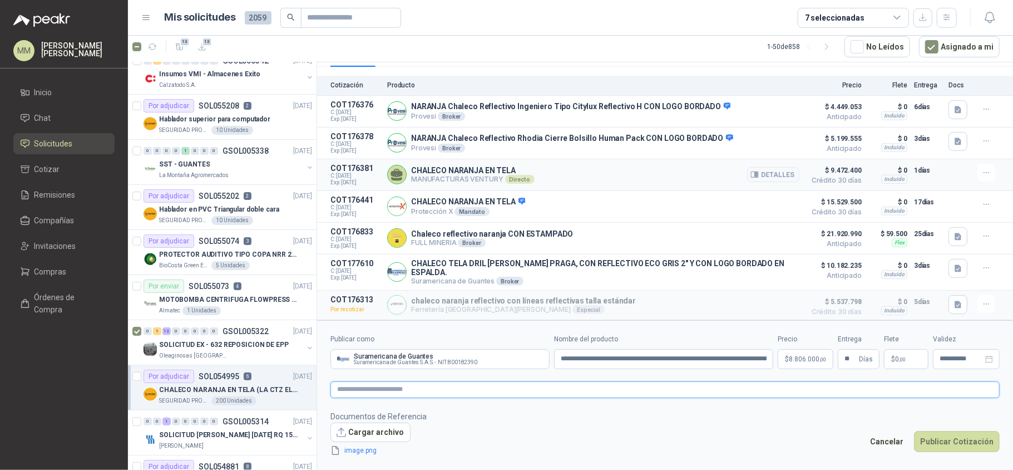
scroll to position [205, 0]
click at [955, 444] on button "Publicar Cotización" at bounding box center [957, 441] width 86 height 21
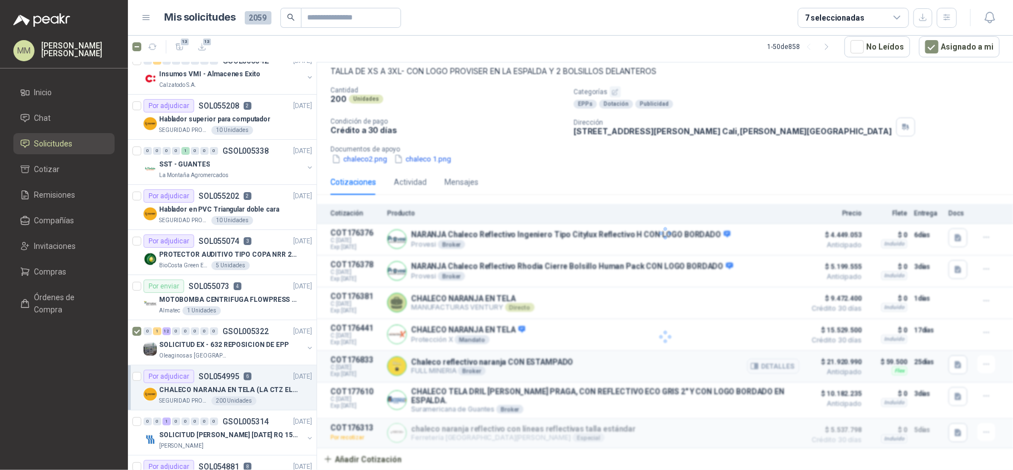
scroll to position [109, 0]
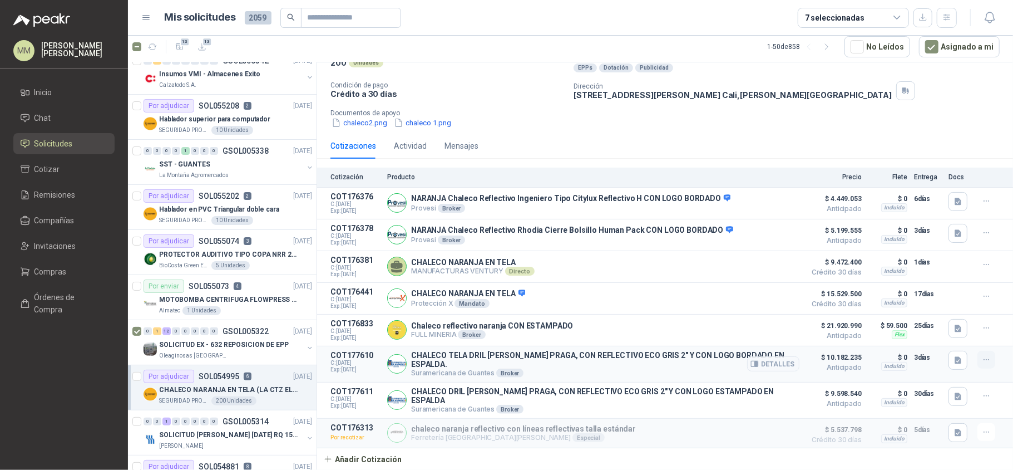
click at [982, 357] on icon "button" at bounding box center [986, 359] width 9 height 9
click at [944, 317] on button "Editar" at bounding box center [964, 314] width 89 height 18
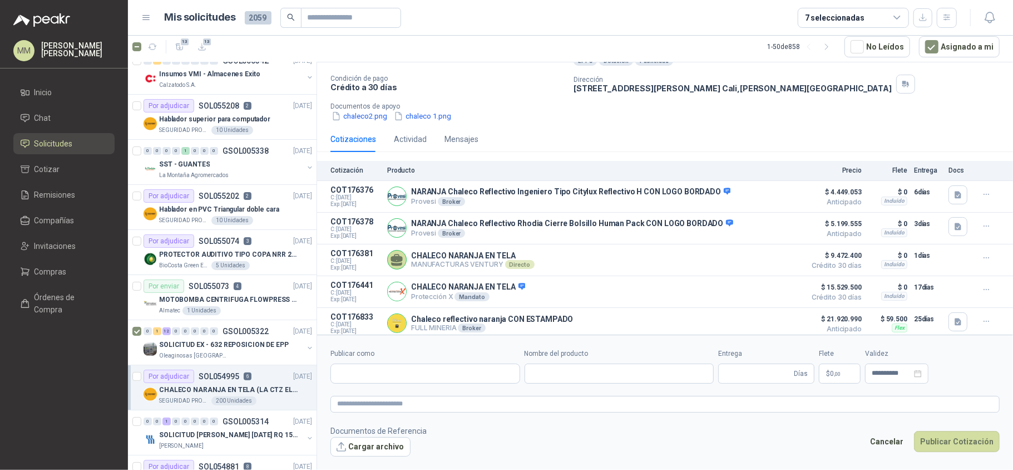
type input "**********"
type input "*"
type input "**********"
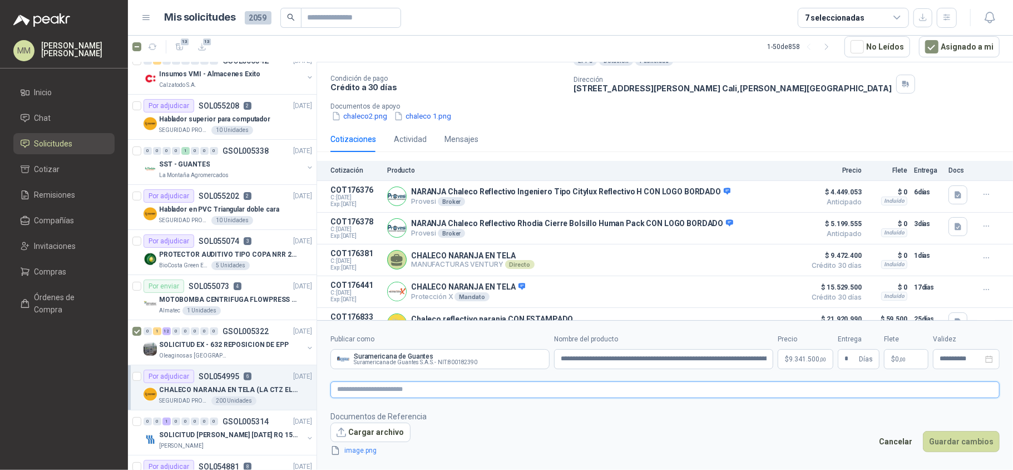
click at [539, 388] on textarea at bounding box center [665, 389] width 669 height 17
paste textarea "**********"
type textarea "**********"
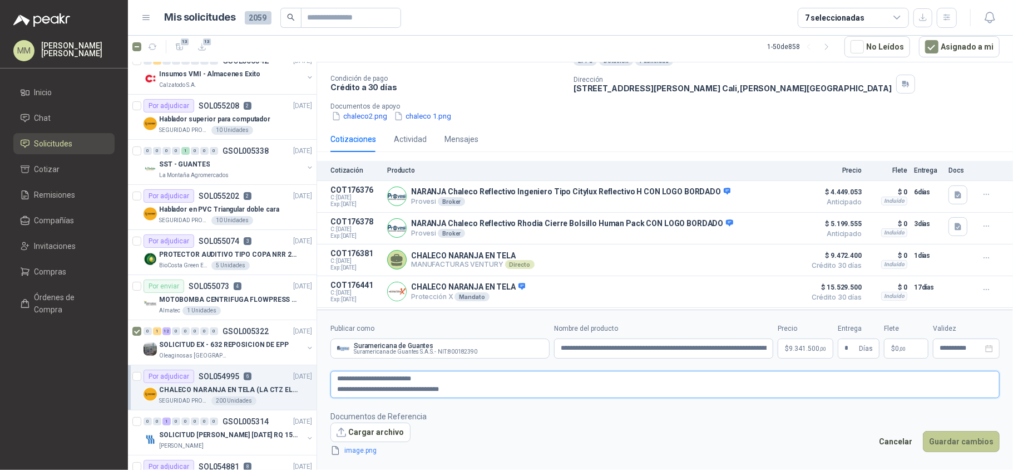
type textarea "**********"
click at [967, 446] on button "Guardar cambios" at bounding box center [961, 441] width 77 height 21
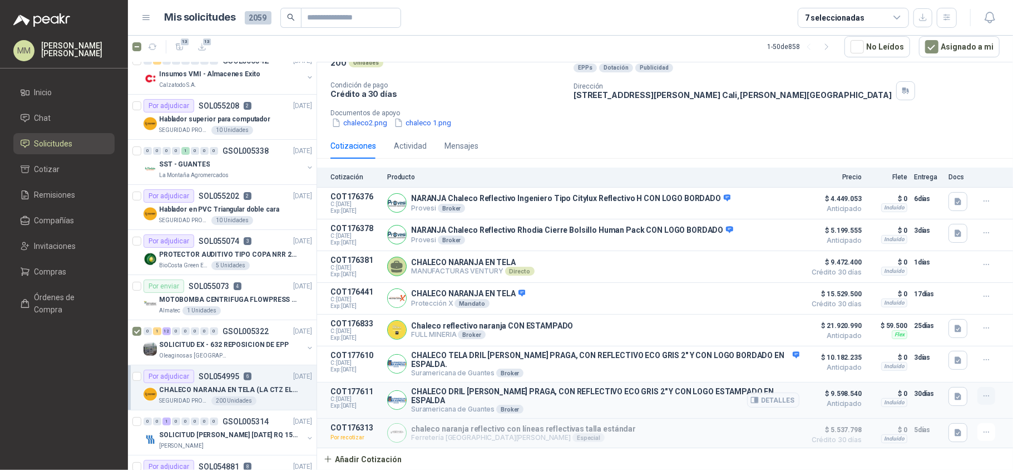
click at [984, 396] on icon "button" at bounding box center [986, 395] width 5 height 1
click at [935, 355] on button "Editar" at bounding box center [964, 353] width 89 height 18
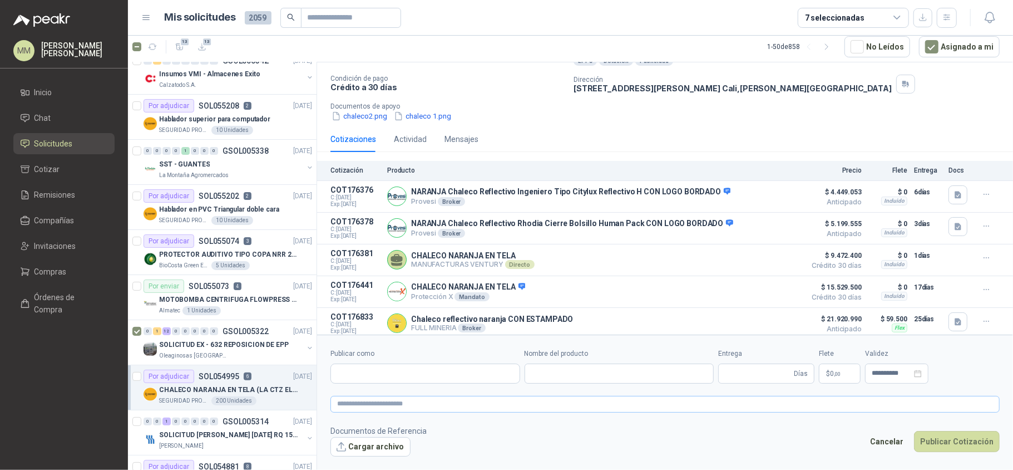
type input "**********"
type input "**"
type input "**********"
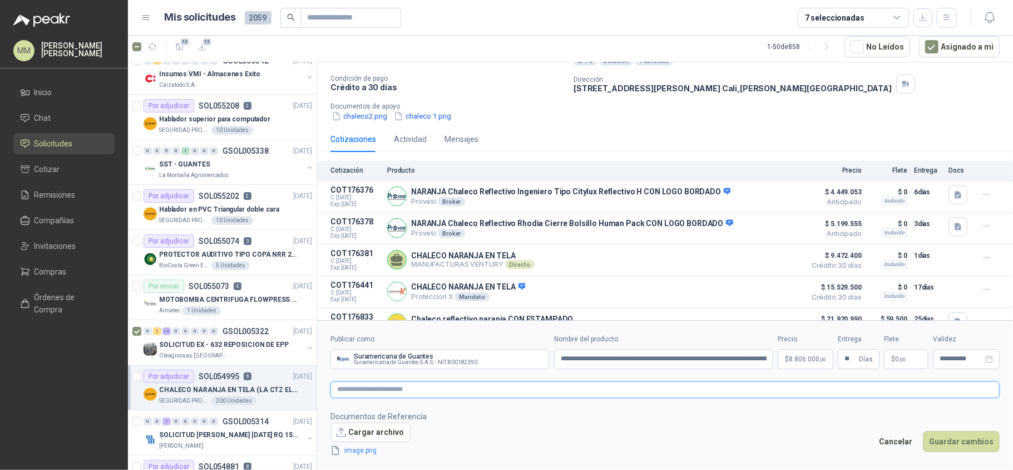
click at [536, 392] on textarea at bounding box center [665, 389] width 669 height 17
paste textarea "**********"
type textarea "**********"
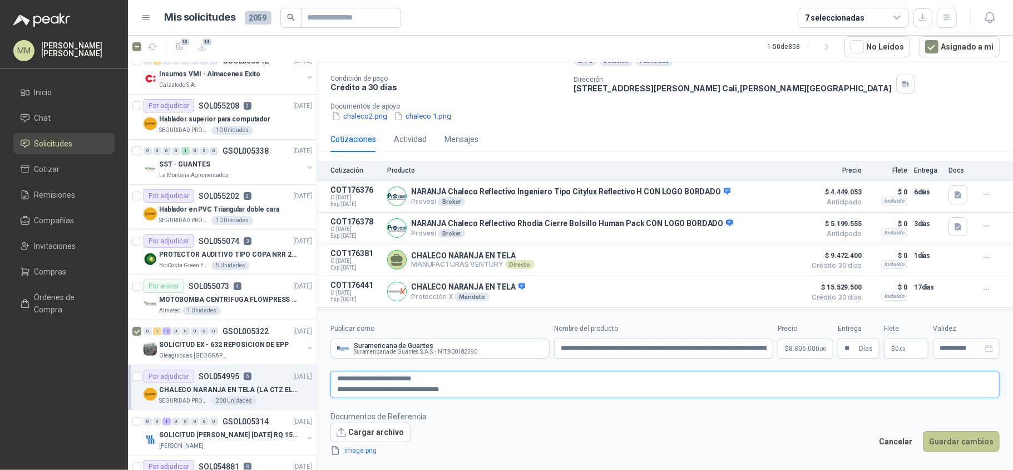
type textarea "**********"
click at [952, 447] on button "Guardar cambios" at bounding box center [961, 441] width 77 height 21
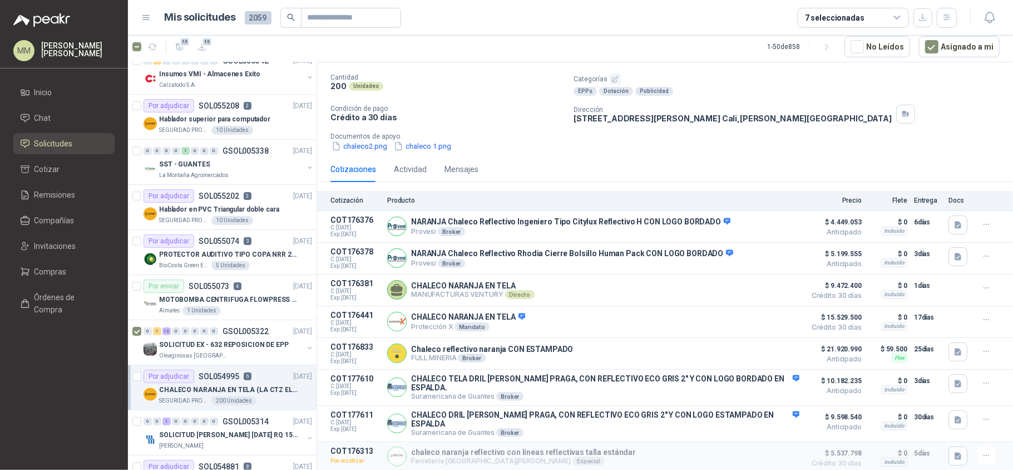
scroll to position [115, 0]
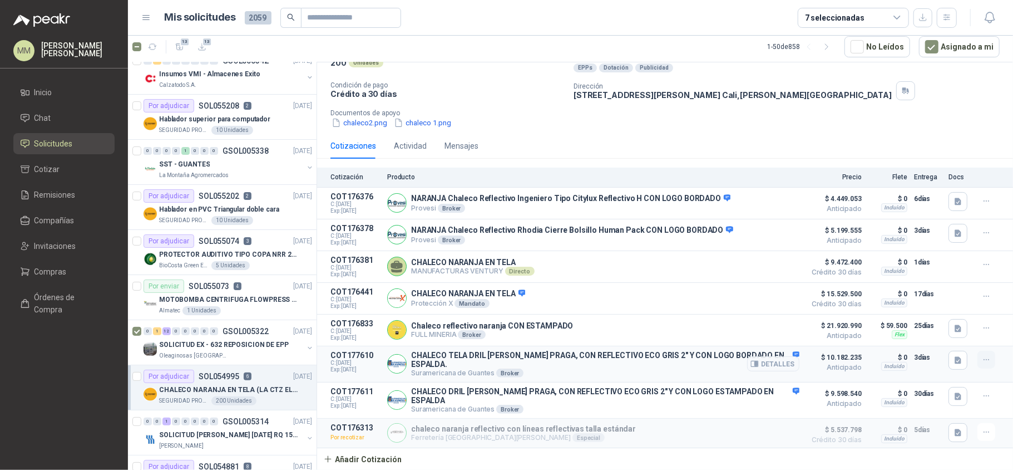
click at [982, 355] on icon "button" at bounding box center [986, 359] width 9 height 9
click at [952, 314] on button "Editar" at bounding box center [964, 309] width 89 height 18
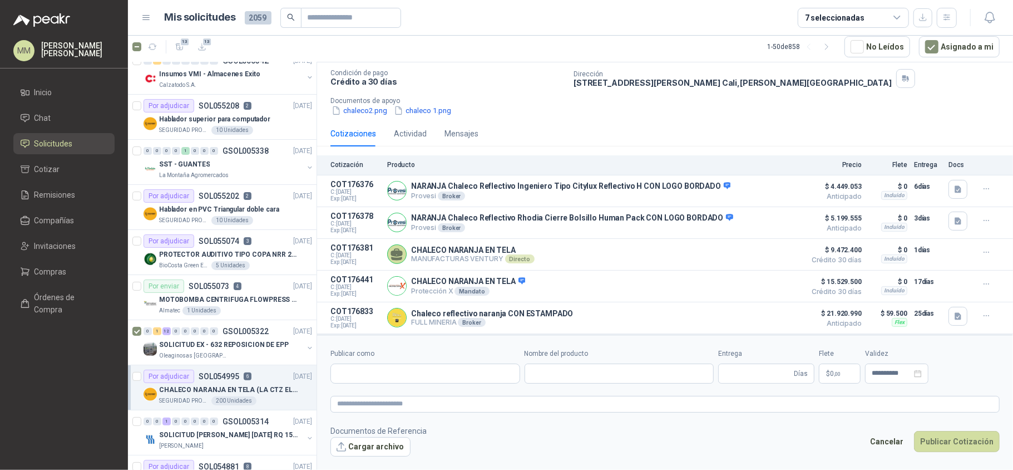
type input "**********"
type input "*"
type input "**********"
type textarea "**********"
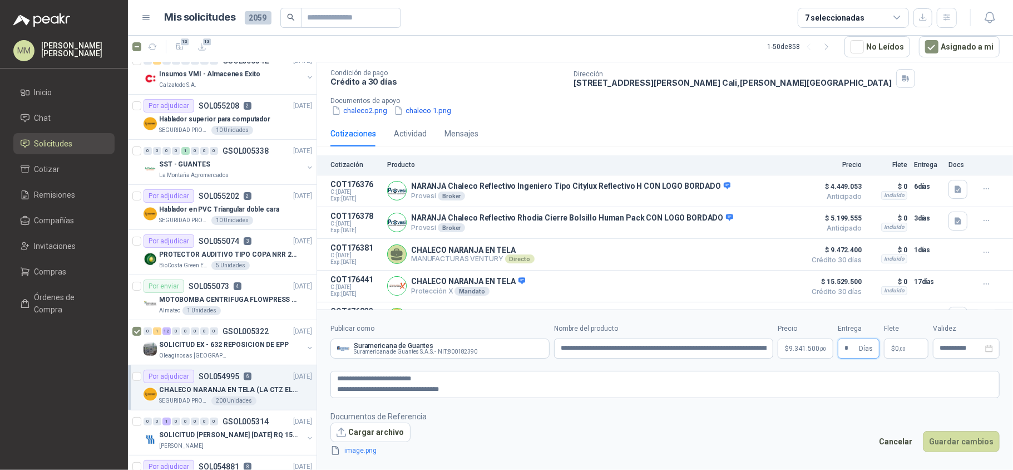
click at [856, 352] on input "*" at bounding box center [851, 348] width 12 height 19
type input "**"
click at [952, 441] on button "Guardar cambios" at bounding box center [961, 441] width 77 height 21
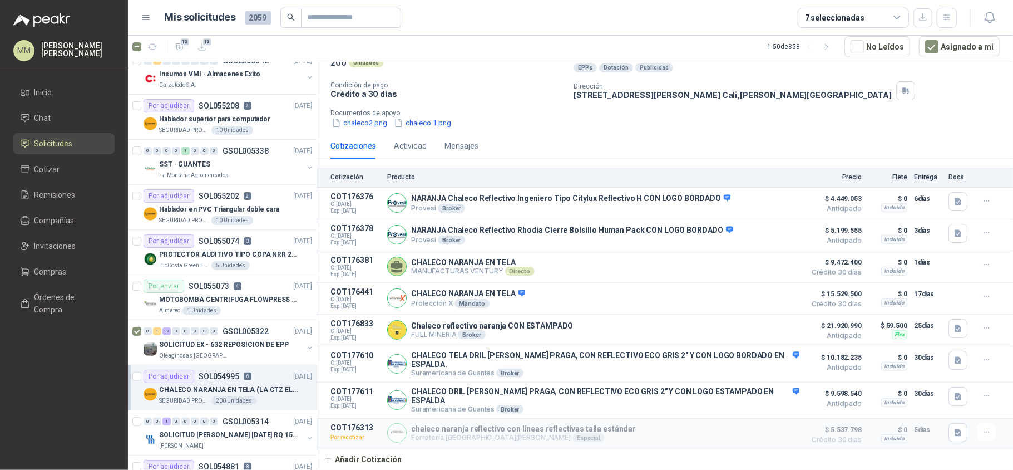
click at [684, 90] on div "Cantidad 200 Unidades Categorías EPPs Dotación Publicidad Condición de pago Cré…" at bounding box center [665, 89] width 669 height 78
drag, startPoint x: 687, startPoint y: 120, endPoint x: 682, endPoint y: 123, distance: 5.7
click at [687, 120] on div "SEGURIDAD PROVISER LTDA 5 sept, 2025 CHALECO NARANJA EN TELA (LA CTZ ELEGIDA DE…" at bounding box center [665, 62] width 696 height 141
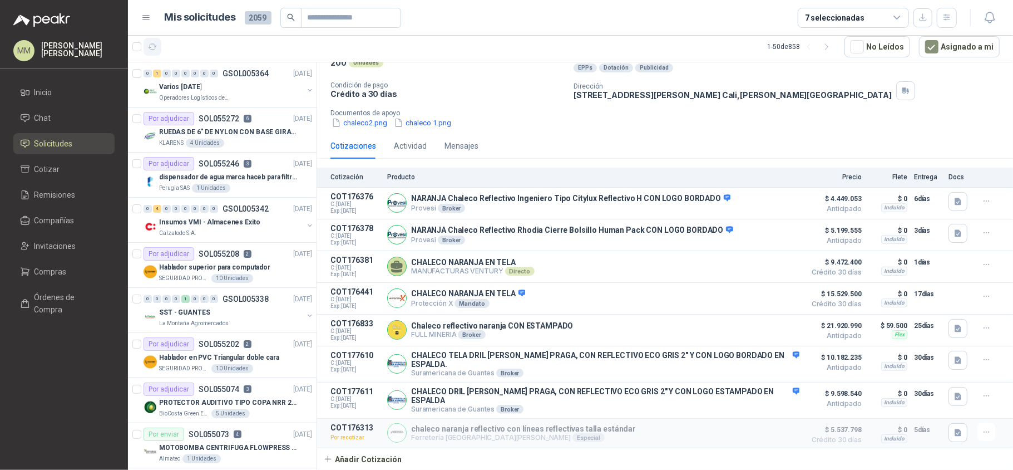
scroll to position [4, 0]
click at [672, 109] on p "Documentos de apoyo" at bounding box center [670, 113] width 678 height 8
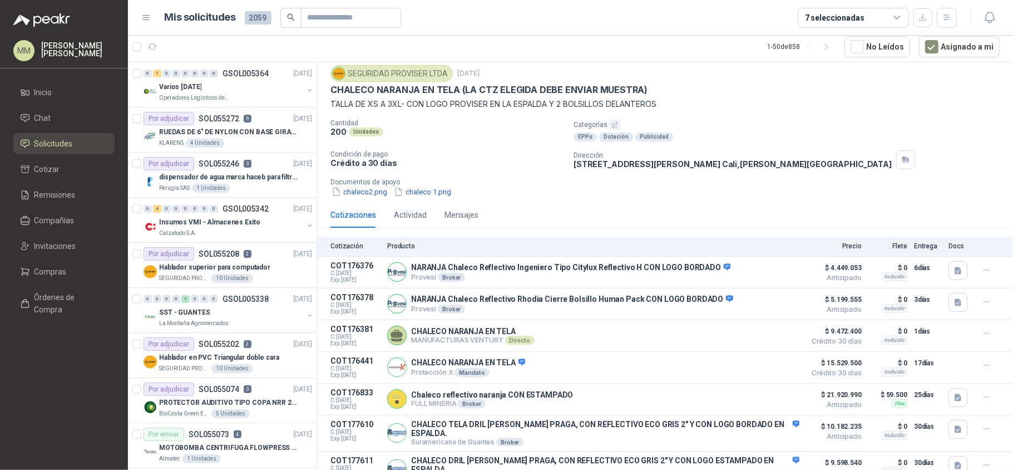
scroll to position [0, 0]
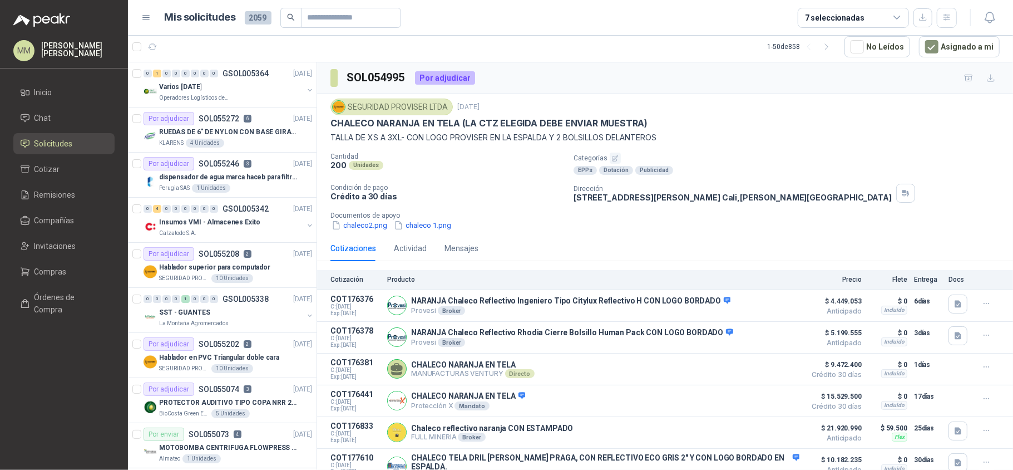
click at [768, 120] on div "CHALECO NARANJA EN TELA (LA CTZ ELEGIDA DEBE ENVIAR MUESTRA)" at bounding box center [665, 123] width 669 height 12
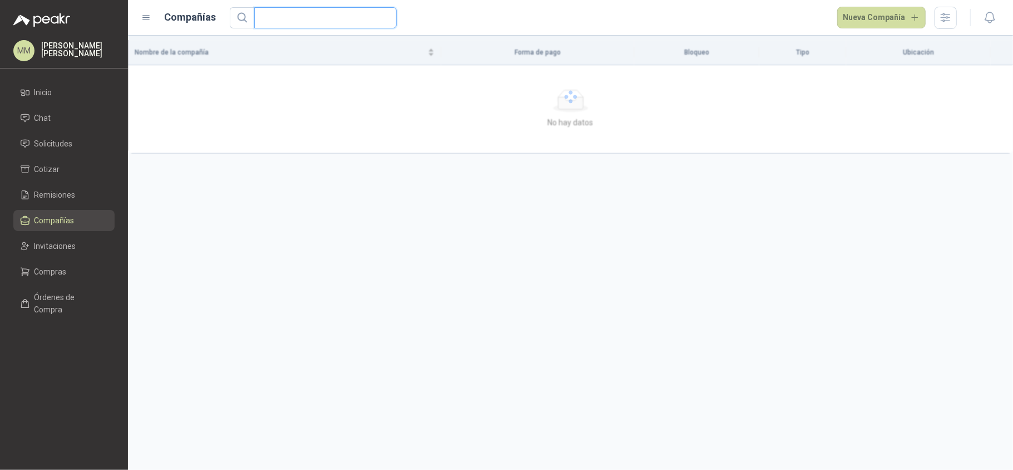
click at [323, 25] on input "text" at bounding box center [321, 18] width 120 height 20
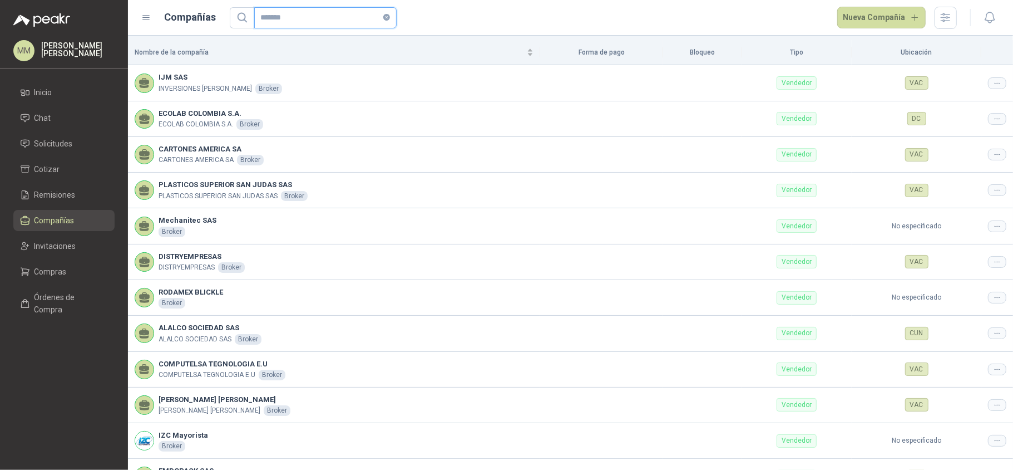
type input "********"
